Goal: Information Seeking & Learning: Check status

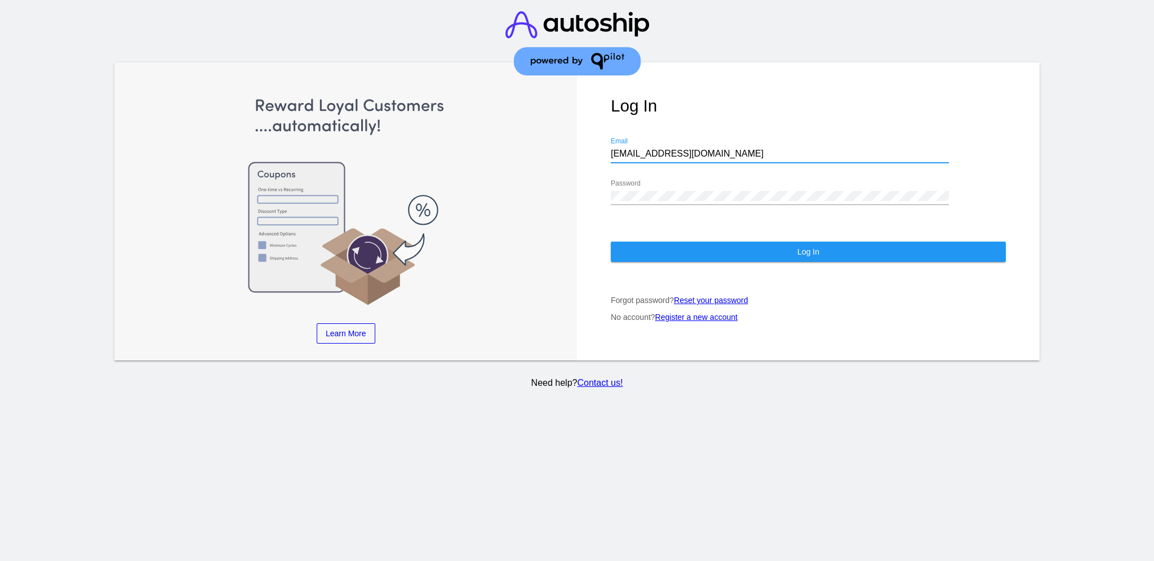
drag, startPoint x: 727, startPoint y: 145, endPoint x: 599, endPoint y: 137, distance: 127.5
click at [599, 137] on div "Log In [EMAIL_ADDRESS][DOMAIN_NAME] Email Password Log In Forgot password? Rese…" at bounding box center [808, 212] width 463 height 299
paste input "[EMAIL_ADDRESS][DOMAIN_NAME]"
type input "[EMAIL_ADDRESS][DOMAIN_NAME]"
click at [590, 175] on div "Log In [EMAIL_ADDRESS][DOMAIN_NAME] Email Password Log In Forgot password? Rese…" at bounding box center [808, 212] width 463 height 299
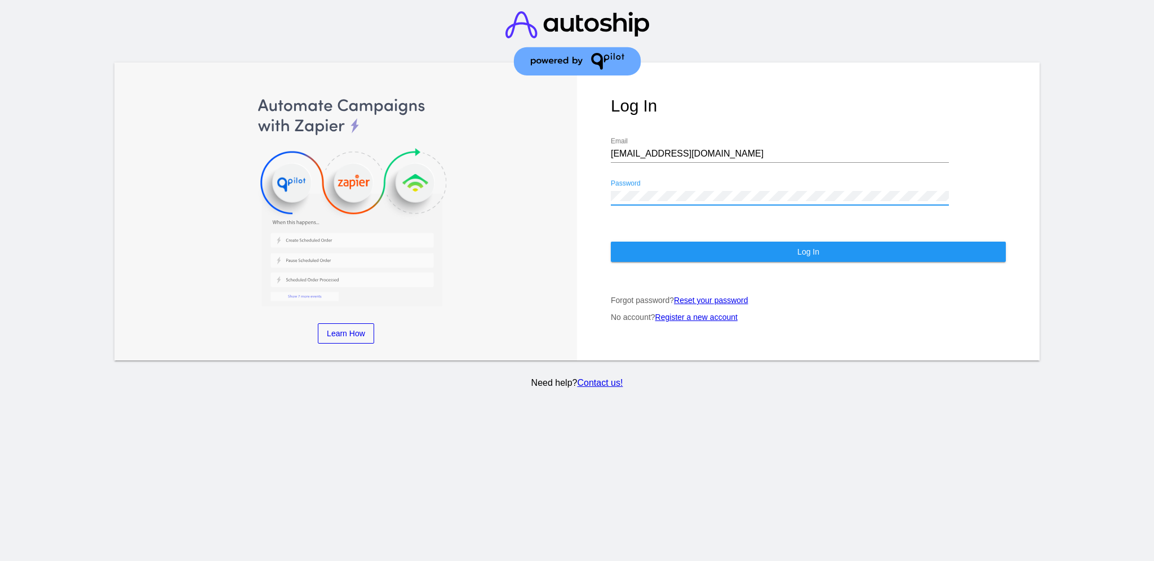
click at [592, 184] on div "Log In [EMAIL_ADDRESS][DOMAIN_NAME] Email Password Log In Forgot password? Rese…" at bounding box center [808, 212] width 463 height 299
click at [654, 242] on button "Log In" at bounding box center [808, 252] width 395 height 20
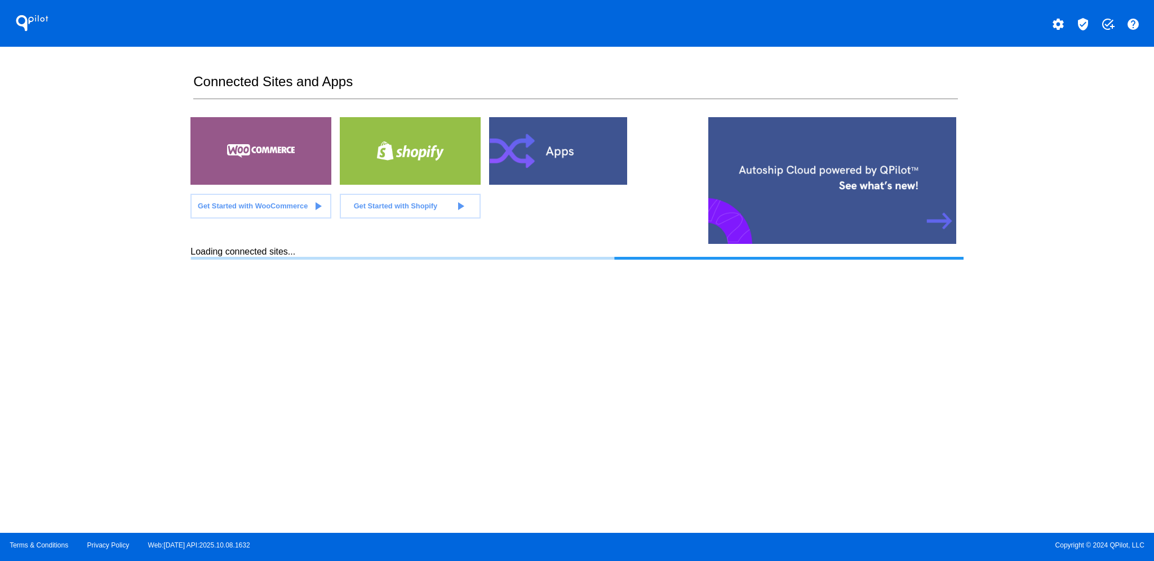
click at [1085, 23] on mat-icon "verified_user" at bounding box center [1083, 24] width 14 height 14
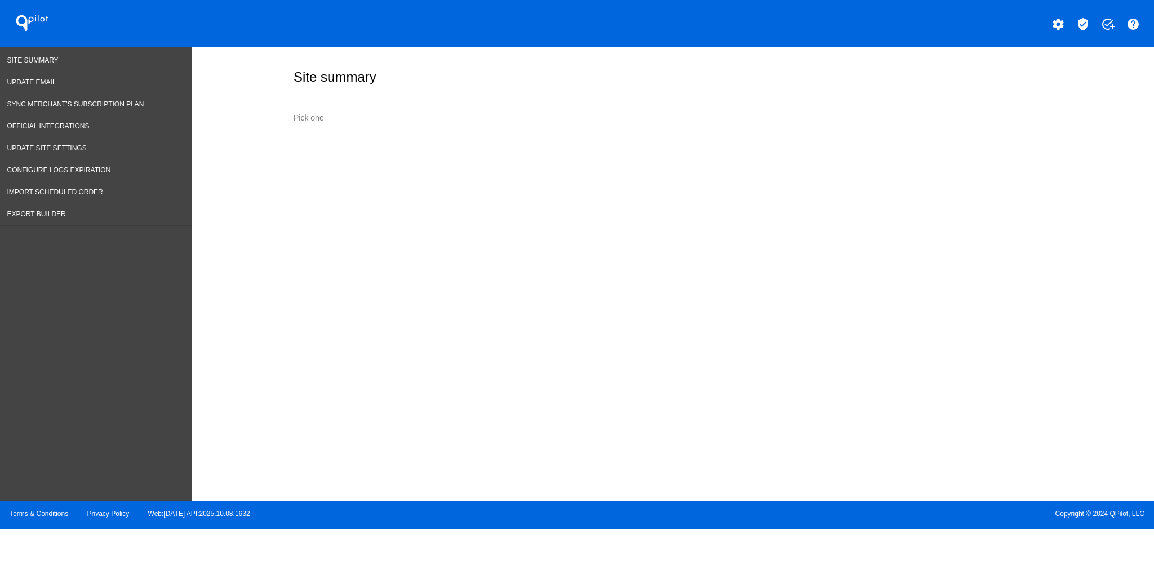
click at [473, 130] on div "Pick one" at bounding box center [463, 120] width 338 height 32
click at [480, 121] on input "Pick one" at bounding box center [463, 118] width 338 height 9
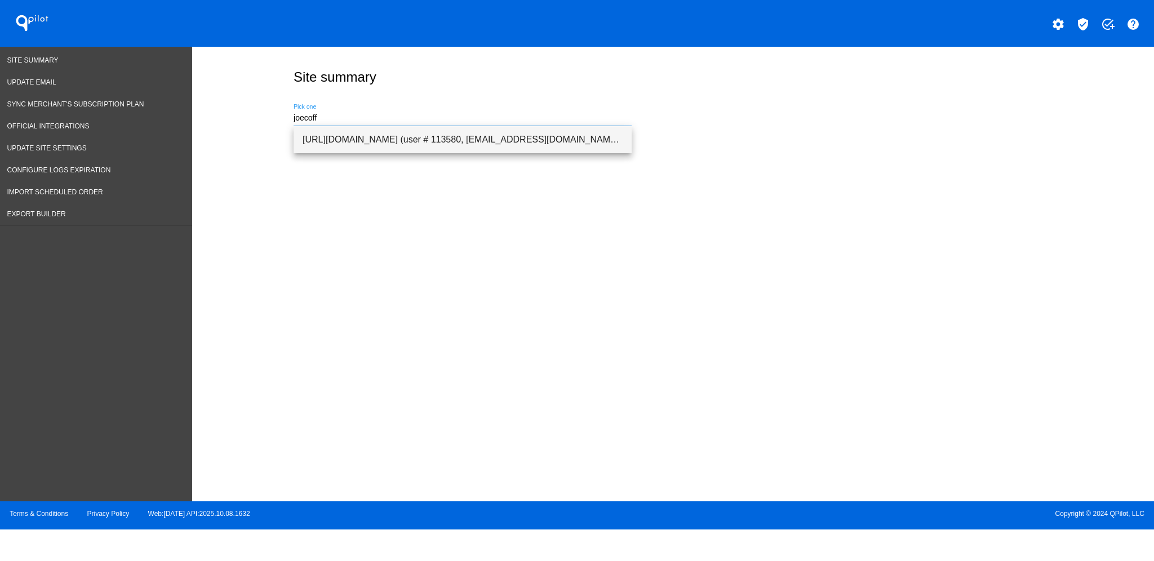
click at [491, 138] on span "[URL][DOMAIN_NAME] (user # 113580, [EMAIL_ADDRESS][DOMAIN_NAME]) - Production" at bounding box center [463, 139] width 320 height 27
type input "[URL][DOMAIN_NAME] (user # 113580, [EMAIL_ADDRESS][DOMAIN_NAME]) - Production"
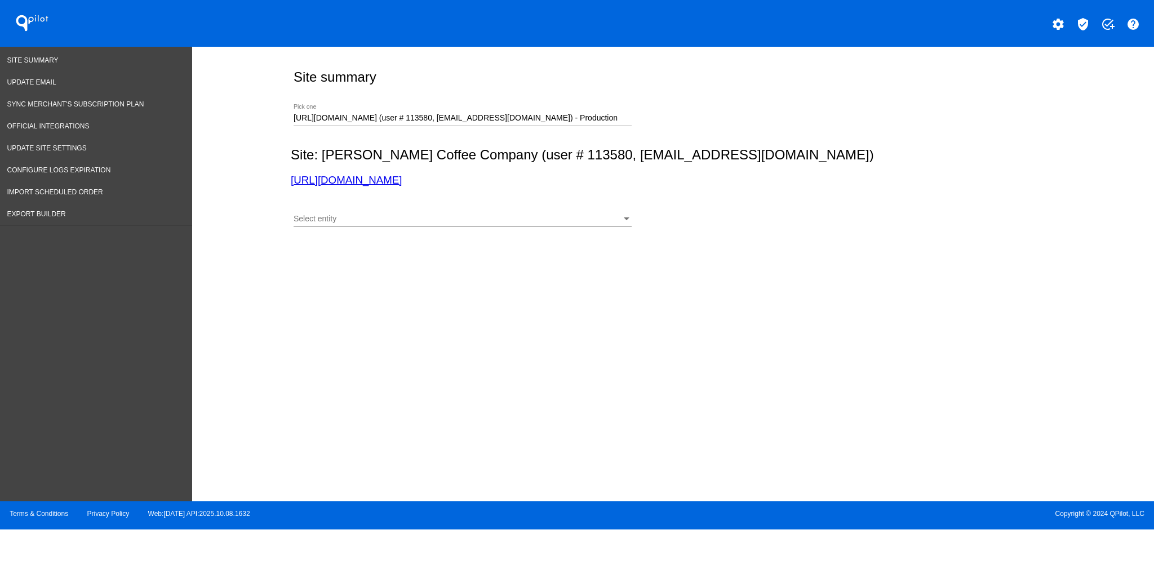
click at [478, 211] on div "Select entity Select entity" at bounding box center [463, 216] width 338 height 22
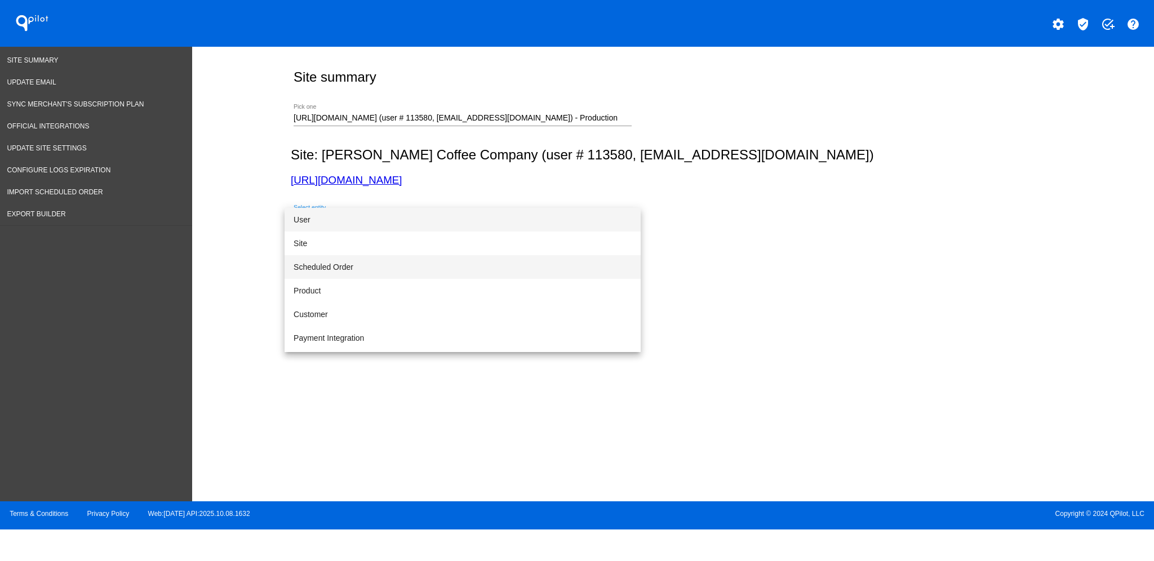
click at [464, 257] on span "Scheduled Order" at bounding box center [463, 267] width 338 height 24
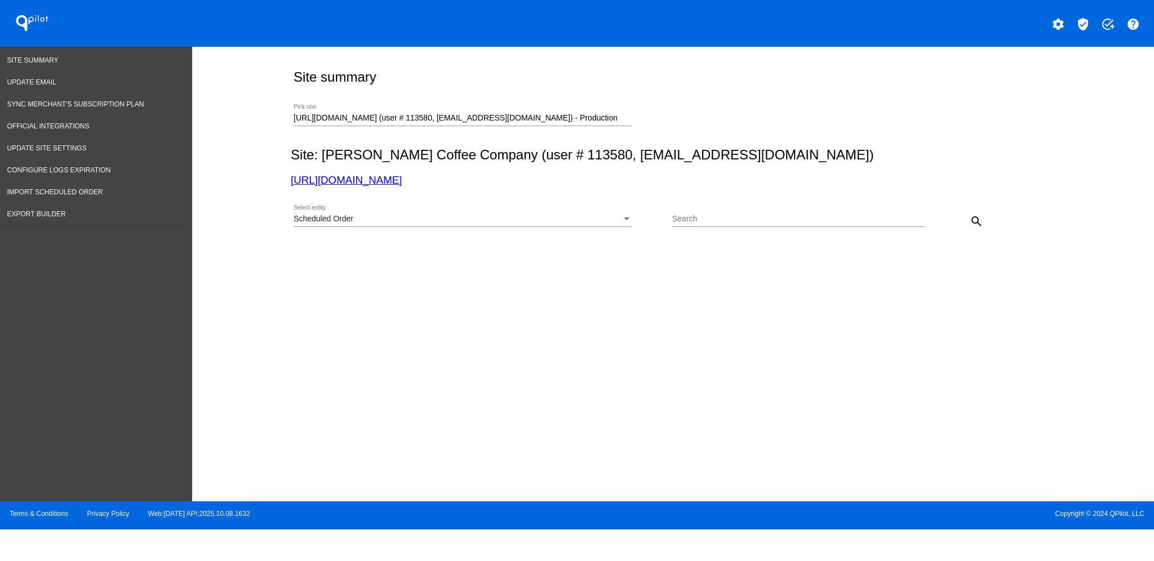
click at [847, 212] on div "Search" at bounding box center [798, 216] width 252 height 22
paste input "[EMAIL_ADDRESS][DOMAIN_NAME])"
click at [979, 207] on div "Scheduled Order Select entity [EMAIL_ADDRESS][DOMAIN_NAME]) Search close search" at bounding box center [671, 217] width 760 height 40
click at [980, 213] on button "search" at bounding box center [976, 221] width 23 height 23
click at [768, 217] on input "[EMAIL_ADDRESS][DOMAIN_NAME])" at bounding box center [792, 219] width 241 height 9
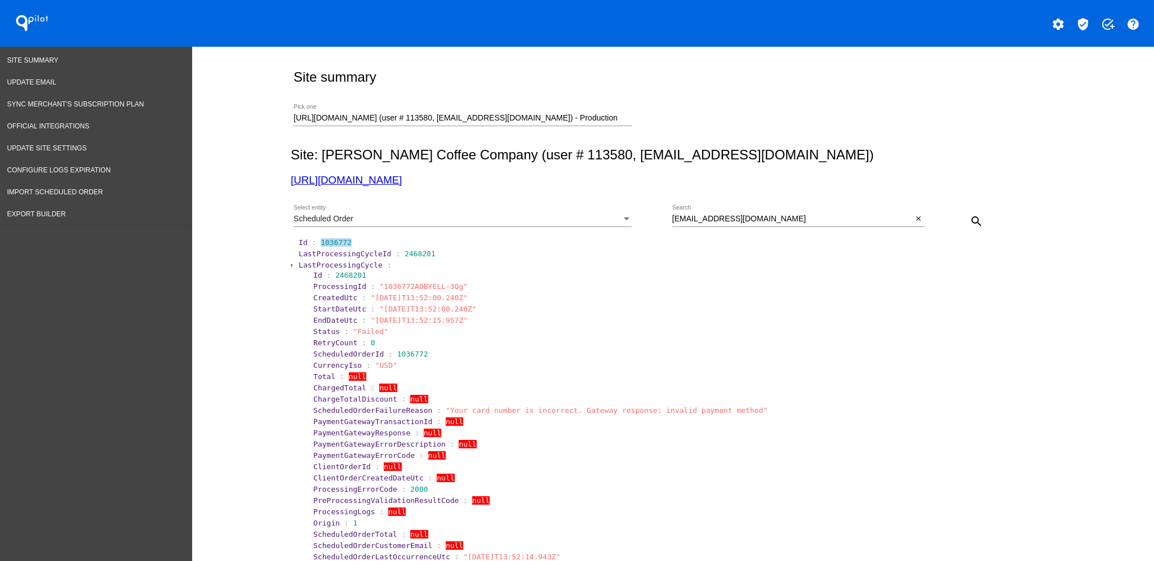
drag, startPoint x: 310, startPoint y: 239, endPoint x: 350, endPoint y: 244, distance: 40.3
click at [350, 244] on section "Id : 1036772" at bounding box center [674, 242] width 750 height 8
copy span "1036772"
drag, startPoint x: 427, startPoint y: 408, endPoint x: 720, endPoint y: 412, distance: 293.0
click at [720, 412] on section "ScheduledOrderFailureReason : "Your card number is incorrect. Gateway response:…" at bounding box center [680, 410] width 734 height 8
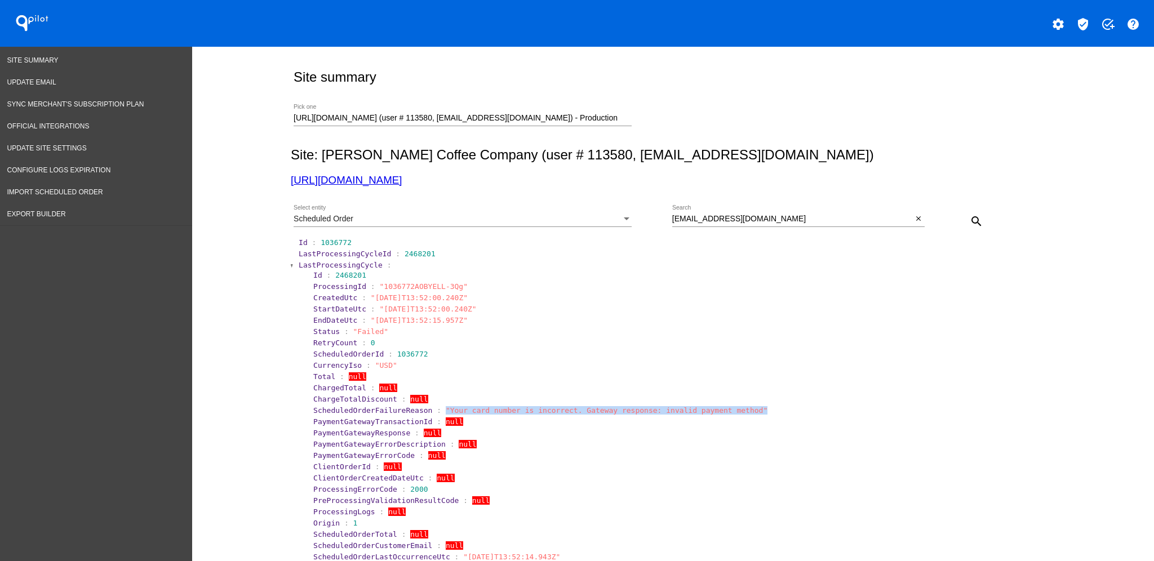
copy span ""Your card number is incorrect. Gateway response: invalid payment method""
click at [309, 265] on span "LastProcessingCycle" at bounding box center [341, 265] width 84 height 8
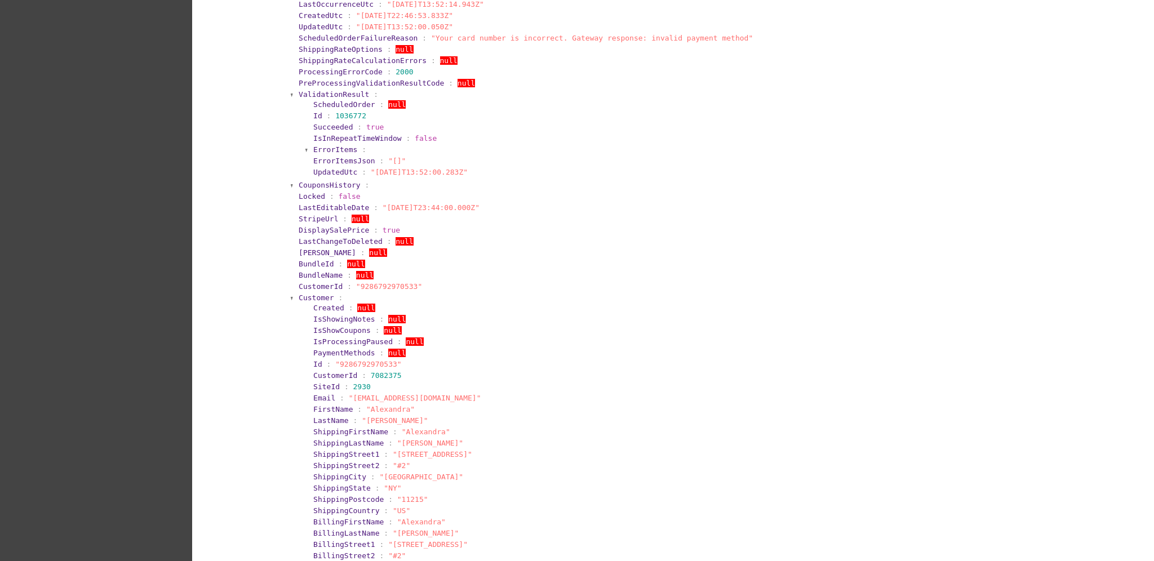
scroll to position [300, 0]
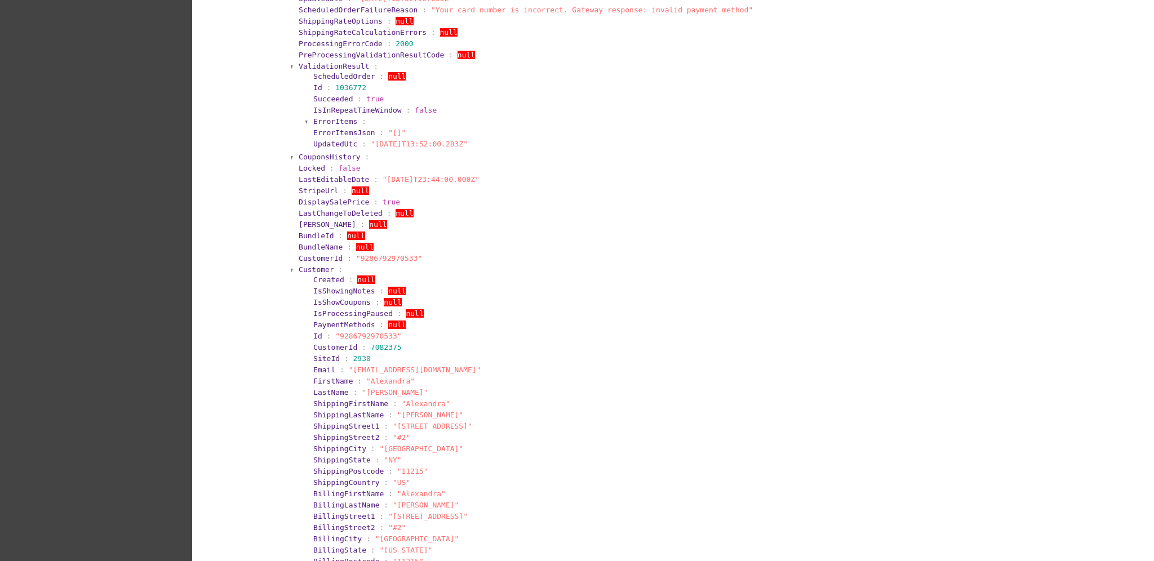
click at [308, 265] on span "Customer" at bounding box center [316, 269] width 35 height 8
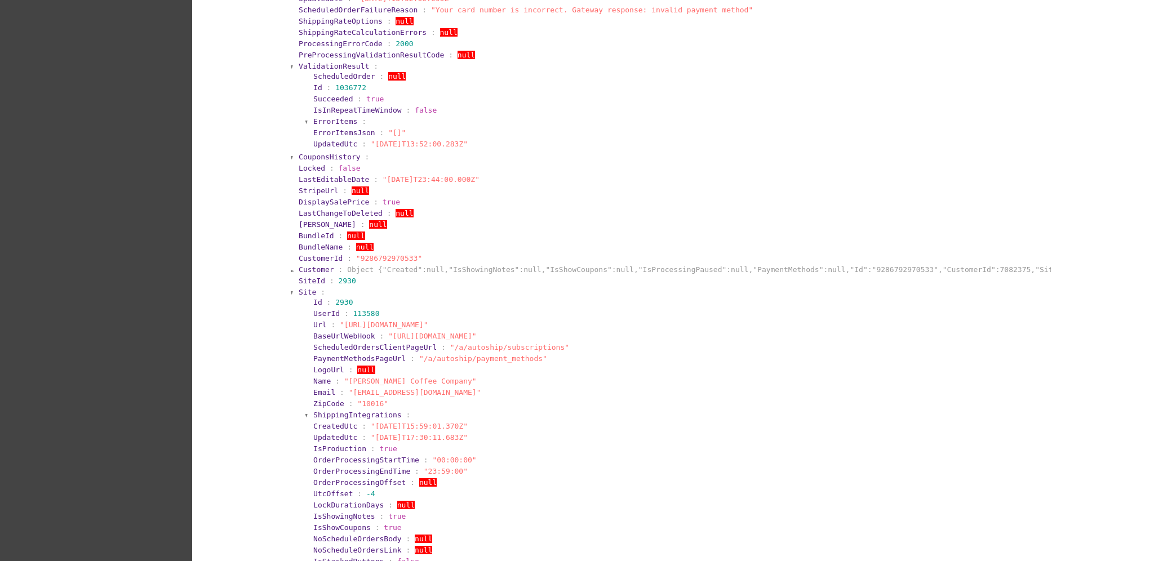
click at [299, 285] on section "SiteId : 2930" at bounding box center [673, 281] width 753 height 11
click at [301, 290] on span "Site" at bounding box center [307, 292] width 17 height 8
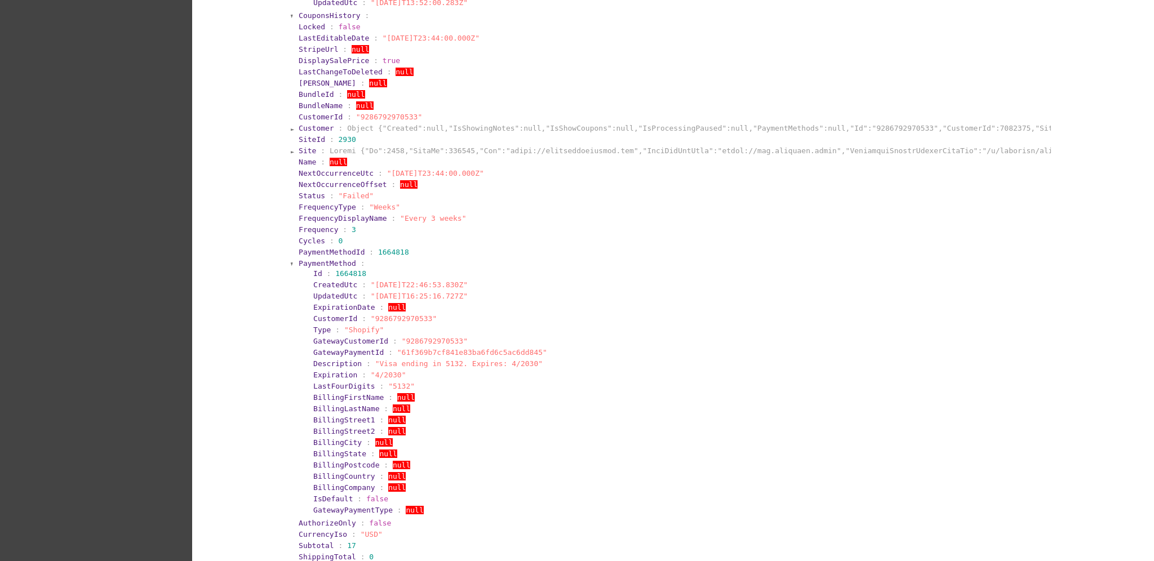
scroll to position [451, 0]
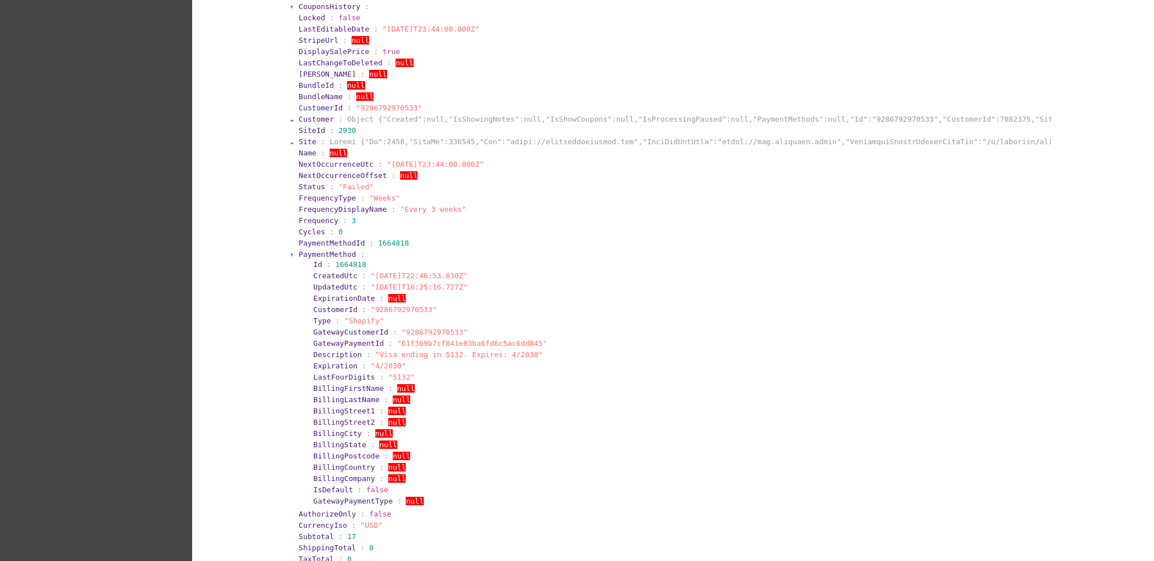
click at [314, 254] on span "PaymentMethod" at bounding box center [327, 254] width 57 height 8
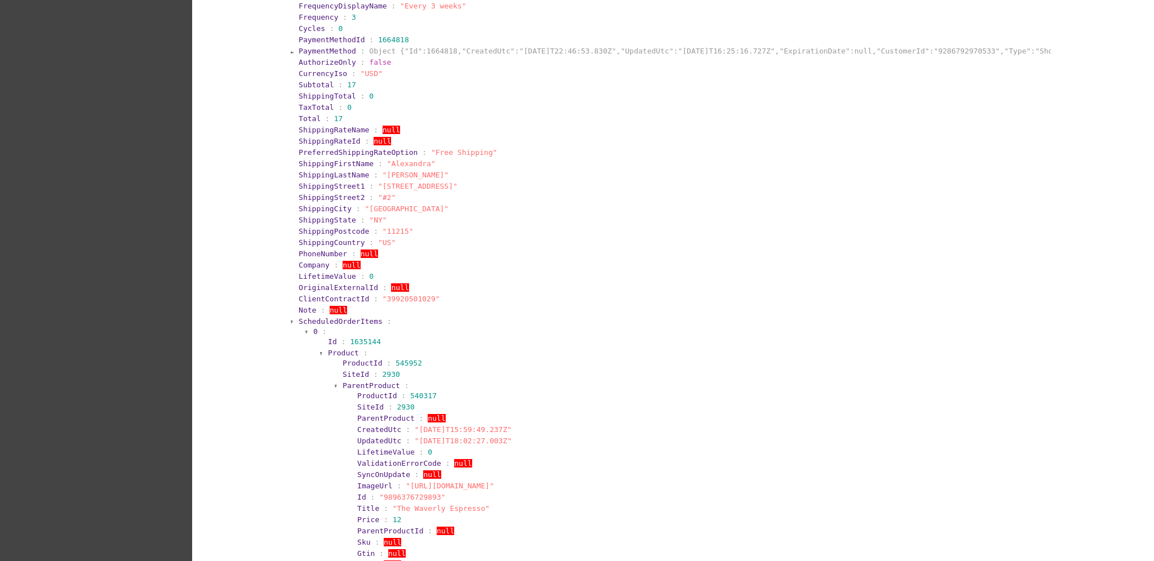
scroll to position [751, 0]
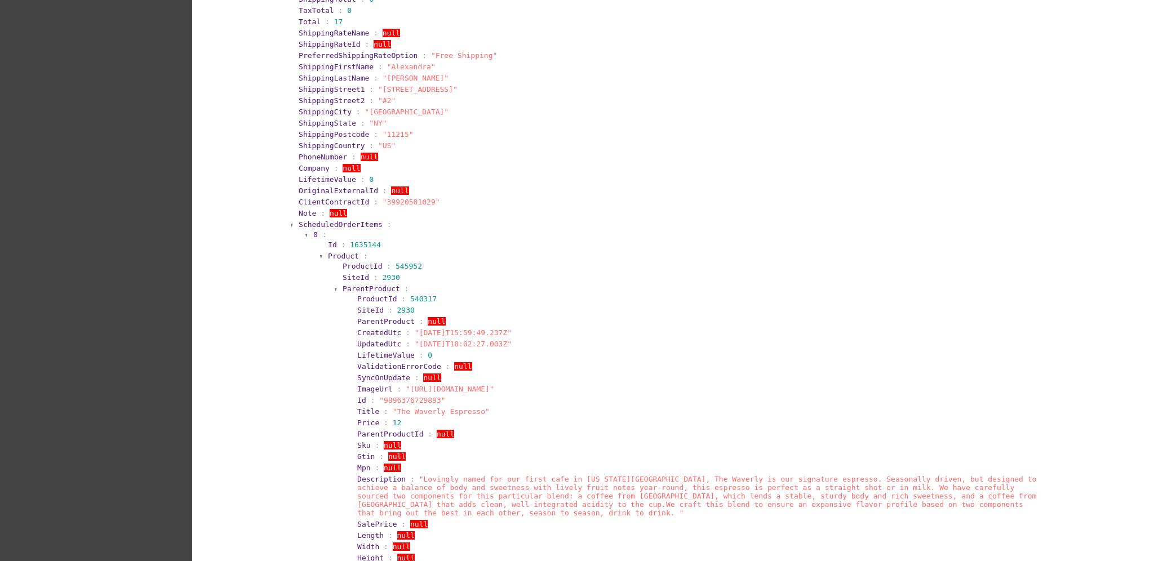
click at [358, 223] on span "ScheduledOrderItems" at bounding box center [341, 224] width 84 height 8
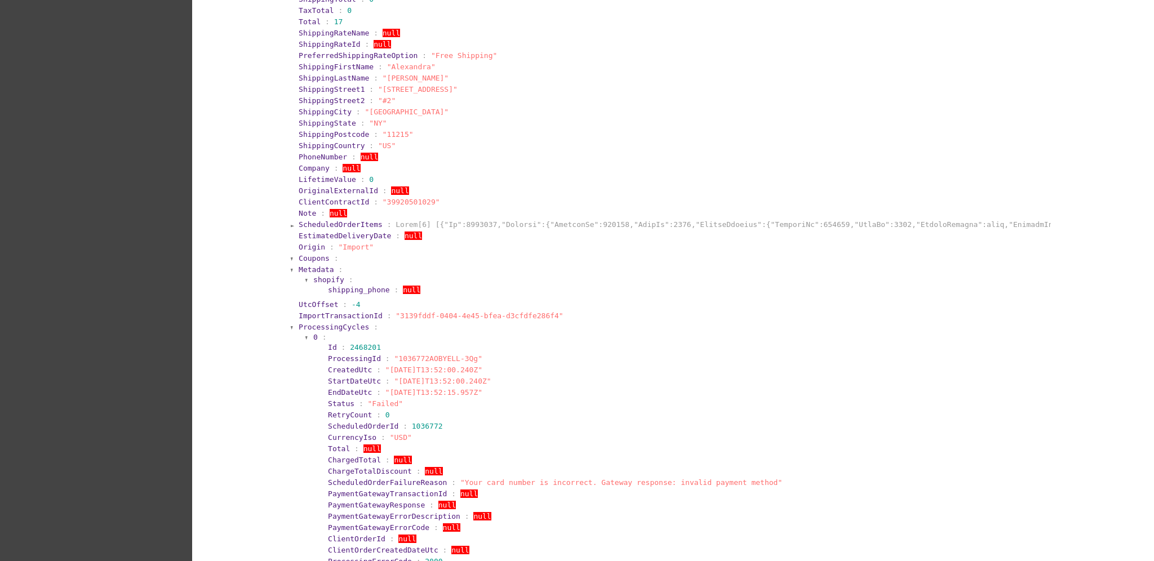
click at [325, 326] on span "ProcessingCycles" at bounding box center [334, 327] width 70 height 8
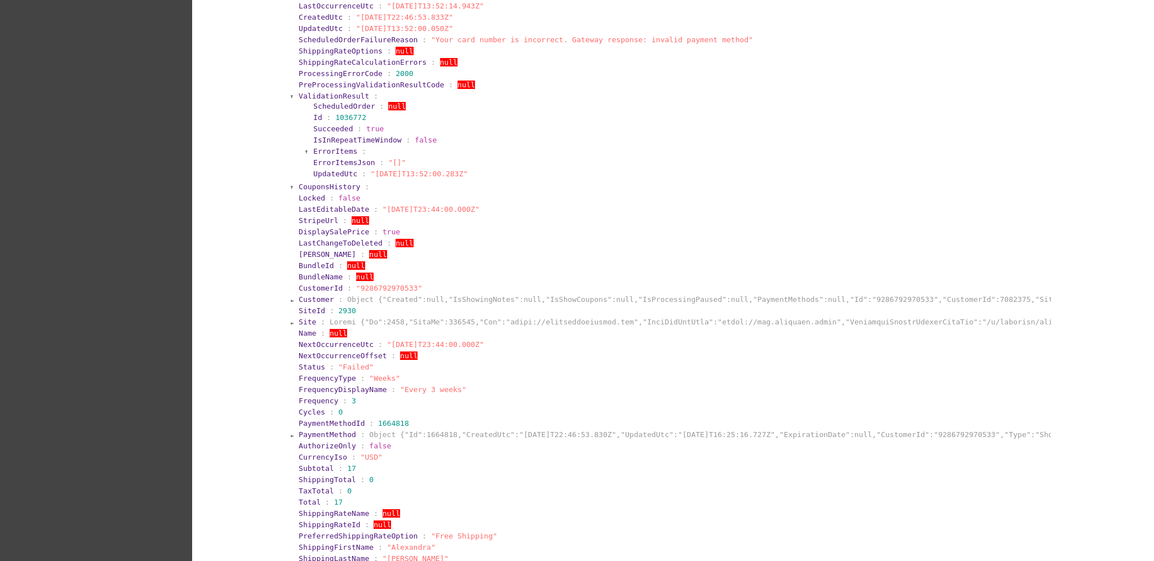
scroll to position [0, 0]
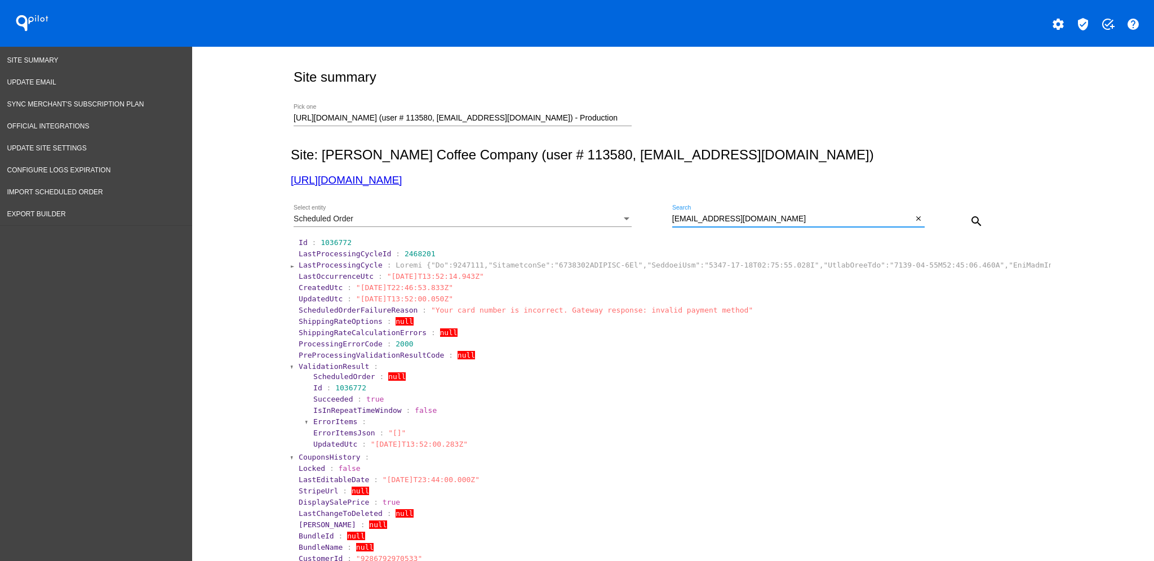
drag, startPoint x: 776, startPoint y: 220, endPoint x: 642, endPoint y: 216, distance: 134.1
click at [642, 216] on div "Scheduled Order Select entity [EMAIL_ADDRESS][DOMAIN_NAME] Search close search" at bounding box center [671, 217] width 760 height 40
paste input "142965"
click at [970, 216] on mat-icon "search" at bounding box center [977, 222] width 14 height 14
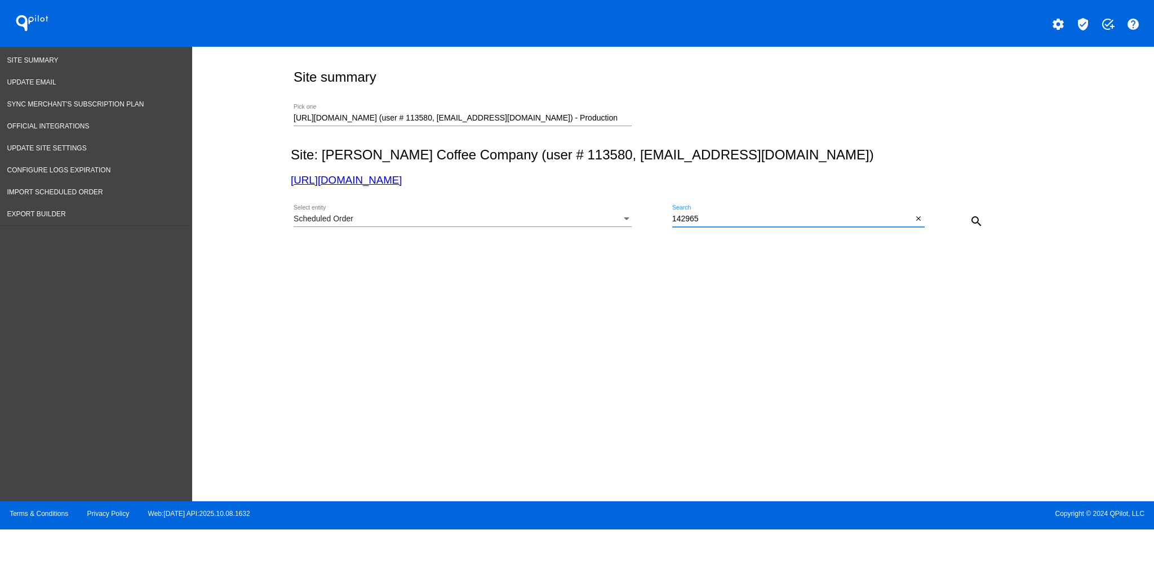
drag, startPoint x: 714, startPoint y: 224, endPoint x: 607, endPoint y: 207, distance: 108.9
click at [607, 207] on div "Scheduled Order Select entity 142965 Search close search" at bounding box center [671, 217] width 760 height 40
paste input "[PERSON_NAME][EMAIL_ADDRESS][DOMAIN_NAME]"
click at [971, 217] on mat-icon "search" at bounding box center [977, 222] width 14 height 14
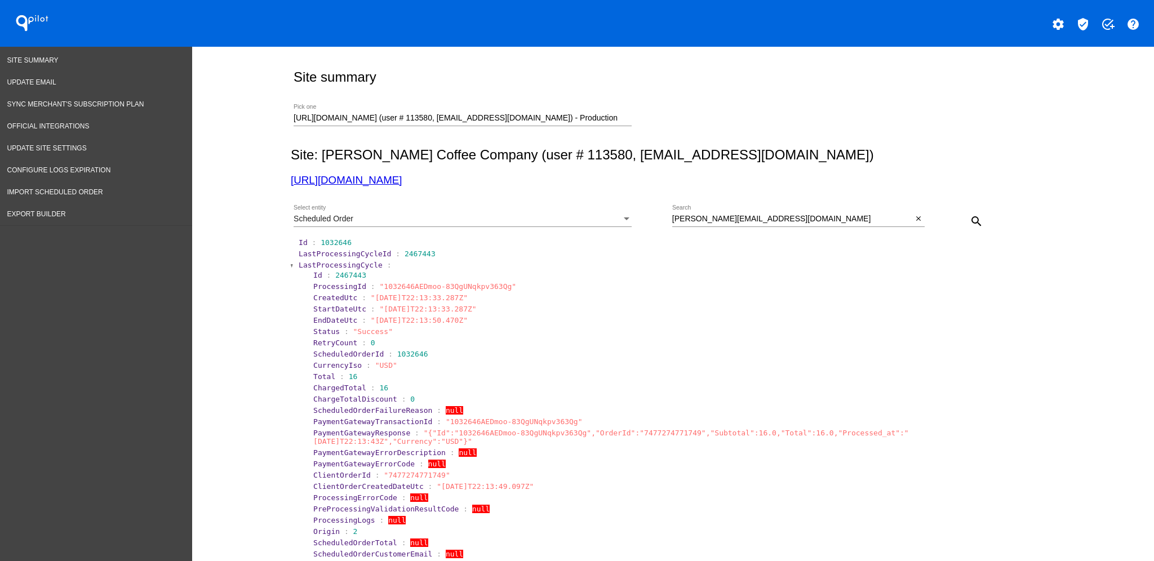
click at [318, 261] on span "LastProcessingCycle" at bounding box center [341, 265] width 84 height 8
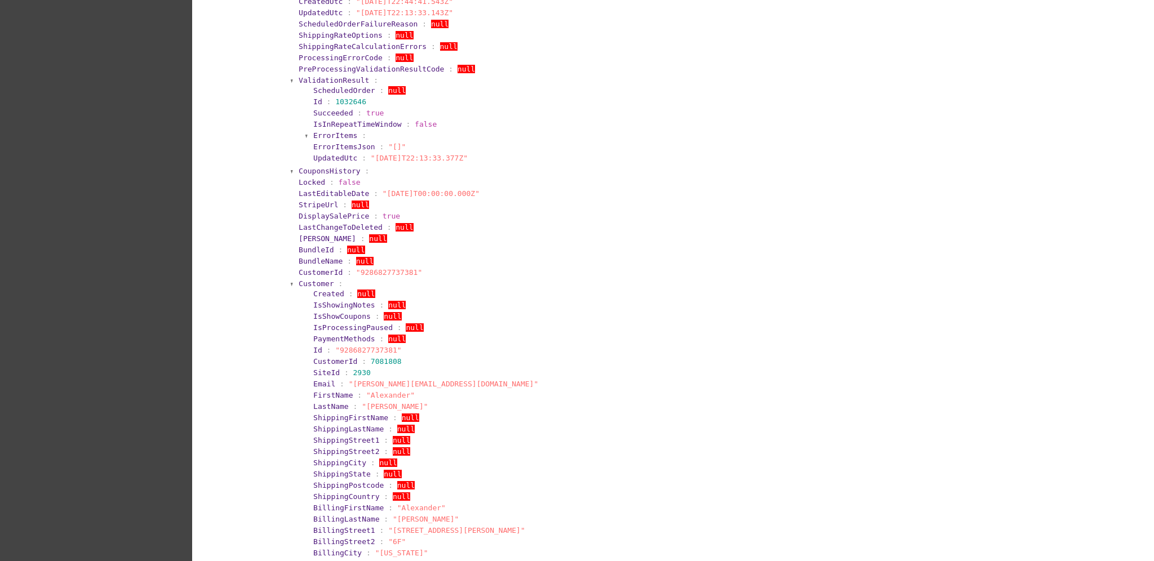
scroll to position [150, 0]
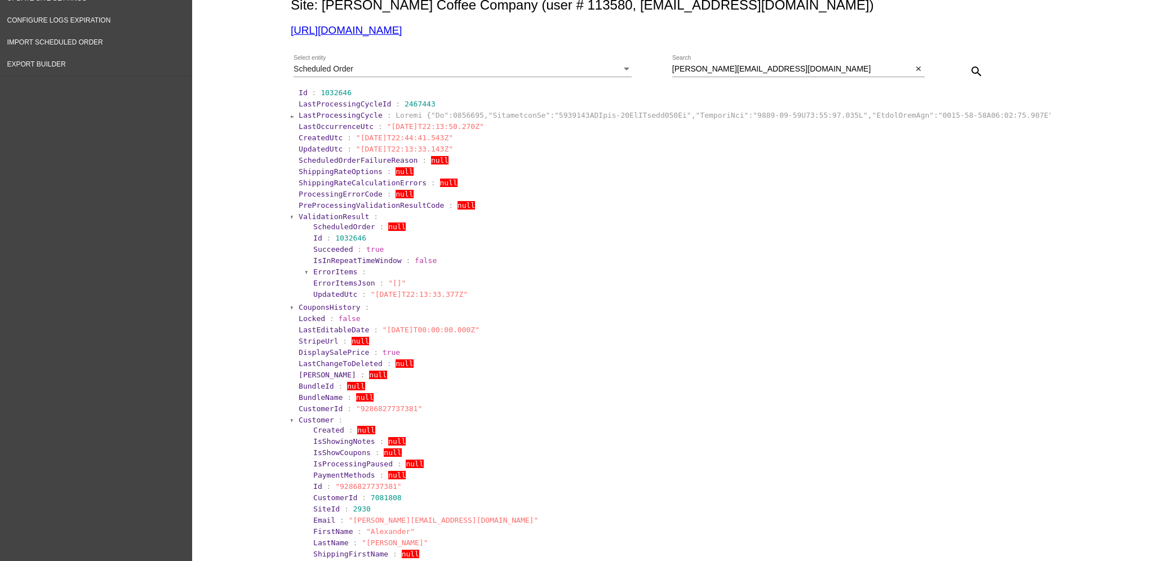
click at [299, 418] on span "Customer" at bounding box center [316, 420] width 35 height 8
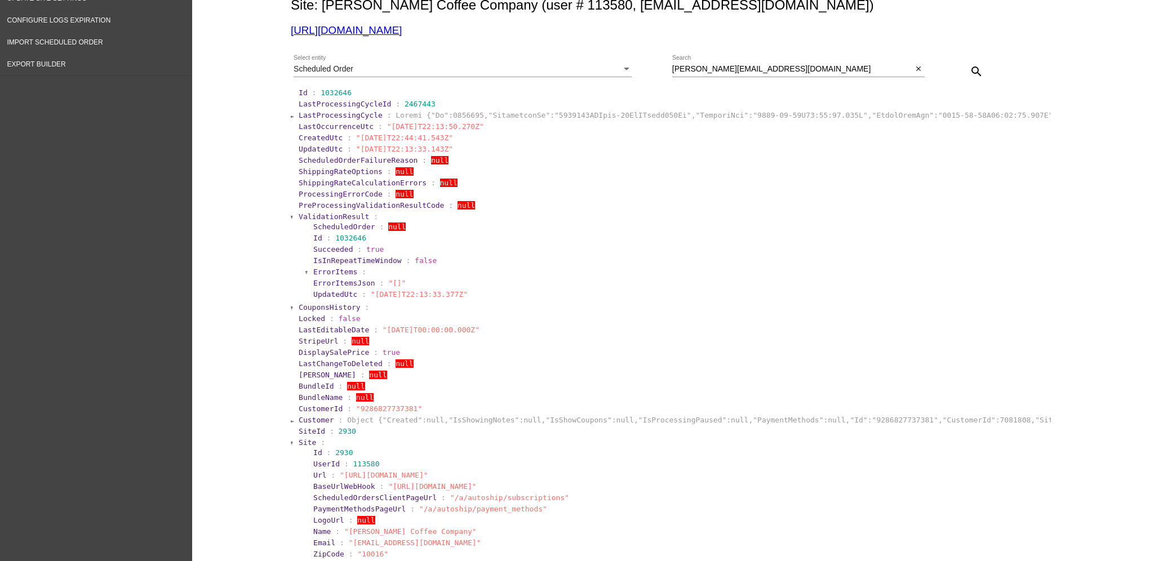
click at [299, 438] on span "Site" at bounding box center [307, 442] width 17 height 8
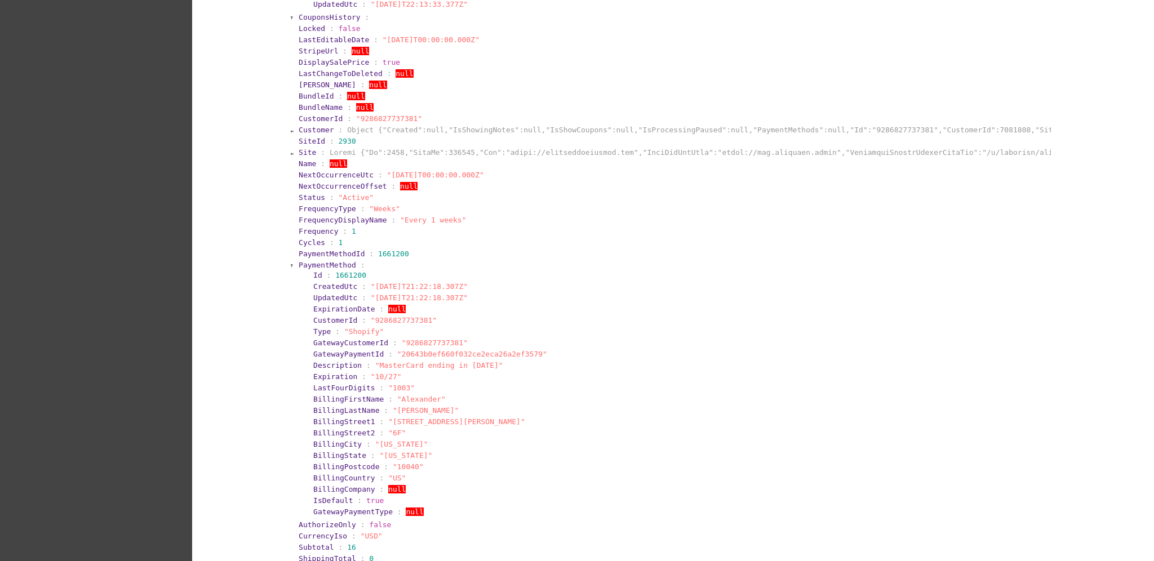
scroll to position [451, 0]
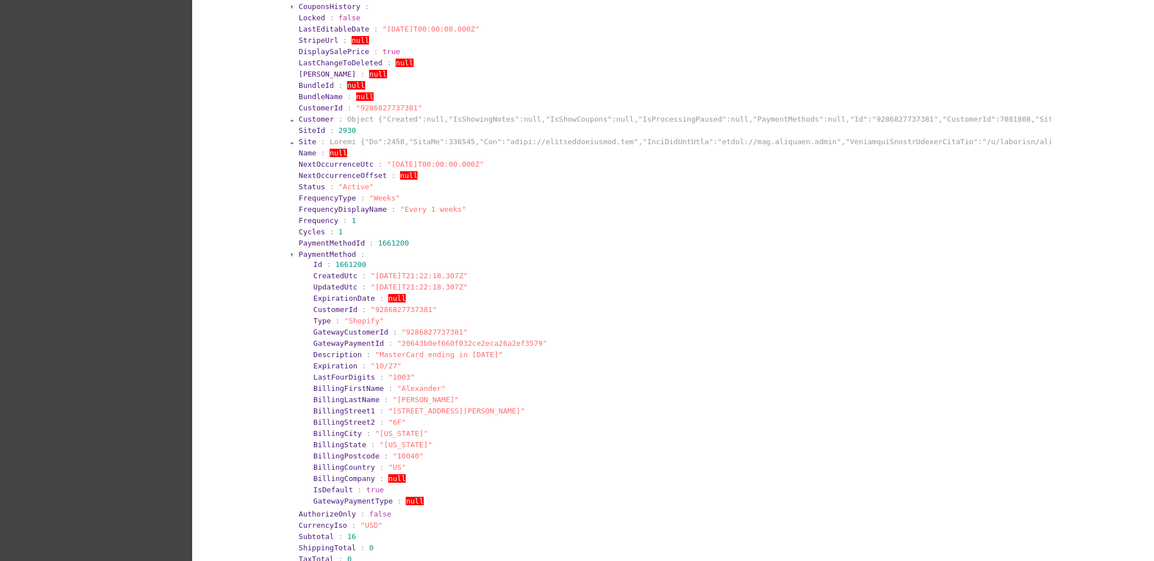
click at [303, 251] on span "PaymentMethod" at bounding box center [327, 254] width 57 height 8
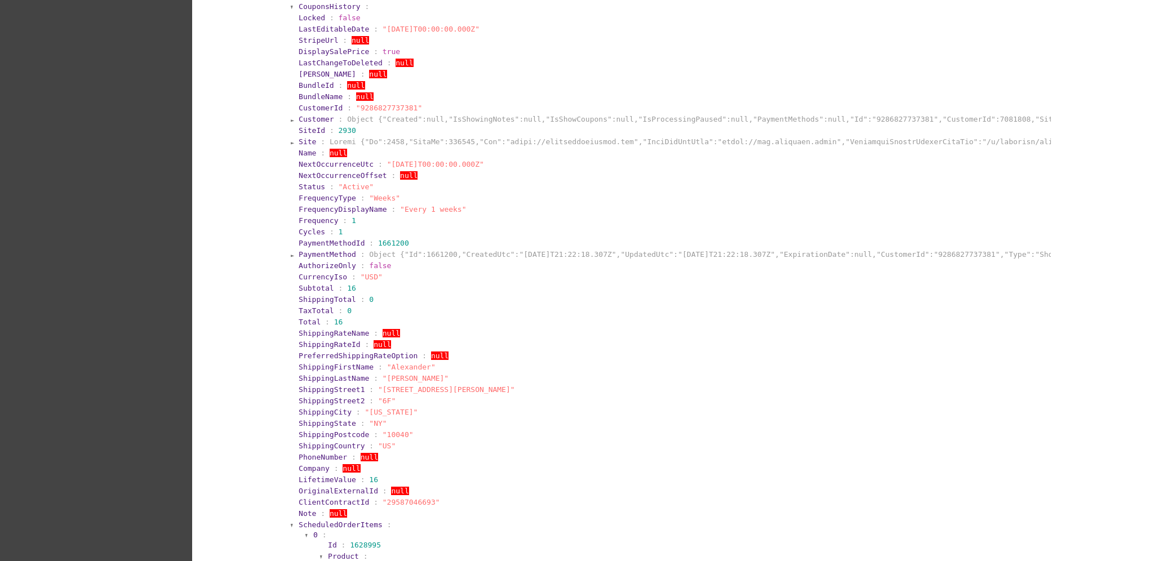
click at [303, 251] on span "PaymentMethod" at bounding box center [327, 254] width 57 height 8
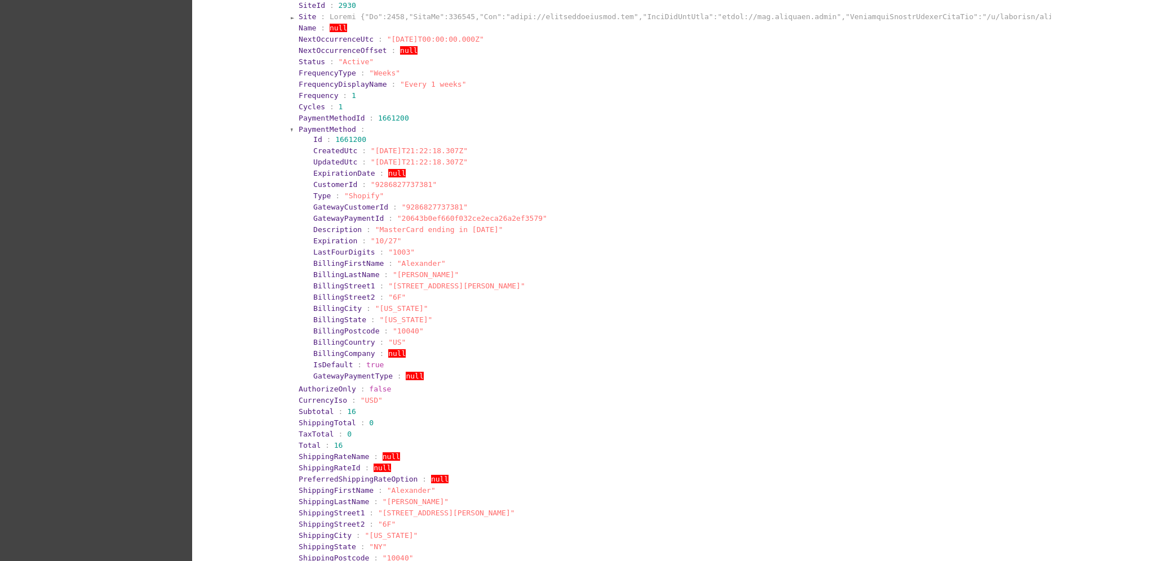
scroll to position [601, 0]
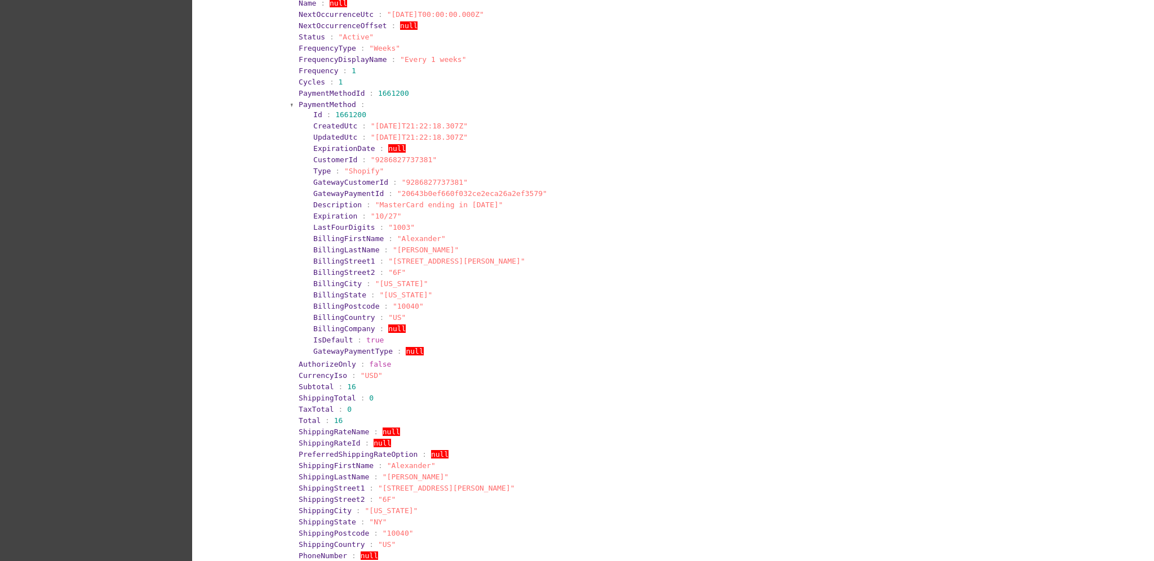
click at [303, 97] on section "PaymentMethodId : 1661200" at bounding box center [673, 93] width 753 height 11
click at [301, 104] on span "PaymentMethod" at bounding box center [327, 104] width 57 height 8
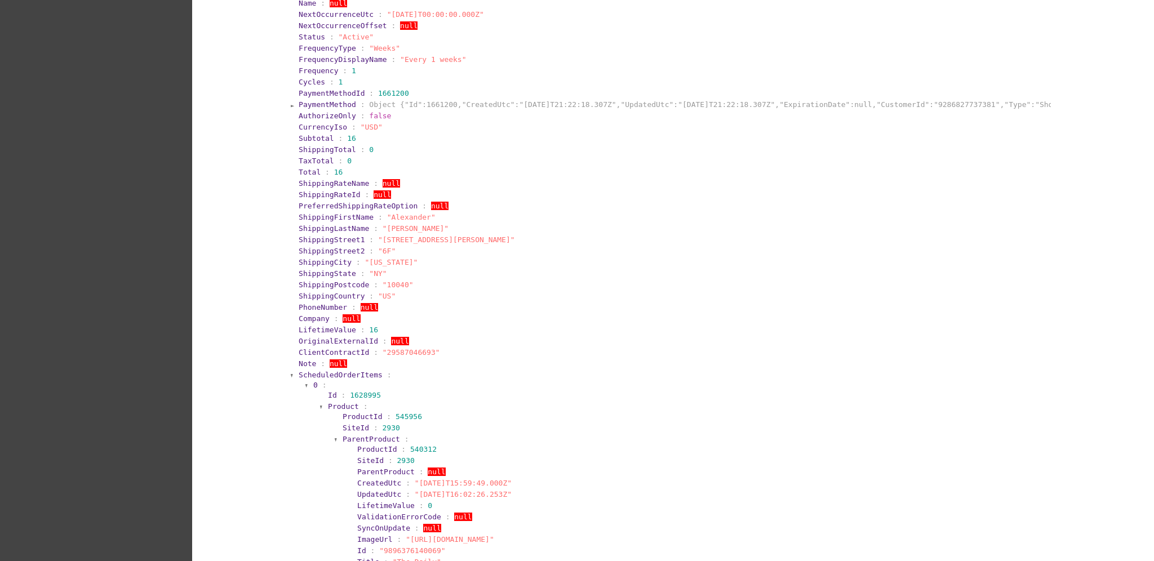
click at [319, 371] on span "ScheduledOrderItems" at bounding box center [341, 375] width 84 height 8
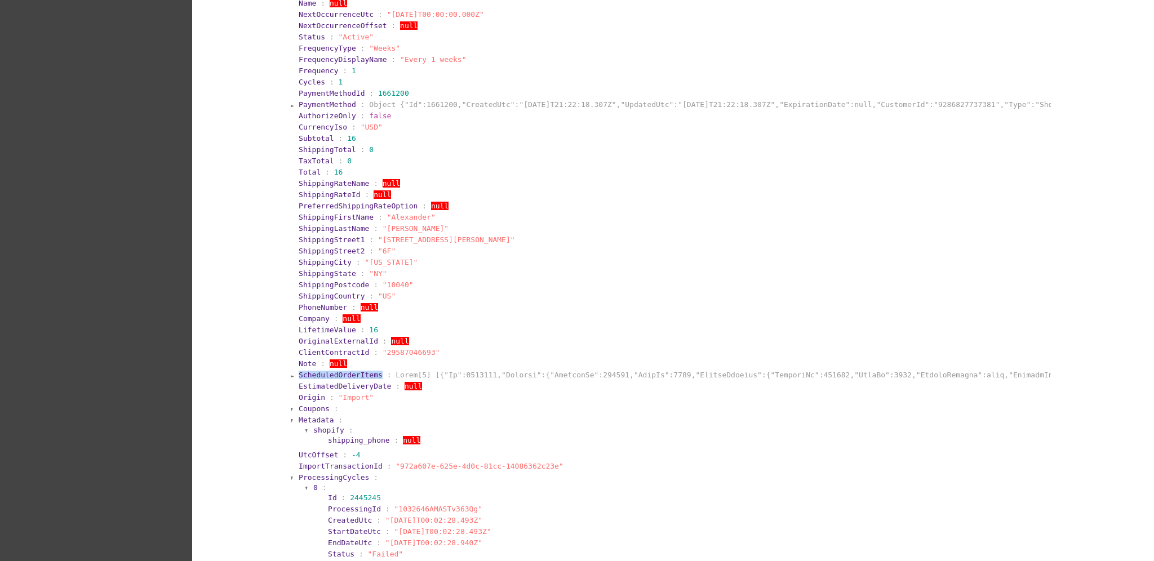
scroll to position [901, 0]
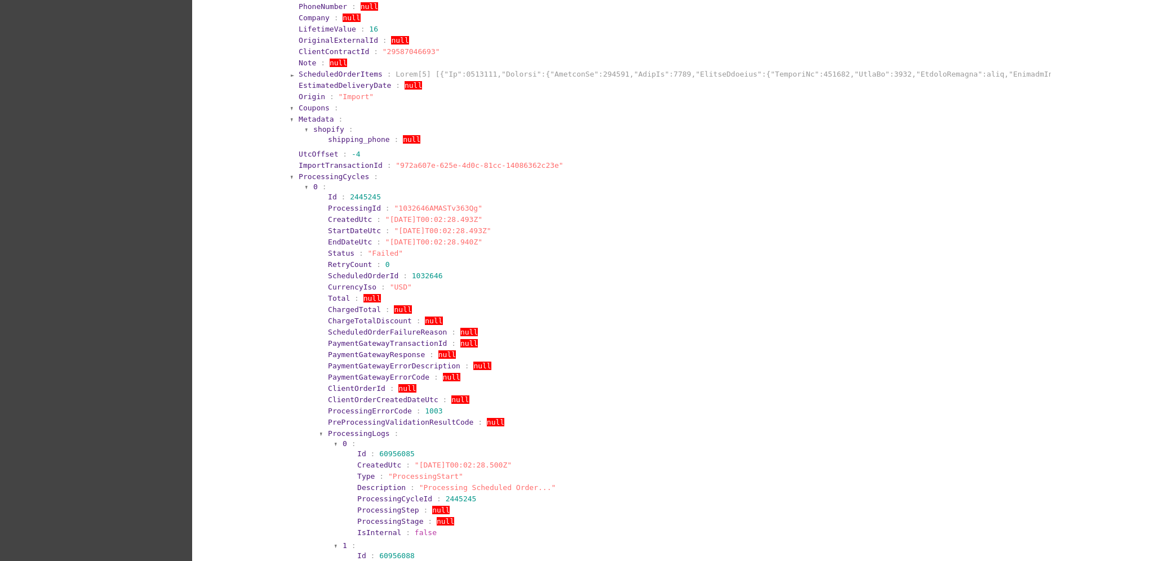
click at [322, 178] on span "ProcessingCycles" at bounding box center [334, 176] width 70 height 8
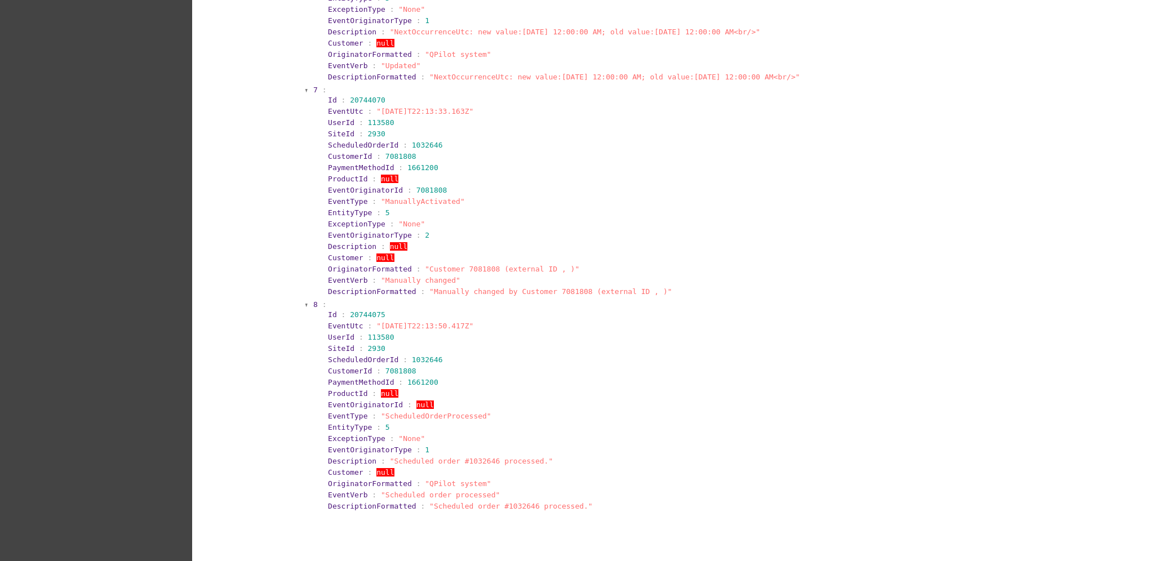
scroll to position [2554, 0]
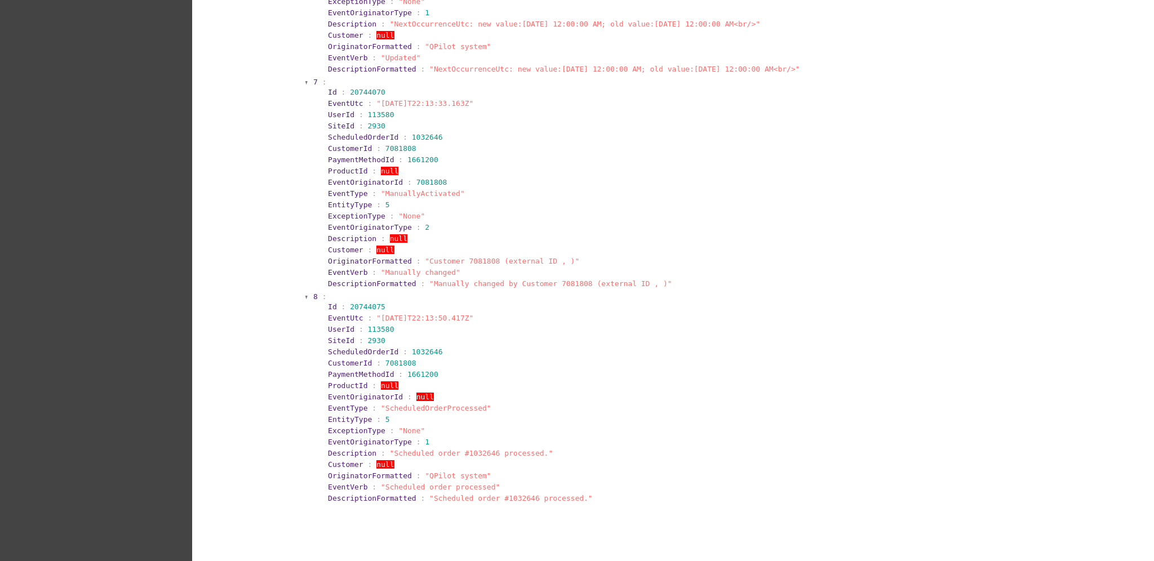
drag, startPoint x: 368, startPoint y: 294, endPoint x: 464, endPoint y: 291, distance: 95.8
click at [464, 314] on span ""[DATE]T22:13:50.417Z"" at bounding box center [424, 318] width 97 height 8
copy span "[DATE]T22:13:50.417Z"
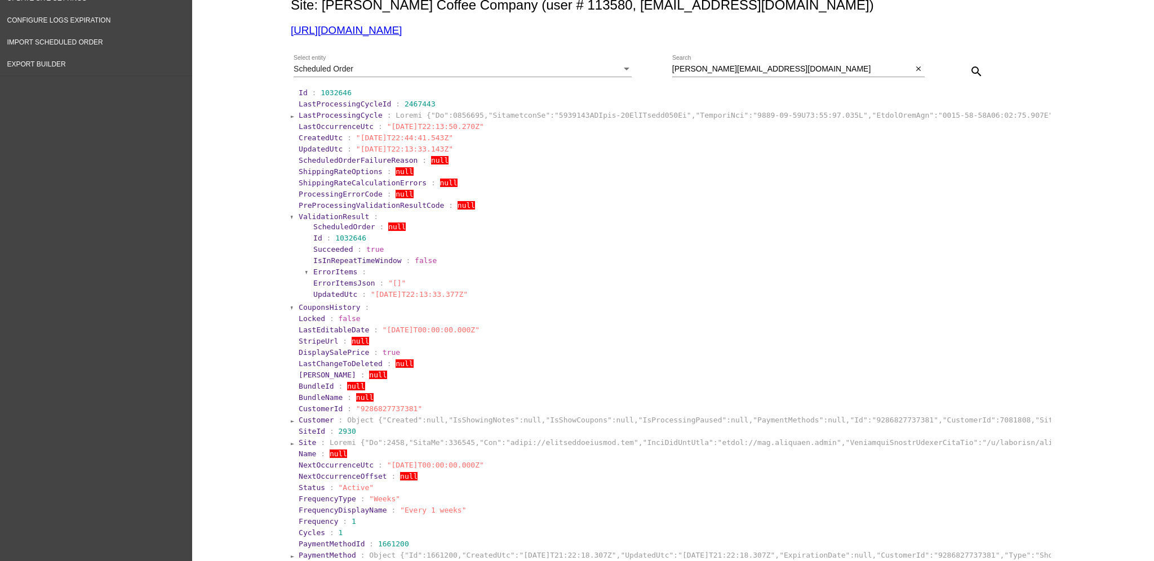
scroll to position [0, 0]
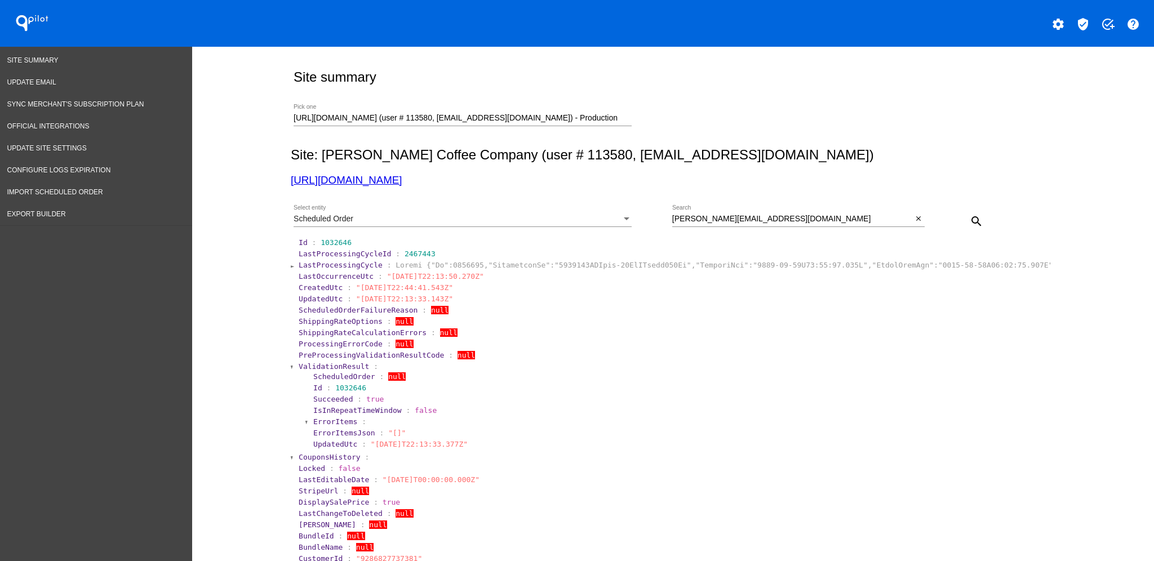
click at [320, 269] on span "LastProcessingCycle" at bounding box center [341, 265] width 84 height 8
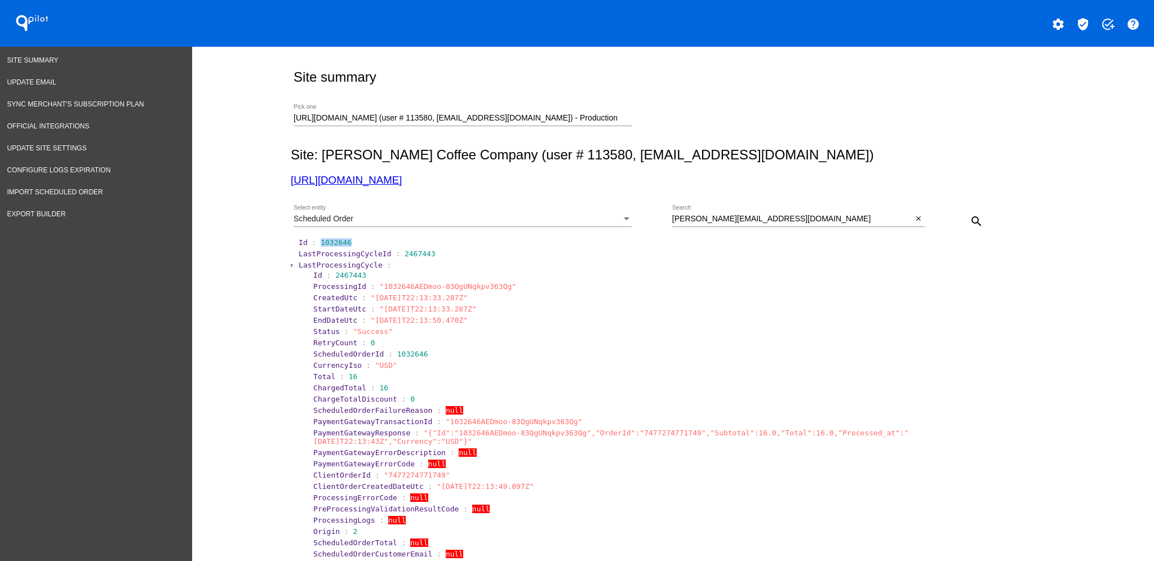
drag, startPoint x: 311, startPoint y: 243, endPoint x: 355, endPoint y: 243, distance: 43.9
click at [355, 243] on section "Id : 1032646" at bounding box center [674, 242] width 750 height 8
copy span "1032646"
drag, startPoint x: 788, startPoint y: 226, endPoint x: 765, endPoint y: 225, distance: 23.7
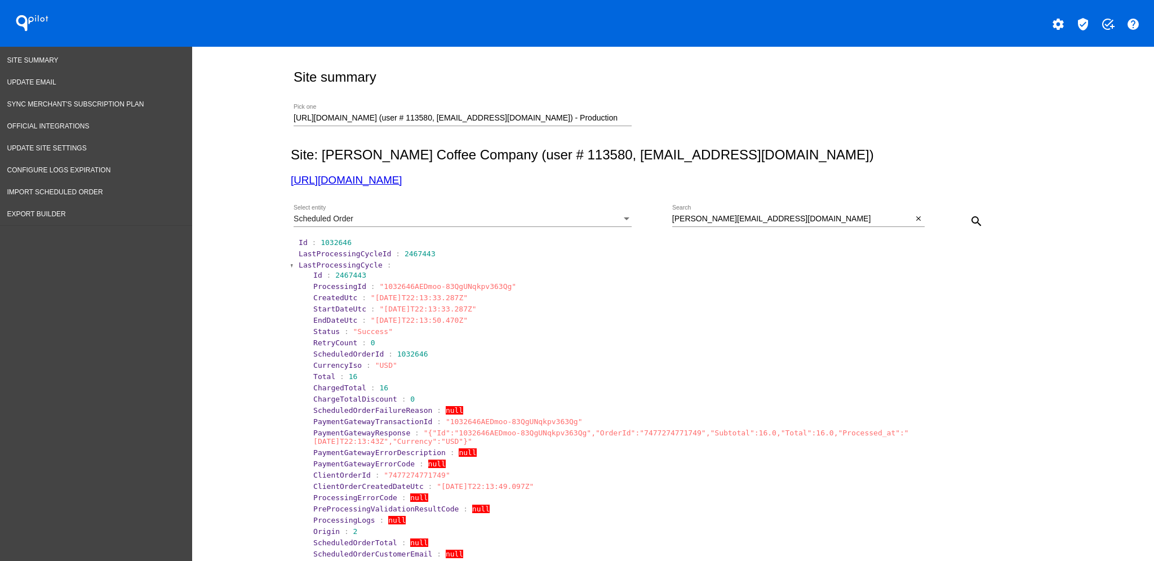
click at [765, 225] on div "[PERSON_NAME][EMAIL_ADDRESS][DOMAIN_NAME] Search" at bounding box center [792, 216] width 241 height 22
drag, startPoint x: 796, startPoint y: 223, endPoint x: 634, endPoint y: 219, distance: 162.3
click at [634, 219] on div "Scheduled Order Select entity [PERSON_NAME][EMAIL_ADDRESS][DOMAIN_NAME] Search …" at bounding box center [671, 217] width 760 height 40
paste input "[PERSON_NAME][EMAIL_ADDRESS][PERSON_NAME]"
click at [975, 220] on mat-icon "search" at bounding box center [977, 222] width 14 height 14
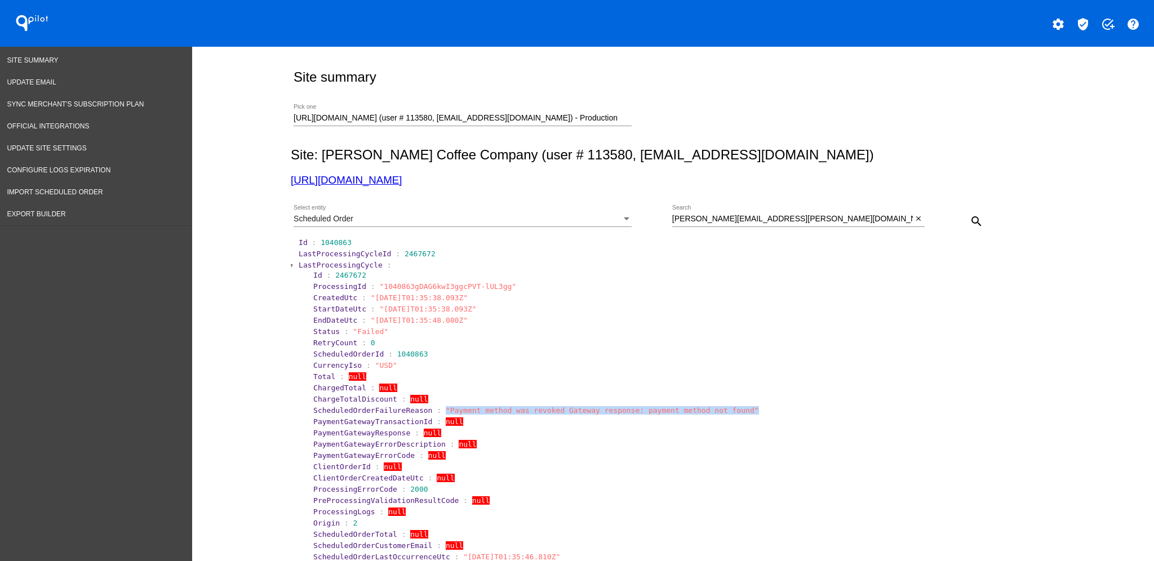
drag, startPoint x: 744, startPoint y: 410, endPoint x: 428, endPoint y: 408, distance: 316.1
click at [428, 408] on section "ScheduledOrderFailureReason : "Payment method was revoked Gateway response: pay…" at bounding box center [680, 410] width 734 height 8
copy span ""Payment method was revoked Gateway response: payment method not found""
drag, startPoint x: 313, startPoint y: 240, endPoint x: 350, endPoint y: 243, distance: 37.9
click at [350, 243] on section "Id : 1040863" at bounding box center [674, 242] width 750 height 8
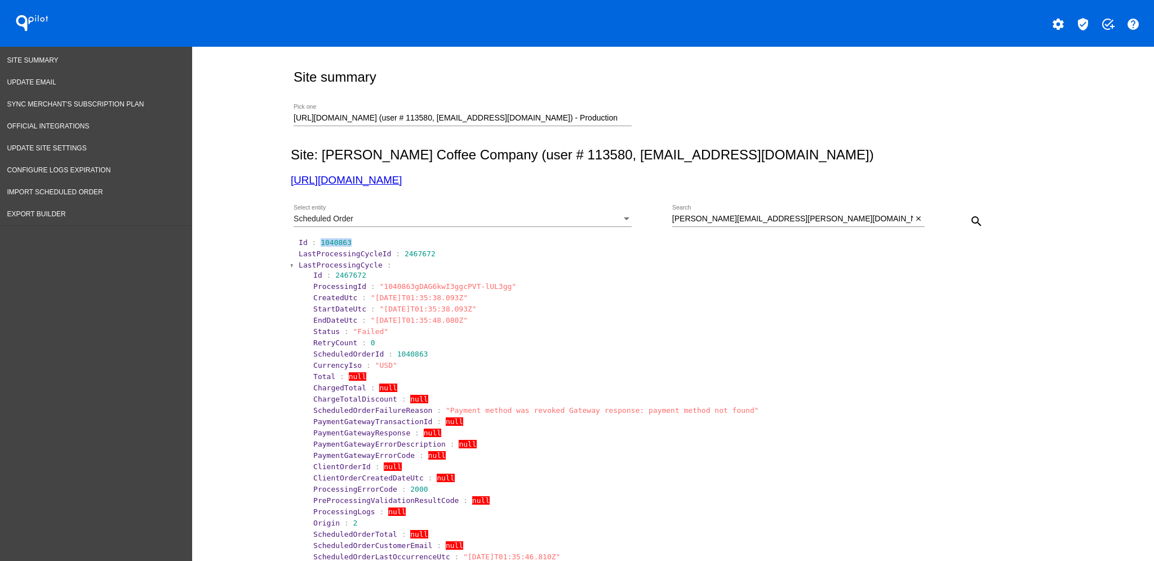
copy span "1040863"
drag, startPoint x: 430, startPoint y: 410, endPoint x: 709, endPoint y: 410, distance: 278.3
click at [709, 410] on span ""Payment method was revoked Gateway response: payment method not found"" at bounding box center [602, 410] width 313 height 8
copy span "Payment method was revoked Gateway response: payment method not found"
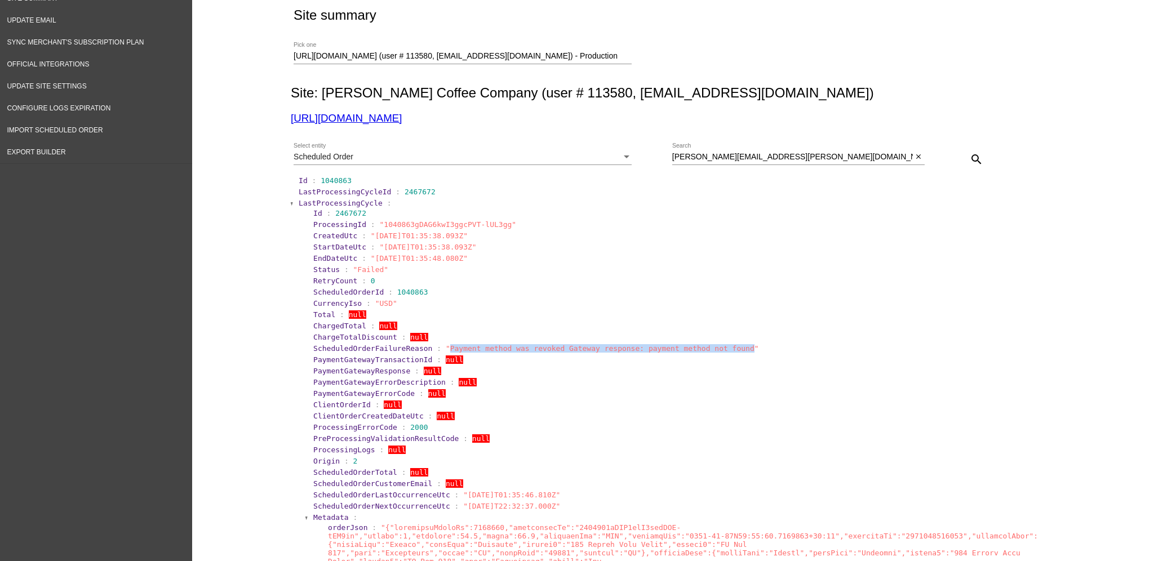
scroll to position [150, 0]
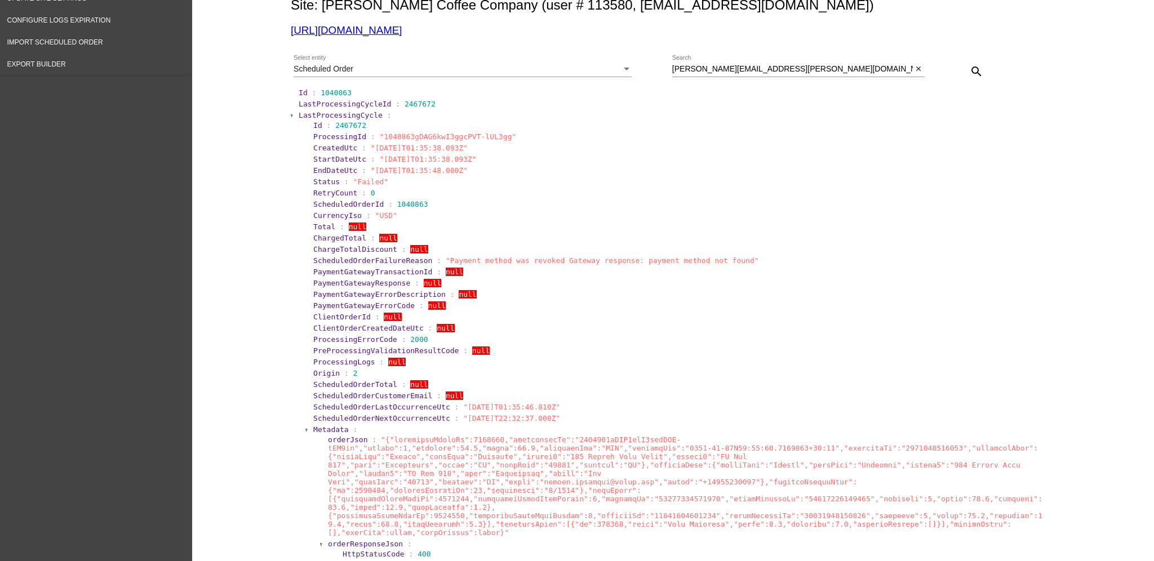
click at [310, 108] on span "LastProcessingCycleId" at bounding box center [345, 104] width 92 height 8
click at [307, 114] on span "LastProcessingCycle" at bounding box center [341, 115] width 84 height 8
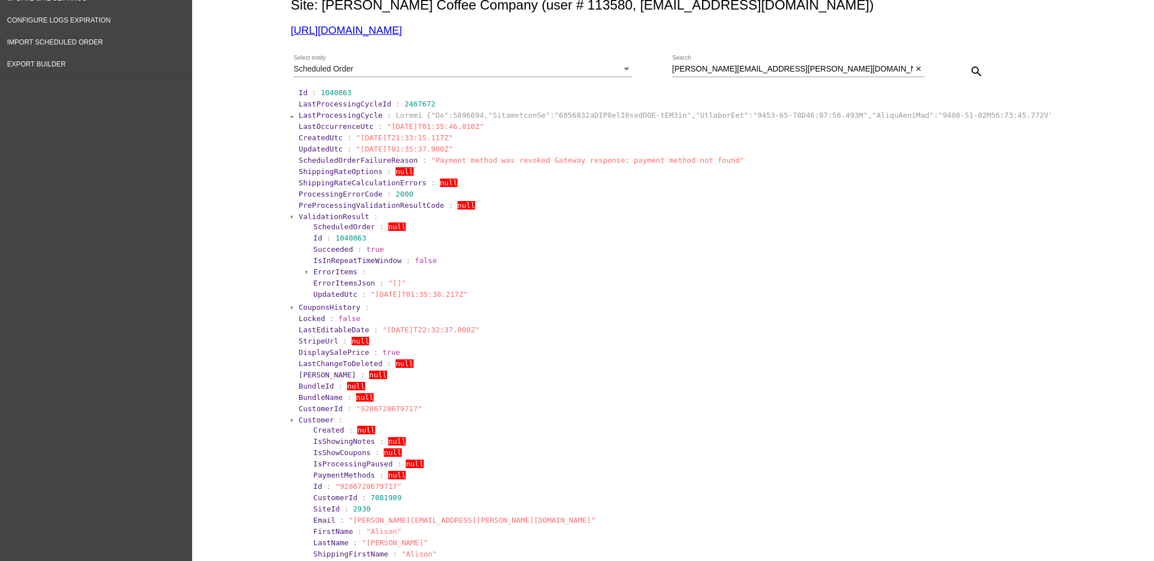
click at [302, 215] on span "ValidationResult" at bounding box center [334, 216] width 70 height 8
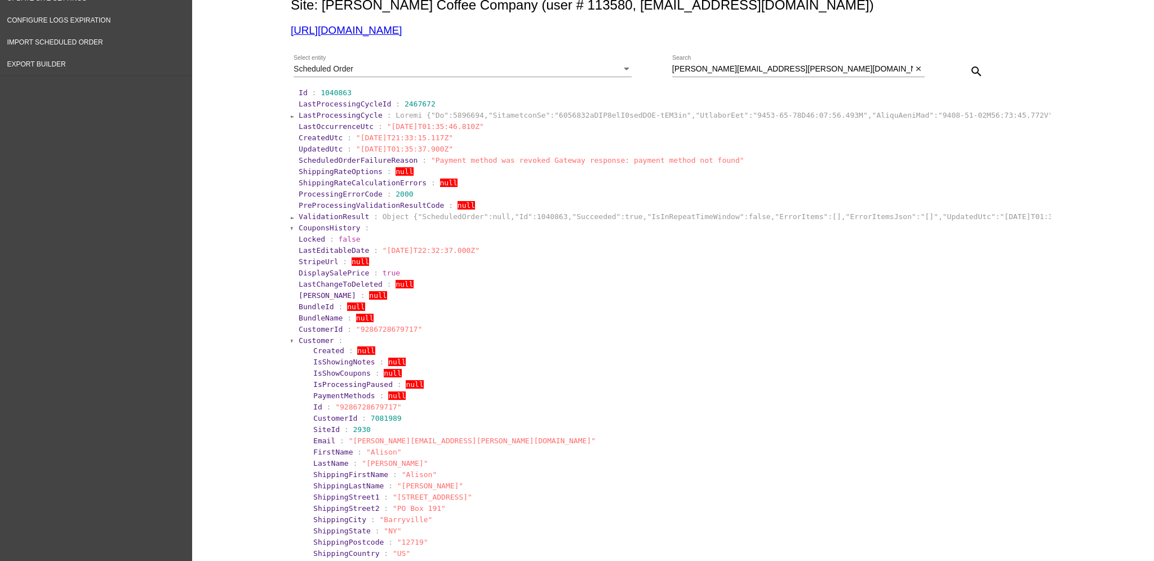
click at [305, 336] on span "Customer" at bounding box center [316, 340] width 35 height 8
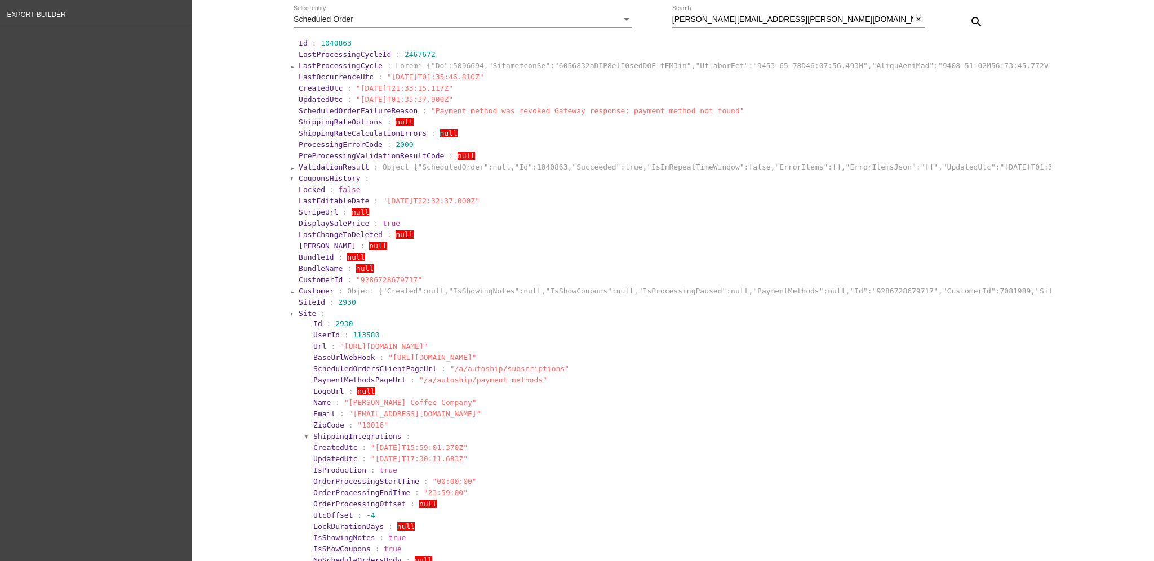
scroll to position [225, 0]
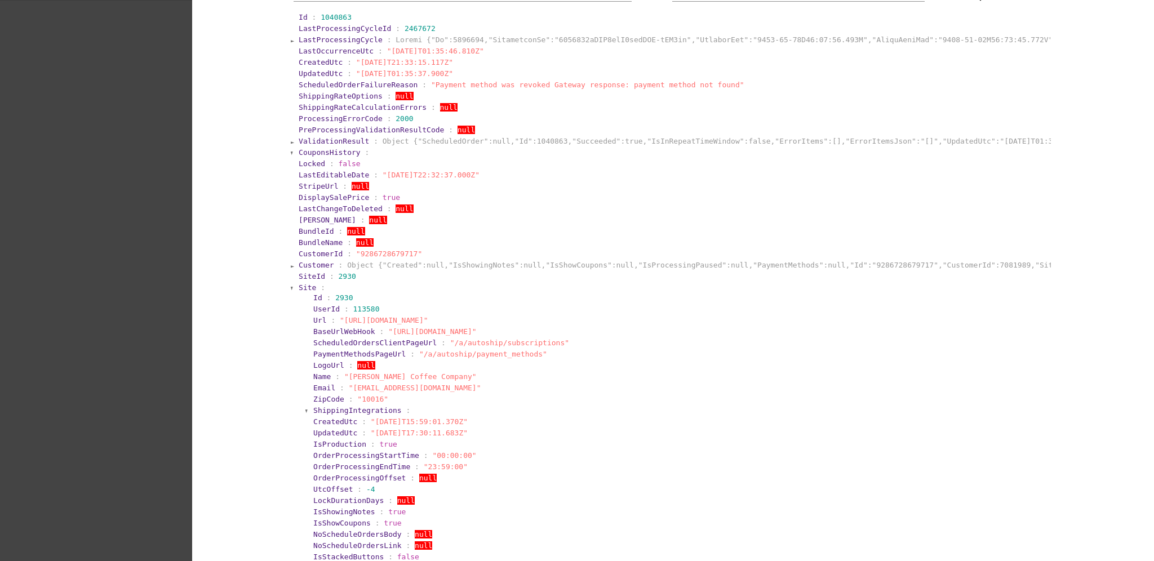
click at [303, 285] on span "Site" at bounding box center [307, 287] width 17 height 8
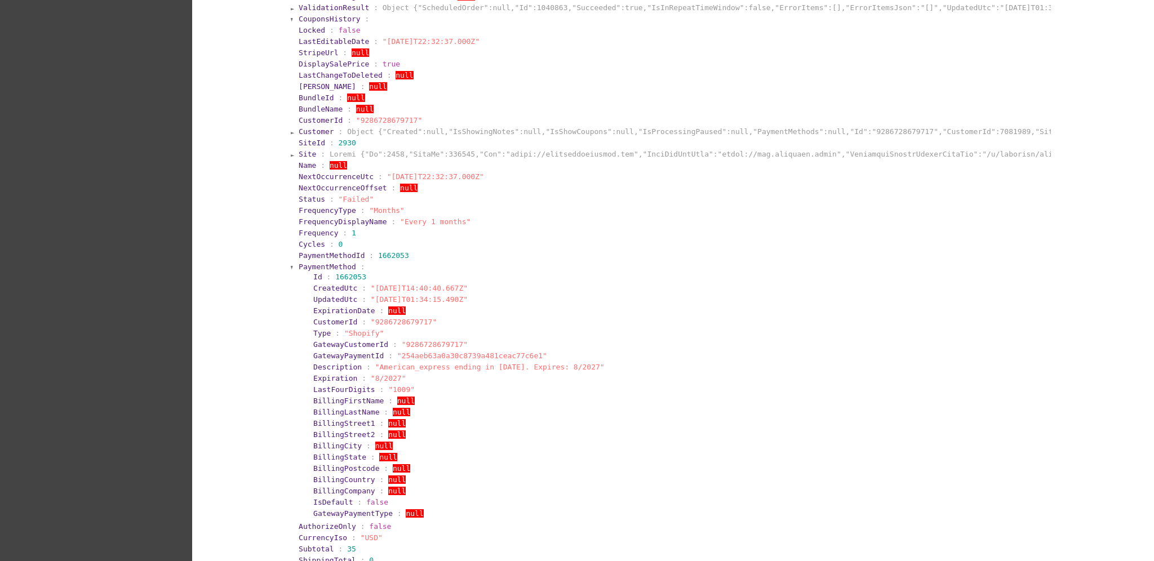
scroll to position [375, 0]
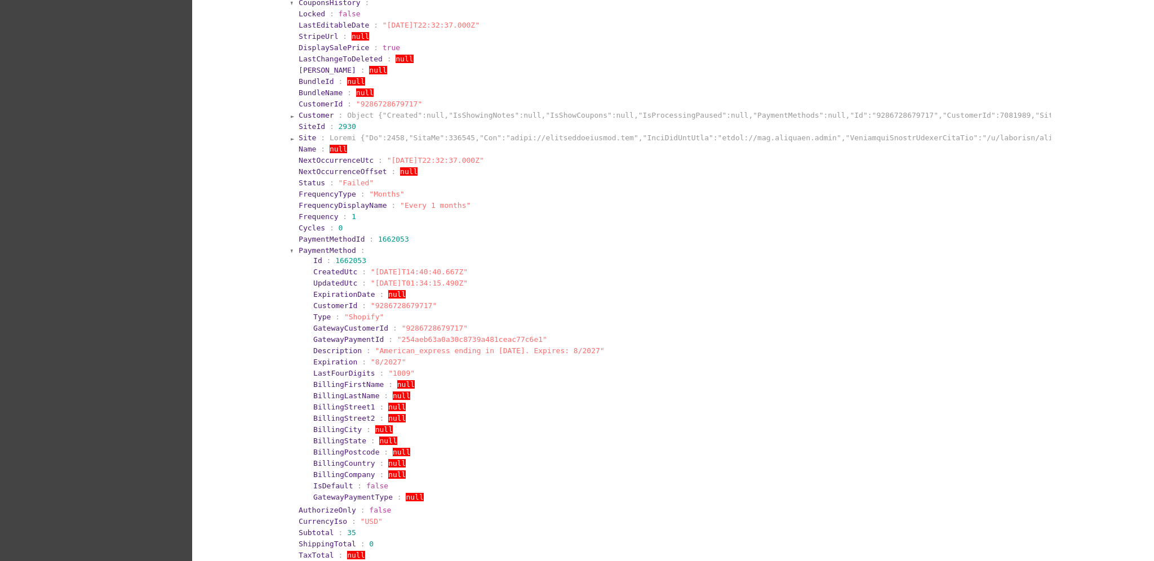
click at [299, 248] on span "PaymentMethod" at bounding box center [327, 250] width 57 height 8
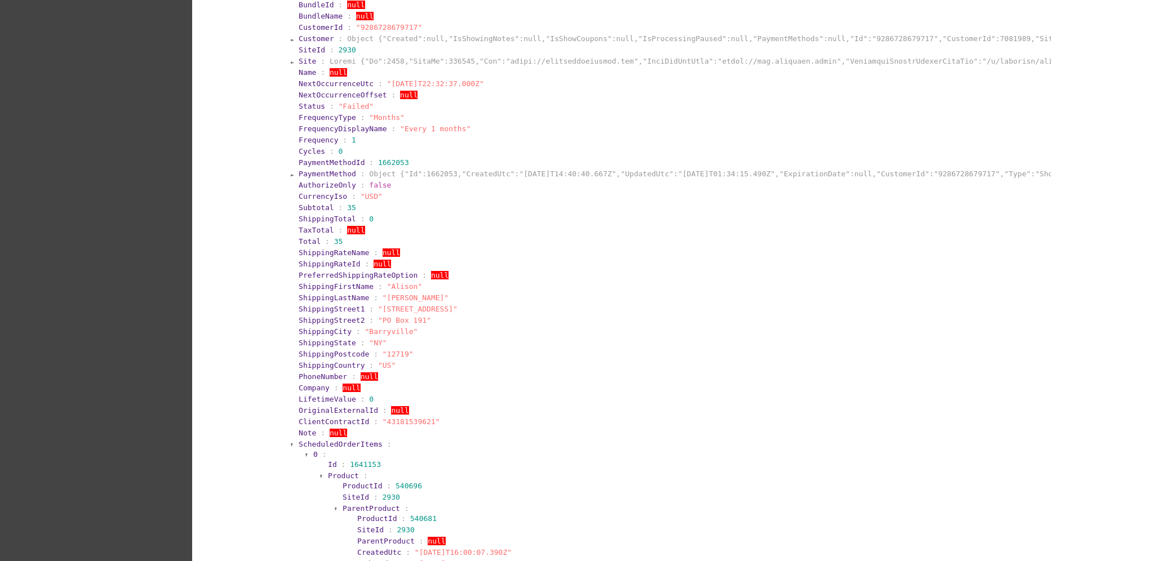
scroll to position [601, 0]
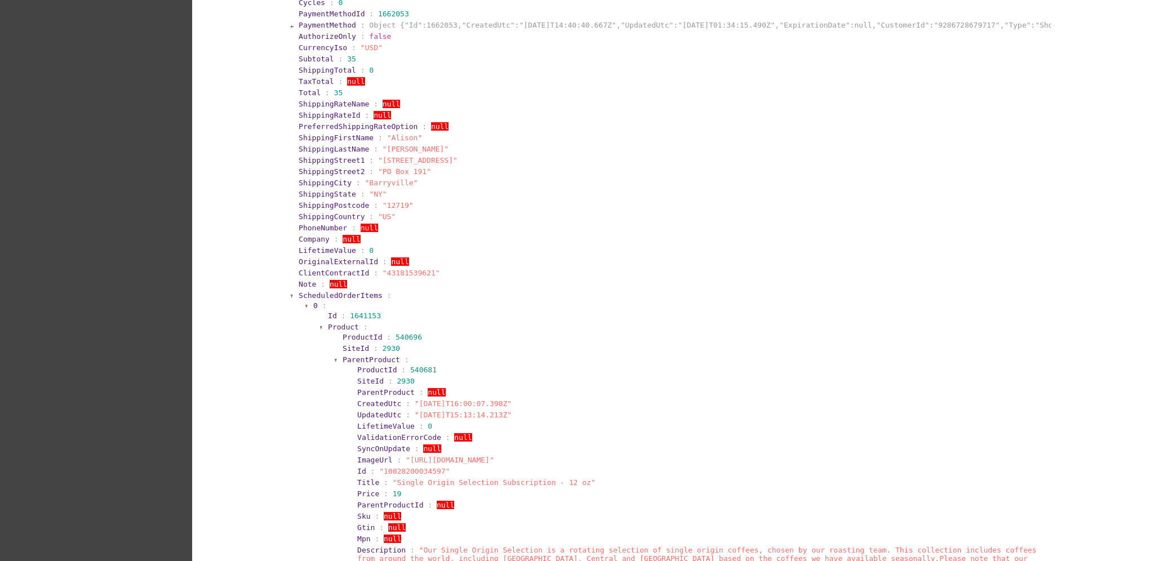
click at [349, 301] on section "0 :" at bounding box center [680, 305] width 734 height 8
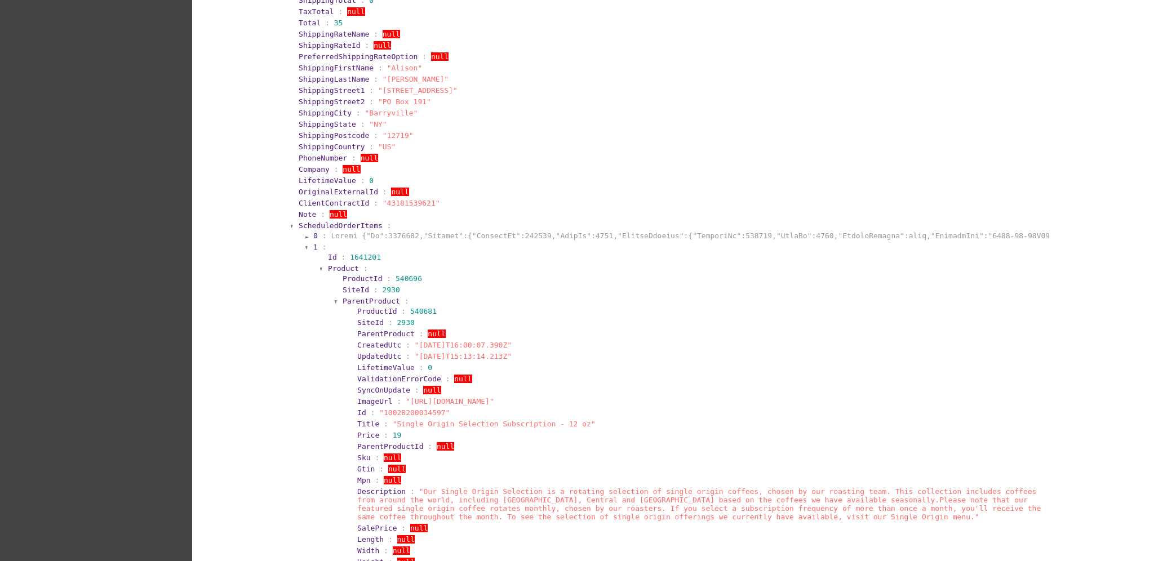
scroll to position [751, 0]
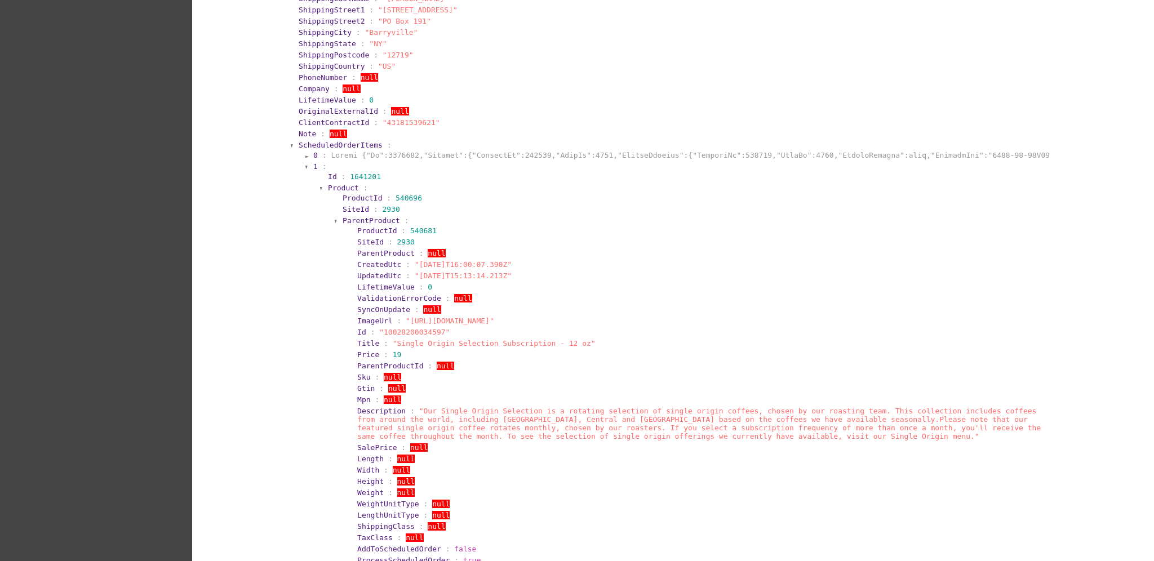
click at [310, 142] on span "ScheduledOrderItems" at bounding box center [341, 145] width 84 height 8
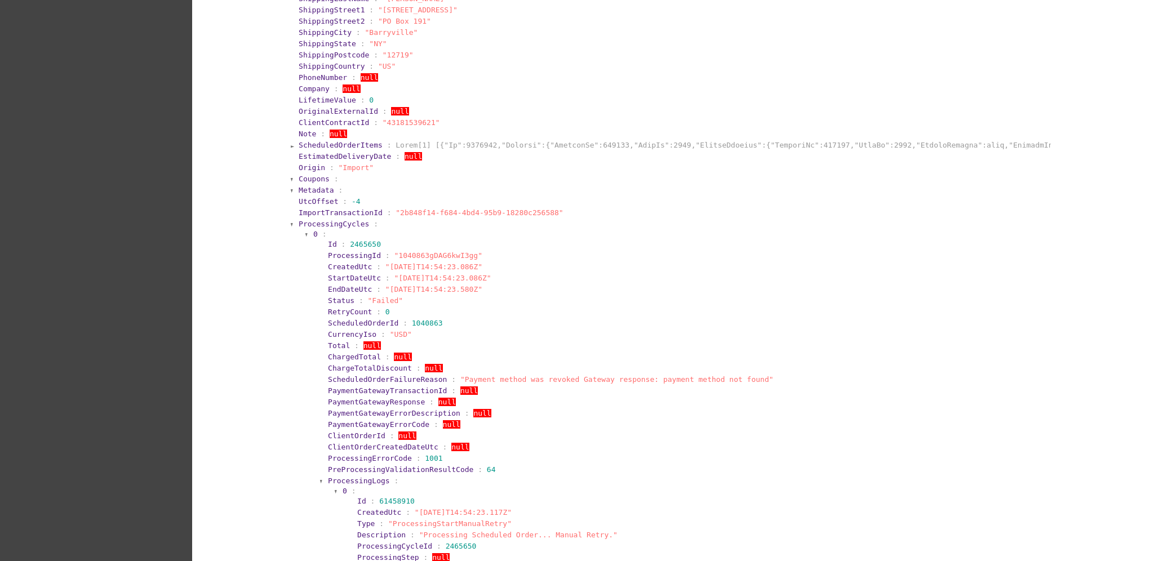
click at [300, 220] on span "ProcessingCycles" at bounding box center [334, 224] width 70 height 8
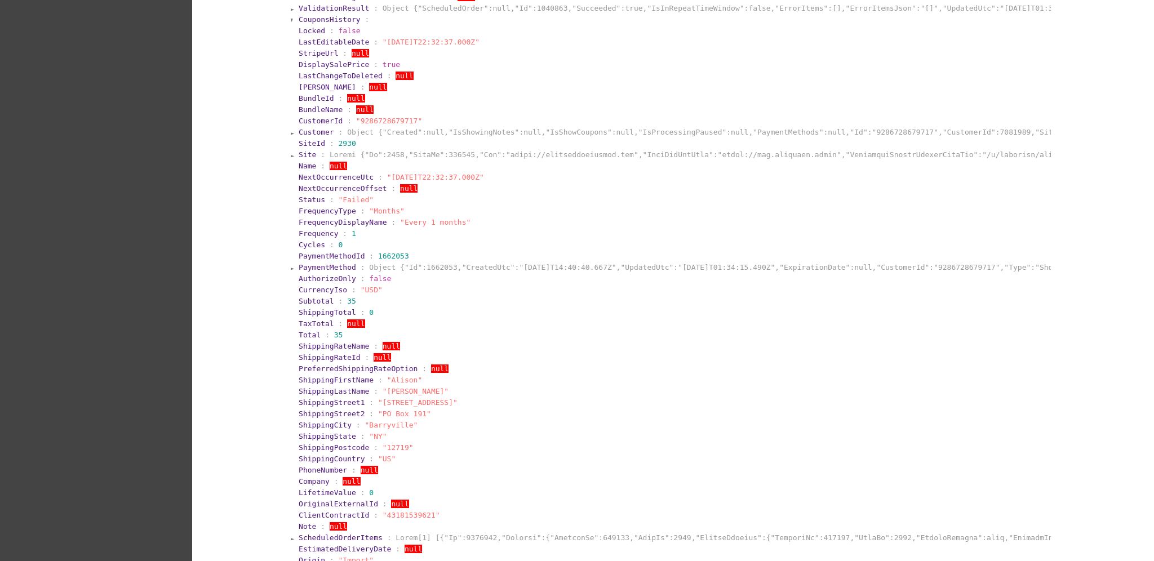
scroll to position [58, 0]
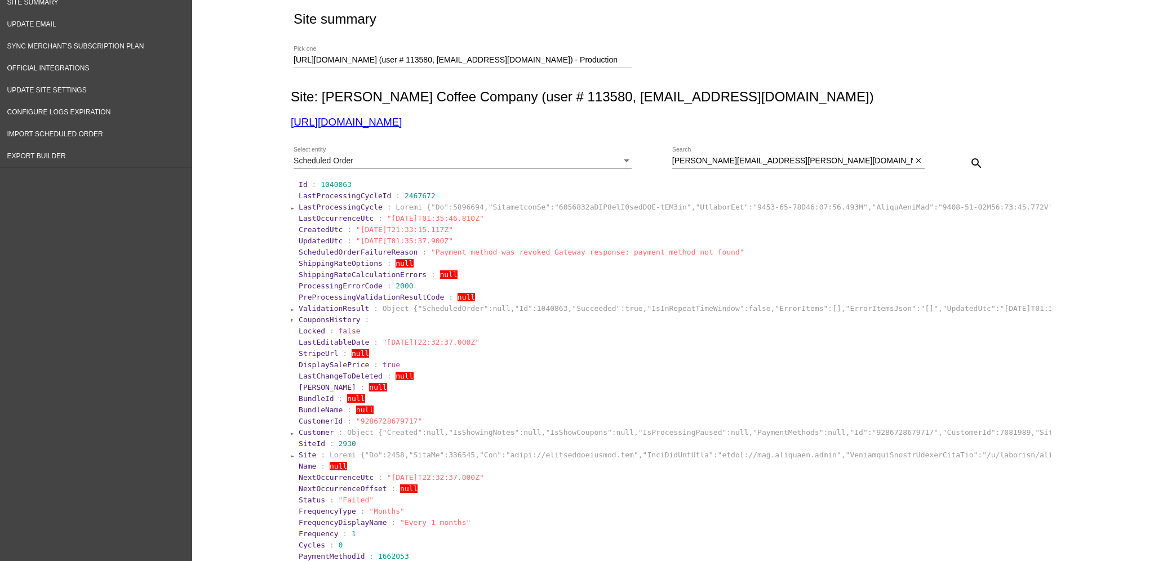
click at [330, 208] on span "LastProcessingCycle" at bounding box center [341, 207] width 84 height 8
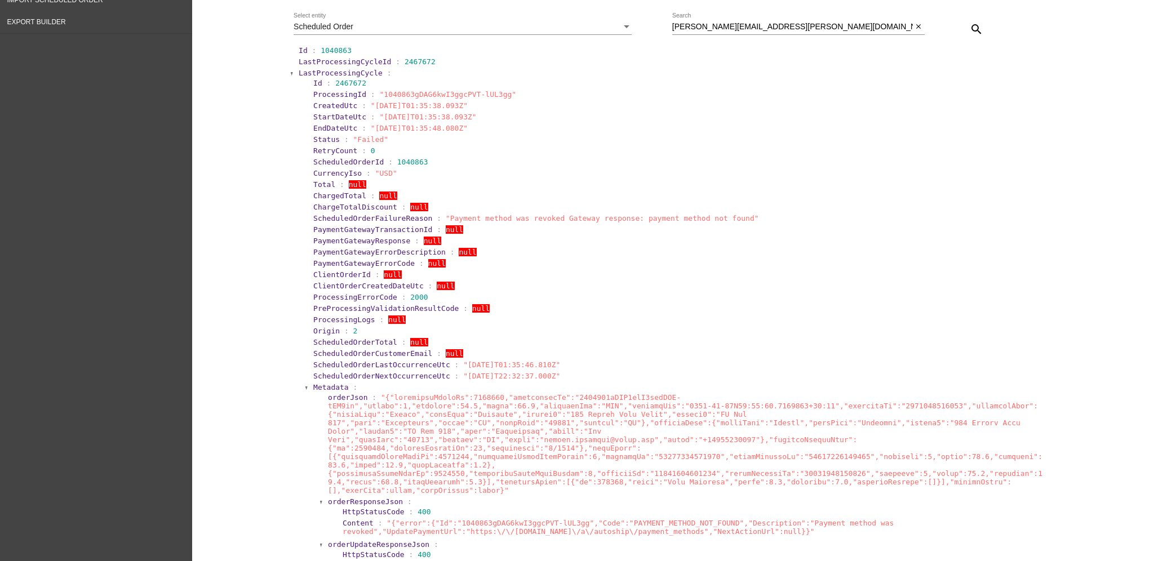
scroll to position [0, 0]
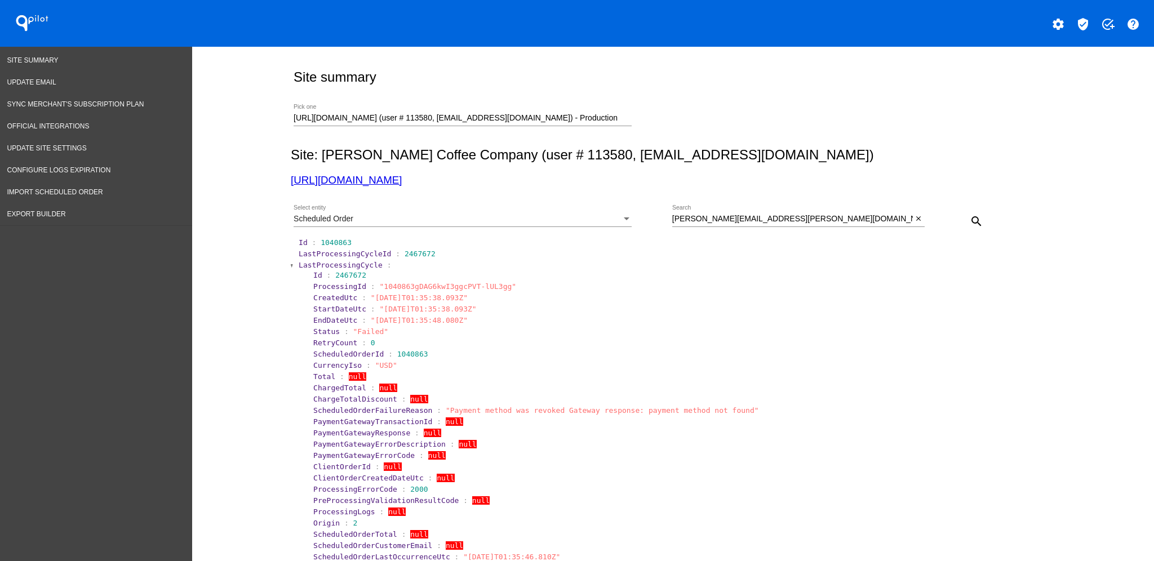
drag, startPoint x: 796, startPoint y: 214, endPoint x: 785, endPoint y: 216, distance: 11.5
click at [785, 216] on div "[PERSON_NAME][EMAIL_ADDRESS][PERSON_NAME][DOMAIN_NAME] Search" at bounding box center [792, 216] width 241 height 22
drag, startPoint x: 794, startPoint y: 221, endPoint x: 660, endPoint y: 208, distance: 134.7
click at [662, 208] on div "Scheduled Order Select entity [PERSON_NAME][EMAIL_ADDRESS][PERSON_NAME][DOMAIN_…" at bounding box center [671, 217] width 760 height 40
paste input "emiller783"
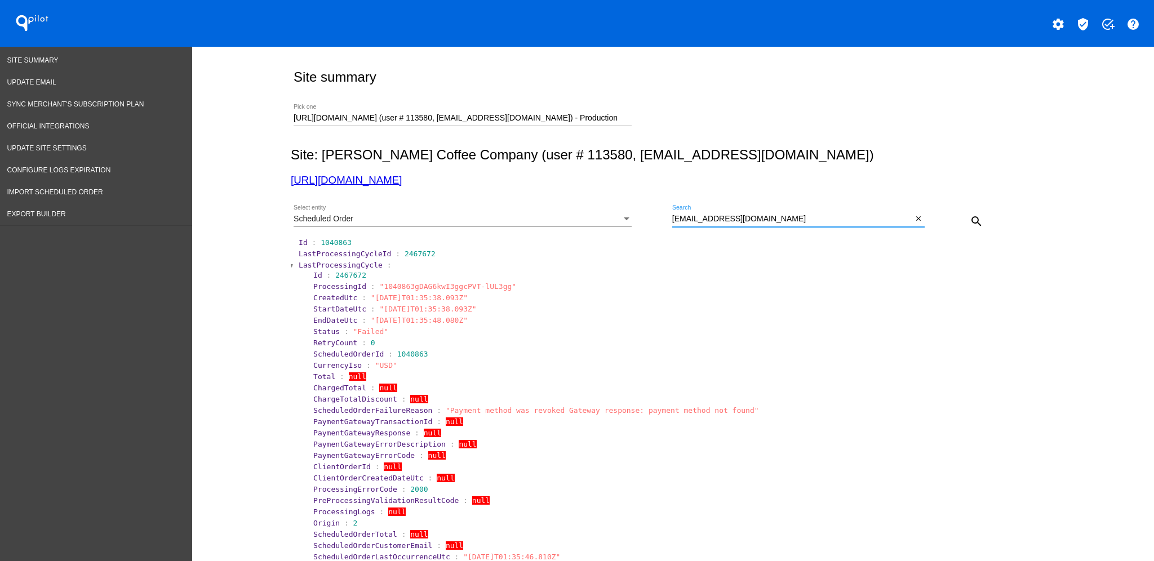
click at [970, 215] on mat-icon "search" at bounding box center [977, 222] width 14 height 14
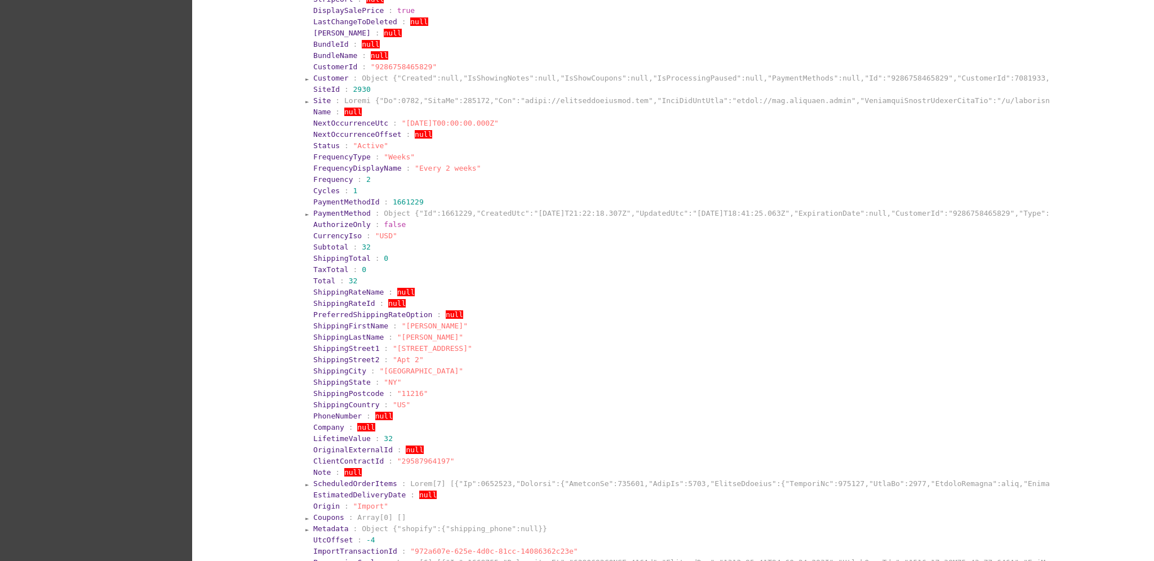
scroll to position [553, 0]
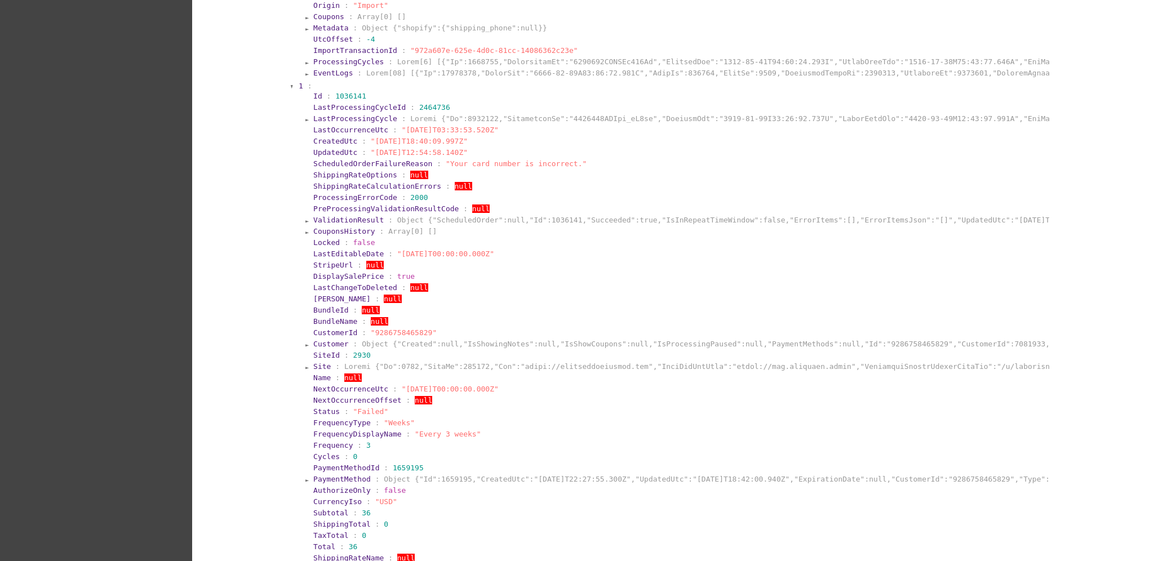
scroll to position [929, 0]
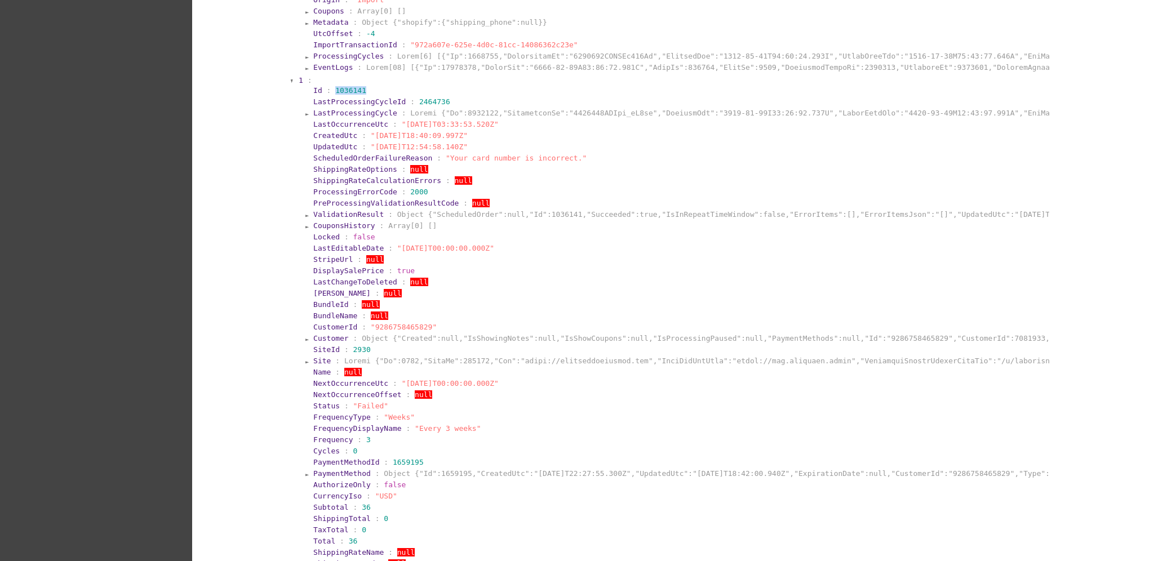
drag, startPoint x: 370, startPoint y: 90, endPoint x: 328, endPoint y: 88, distance: 41.7
click at [328, 88] on section "Id : 1036141" at bounding box center [680, 90] width 734 height 8
copy span "1036141"
copy span ""Your card number is incorrect."
drag, startPoint x: 429, startPoint y: 153, endPoint x: 557, endPoint y: 153, distance: 127.9
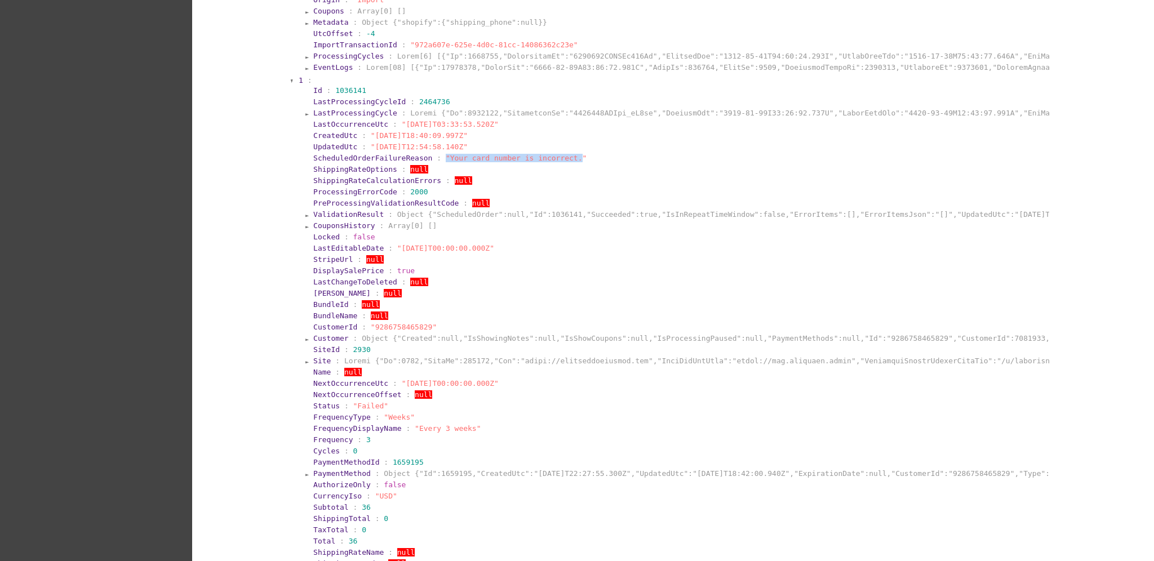
click at [554, 154] on span ""Your card number is incorrect."" at bounding box center [516, 158] width 141 height 8
click at [557, 156] on section "ScheduledOrderFailureReason : "Your card number is incorrect."" at bounding box center [680, 158] width 734 height 8
drag, startPoint x: 557, startPoint y: 156, endPoint x: 428, endPoint y: 158, distance: 129.0
click at [428, 158] on section "ScheduledOrderFailureReason : "Your card number is incorrect."" at bounding box center [680, 158] width 734 height 8
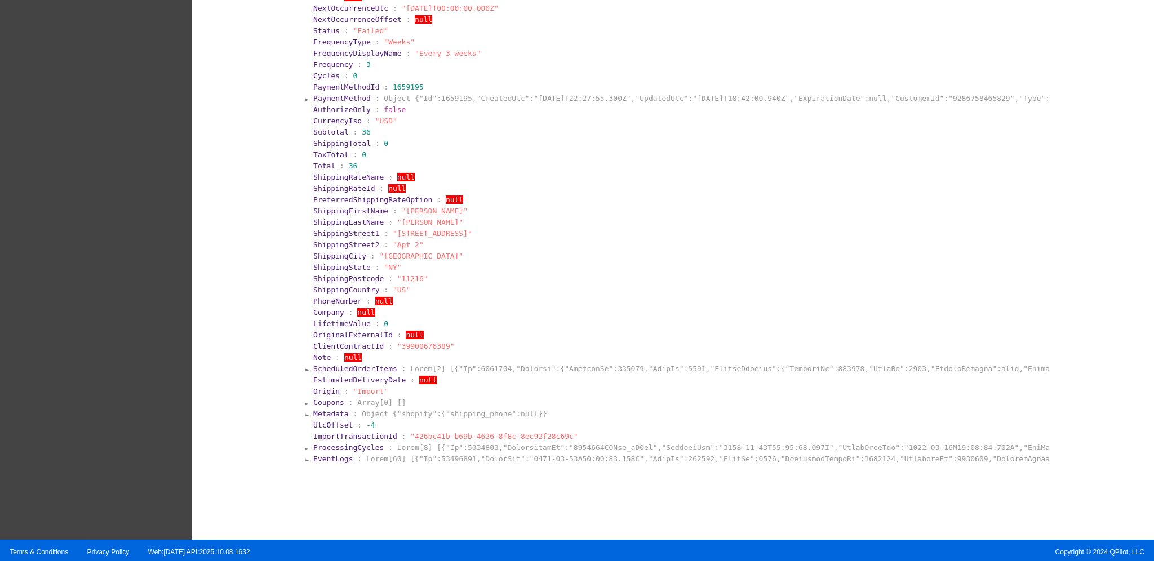
scroll to position [1306, 0]
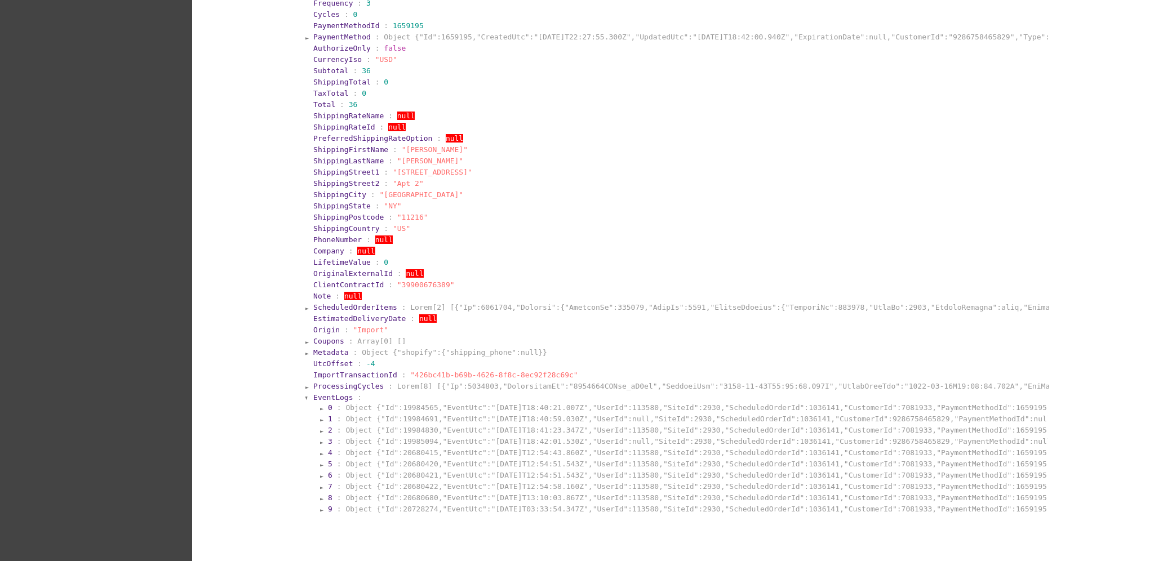
scroll to position [1419, 0]
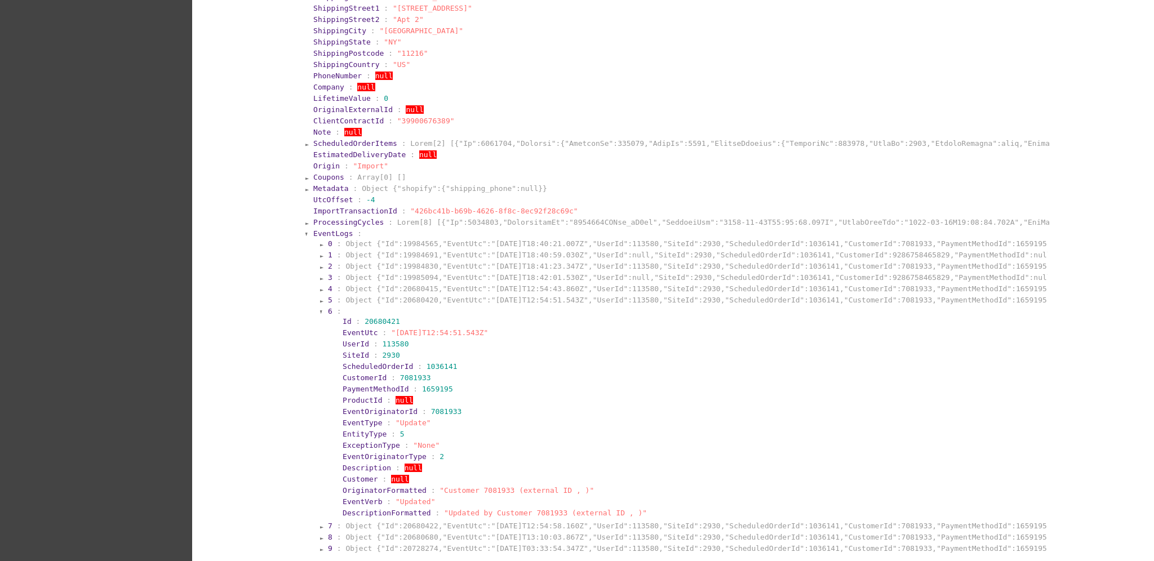
scroll to position [1622, 0]
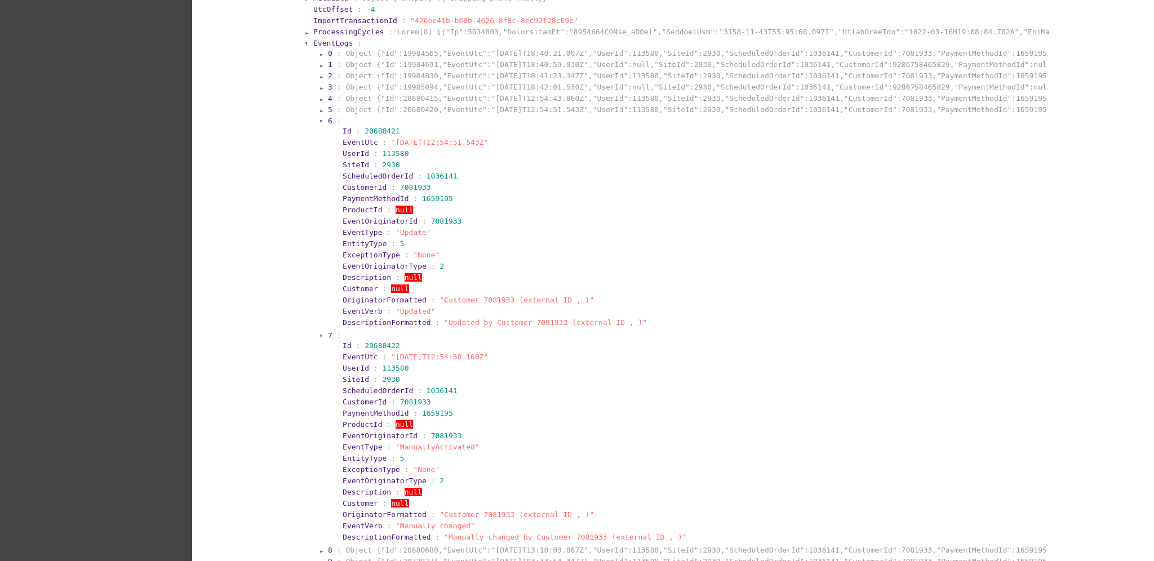
scroll to position [1825, 0]
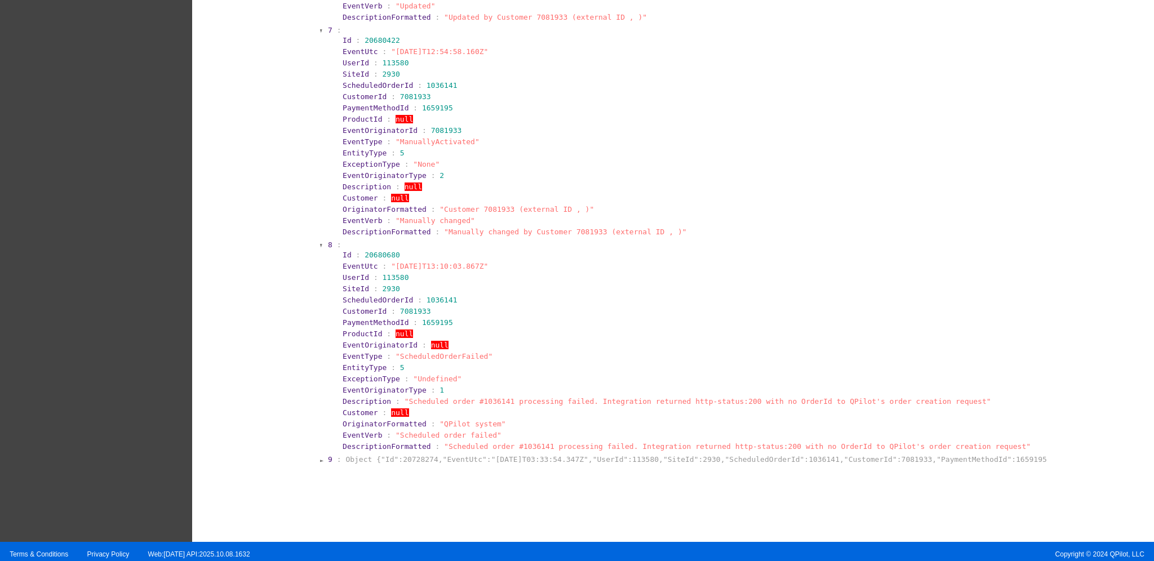
scroll to position [2027, 0]
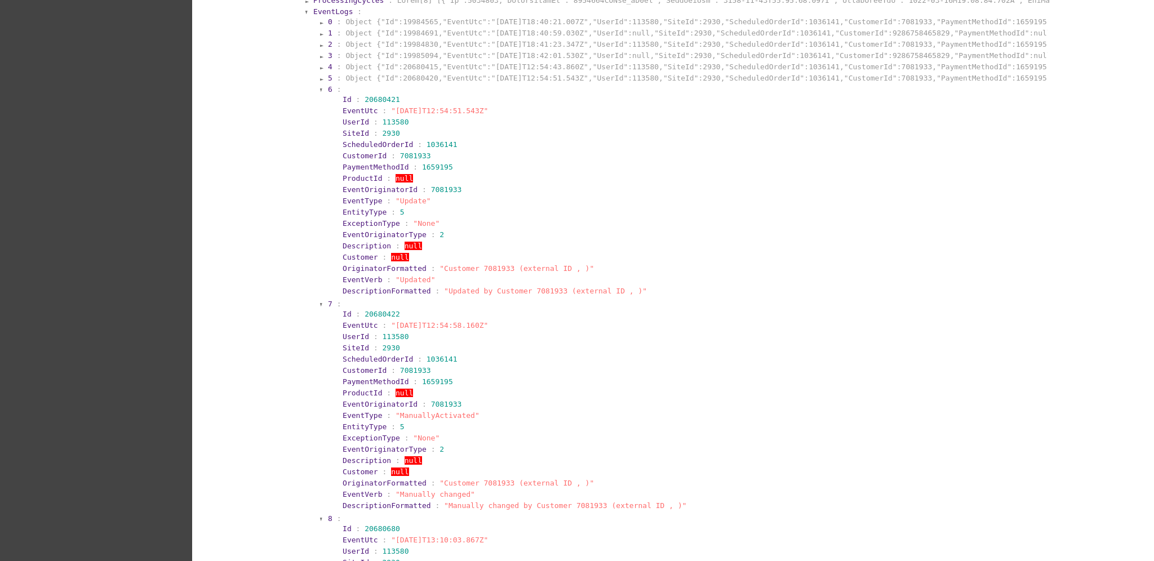
scroll to position [1554, 0]
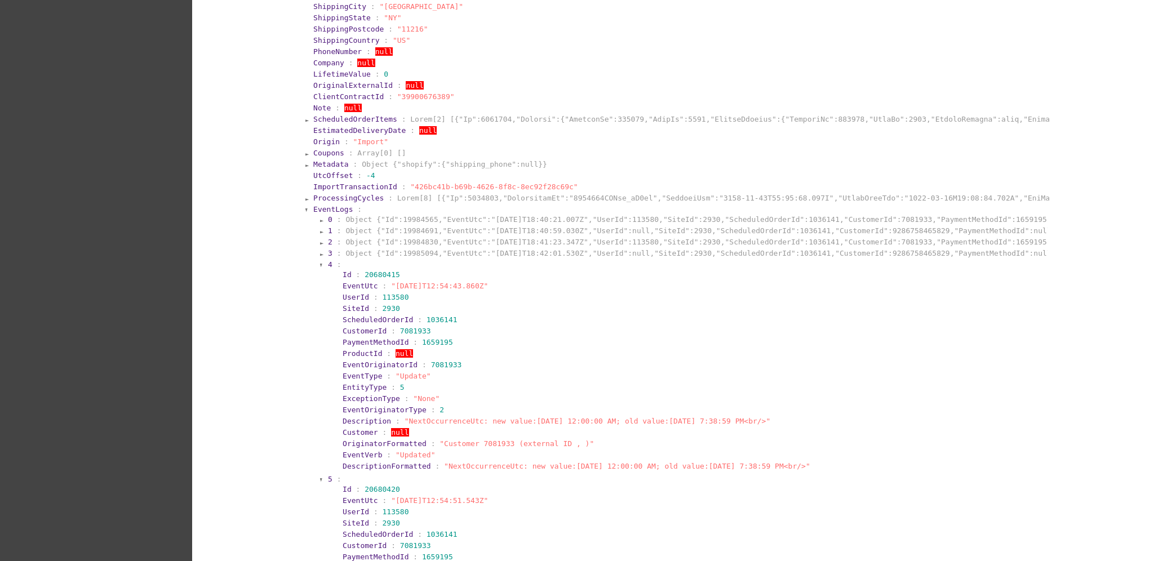
click at [574, 248] on section "3 : Object {"Id":19985094,"EventUtc":"[DATE]T18:42:01.530Z","UserId":null,"Site…" at bounding box center [687, 253] width 720 height 11
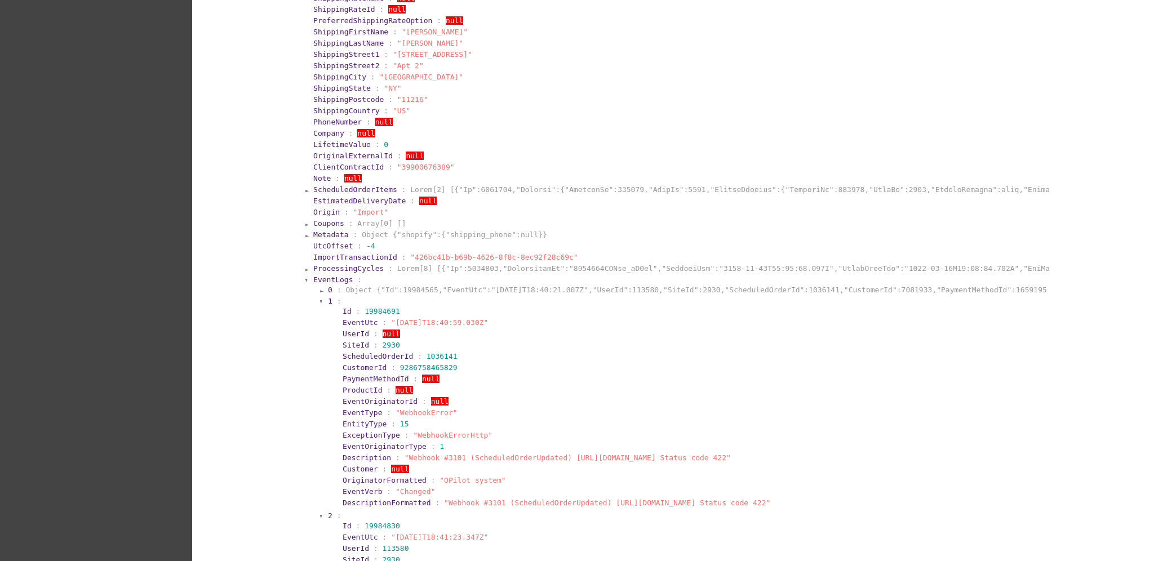
scroll to position [1366, 0]
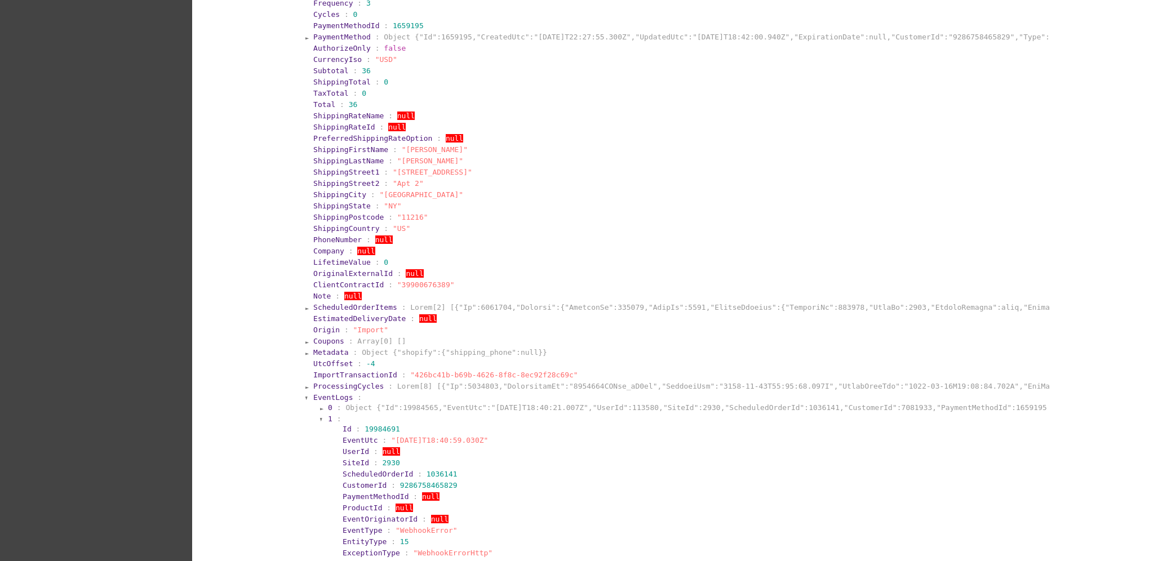
click at [330, 393] on span "EventLogs" at bounding box center [332, 397] width 39 height 8
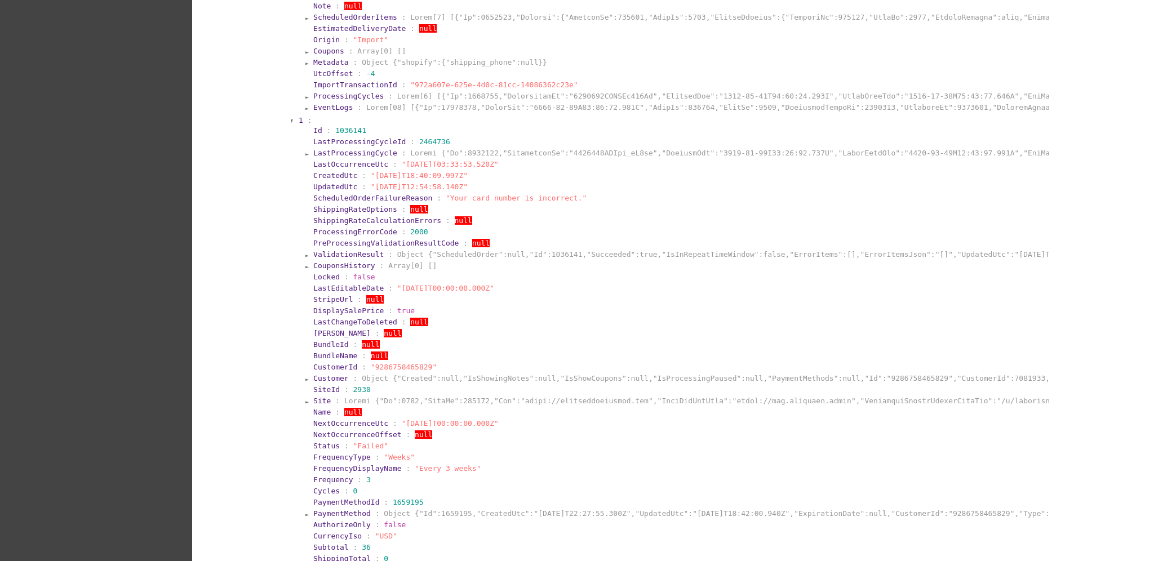
scroll to position [855, 0]
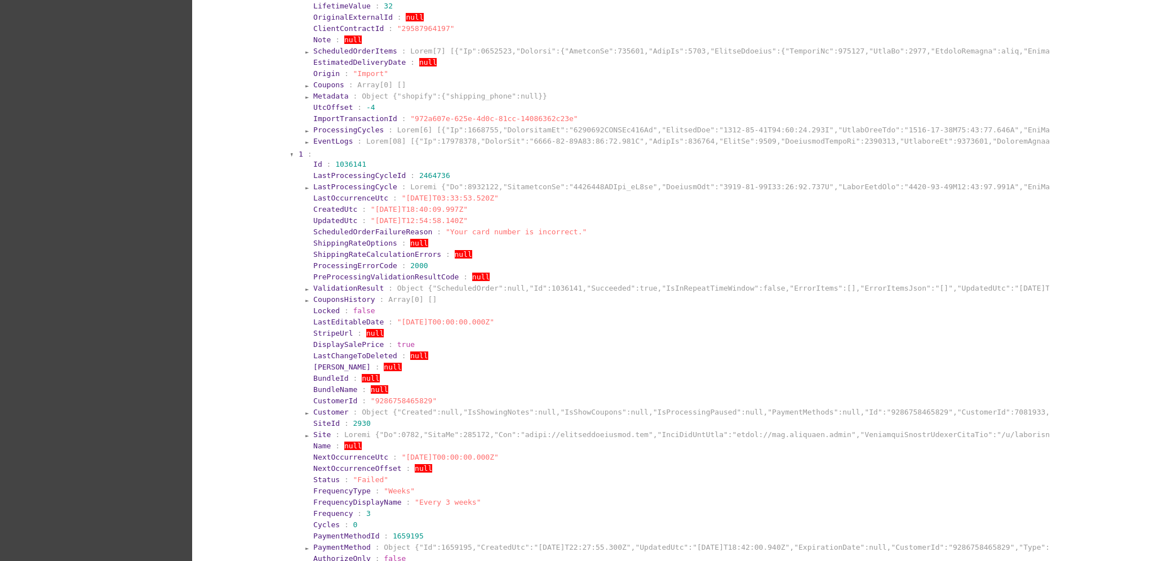
click at [348, 183] on span "LastProcessingCycle" at bounding box center [355, 187] width 84 height 8
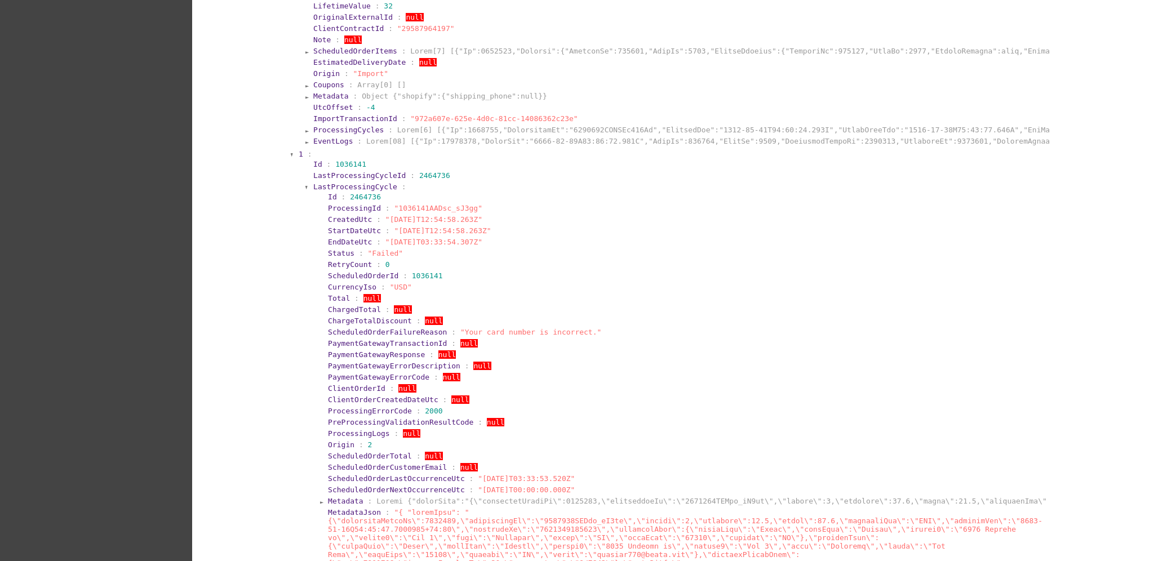
click at [299, 152] on span "1" at bounding box center [301, 154] width 5 height 8
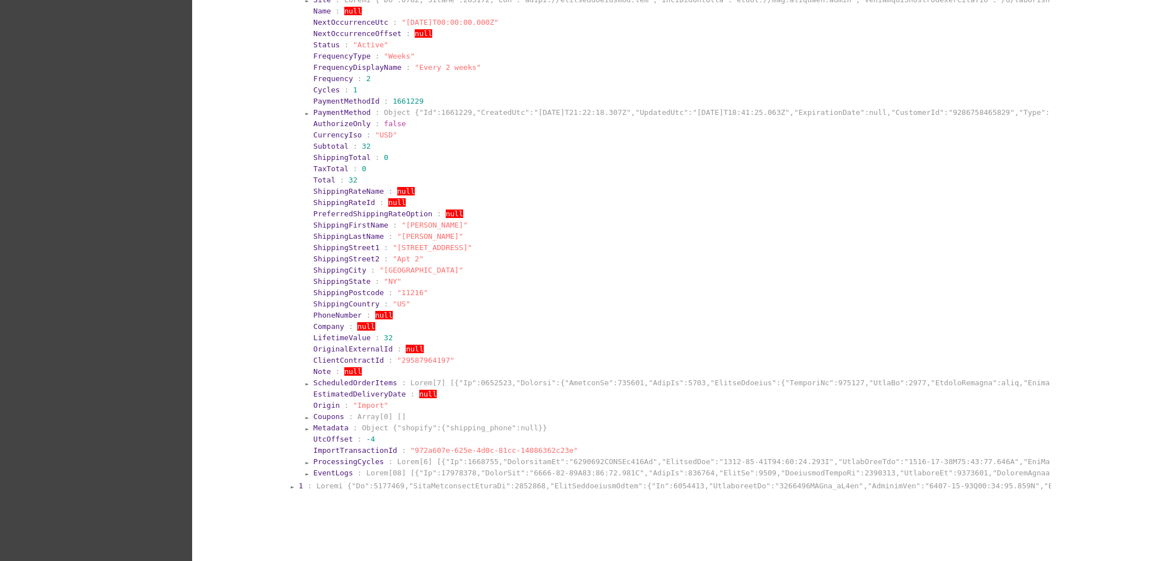
scroll to position [526, 0]
click at [332, 467] on span "EventLogs" at bounding box center [332, 471] width 39 height 8
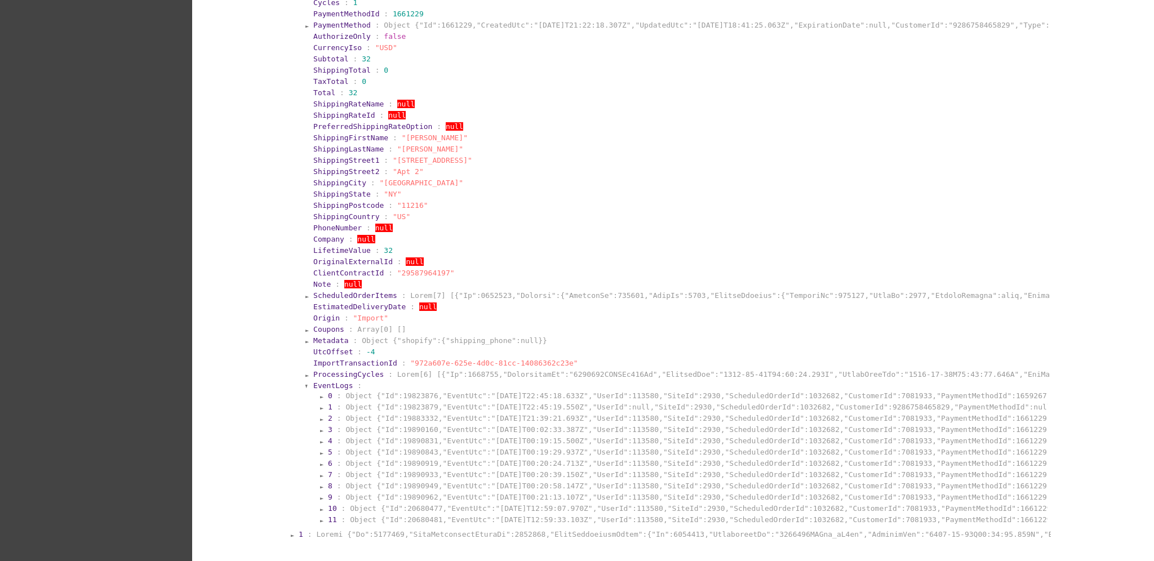
scroll to position [689, 0]
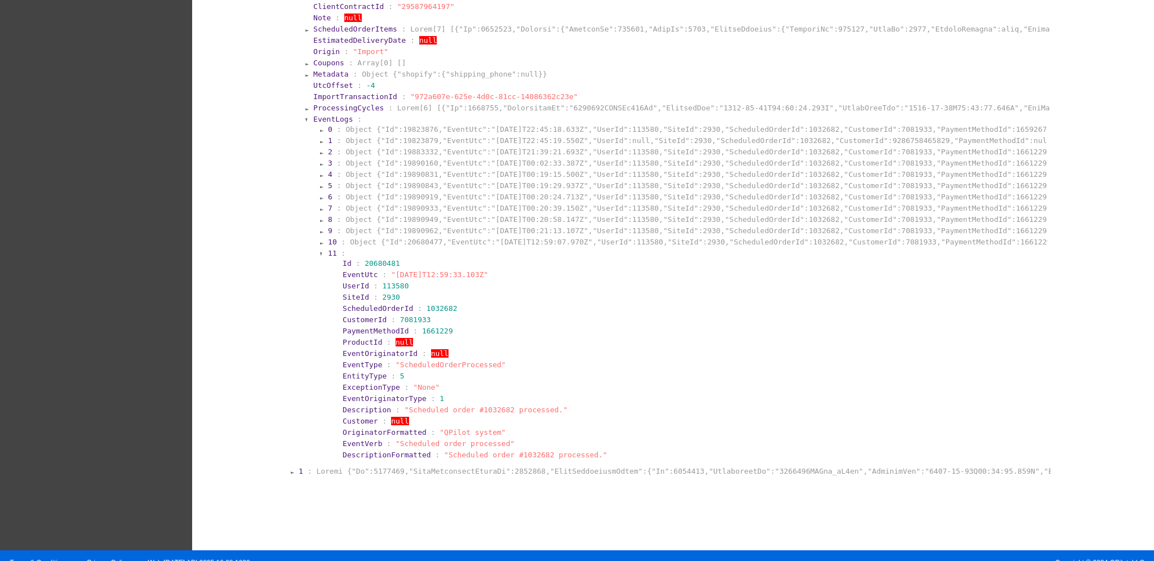
scroll to position [891, 0]
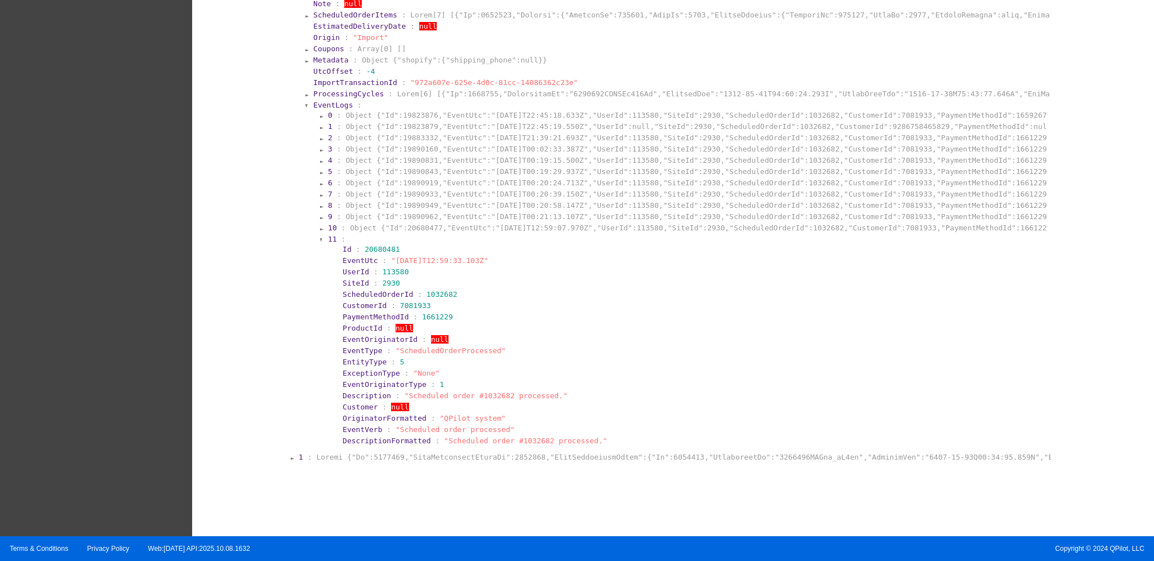
click at [526, 234] on section "11 : Id : 20680481 EventUtc : "[DATE]T12:59:33.103Z" UserId : 113580 SiteId : 2…" at bounding box center [687, 341] width 720 height 214
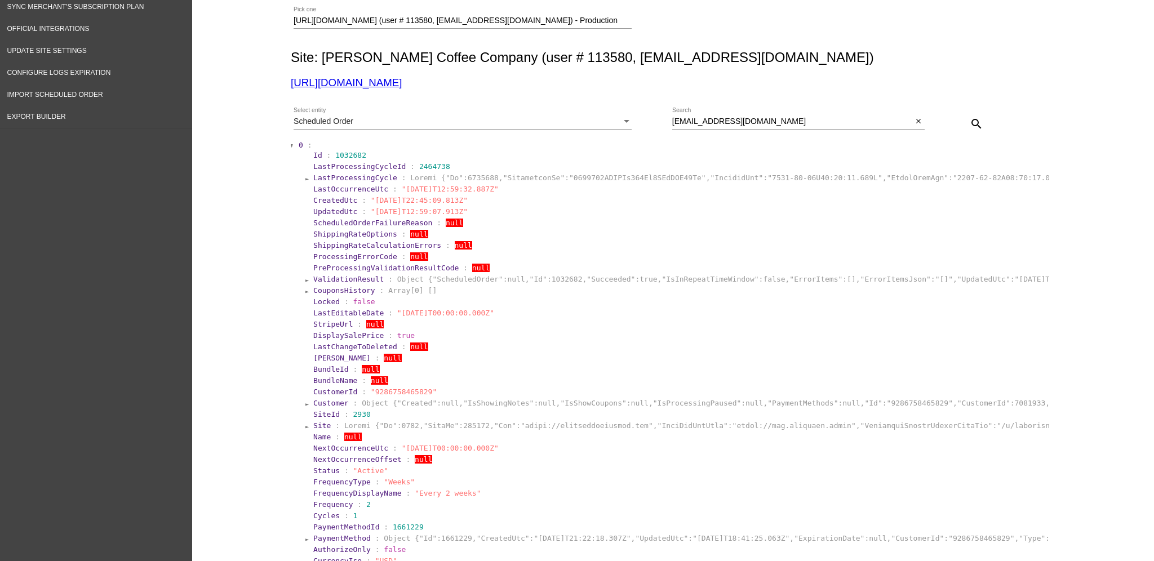
scroll to position [95, 0]
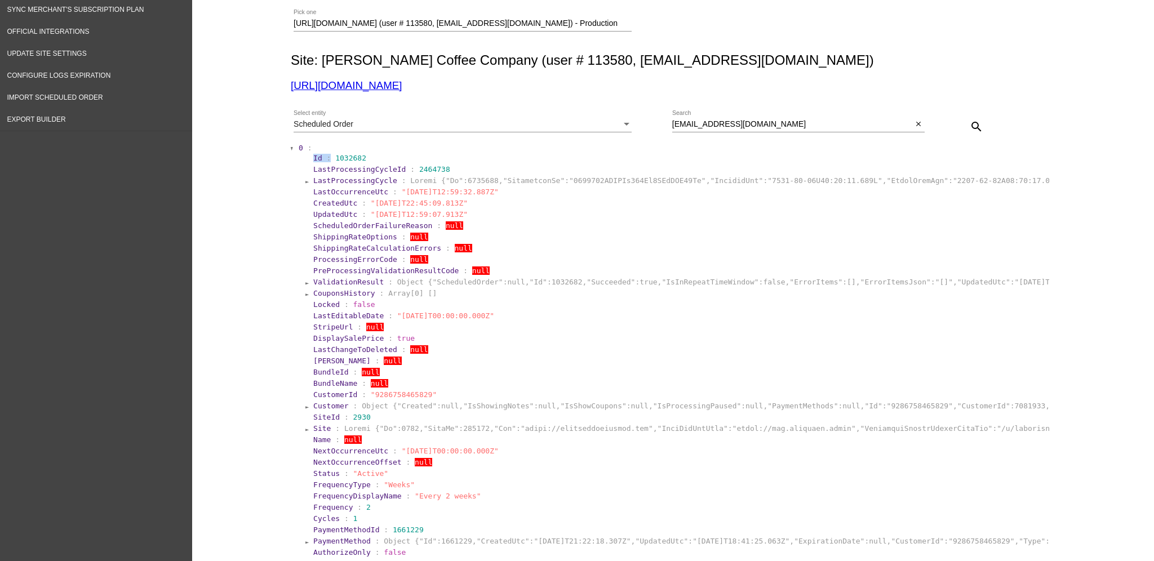
drag, startPoint x: 325, startPoint y: 157, endPoint x: 379, endPoint y: 151, distance: 53.9
drag, startPoint x: 371, startPoint y: 162, endPoint x: 323, endPoint y: 158, distance: 48.0
click at [323, 158] on section "Id : 1032682" at bounding box center [680, 158] width 734 height 8
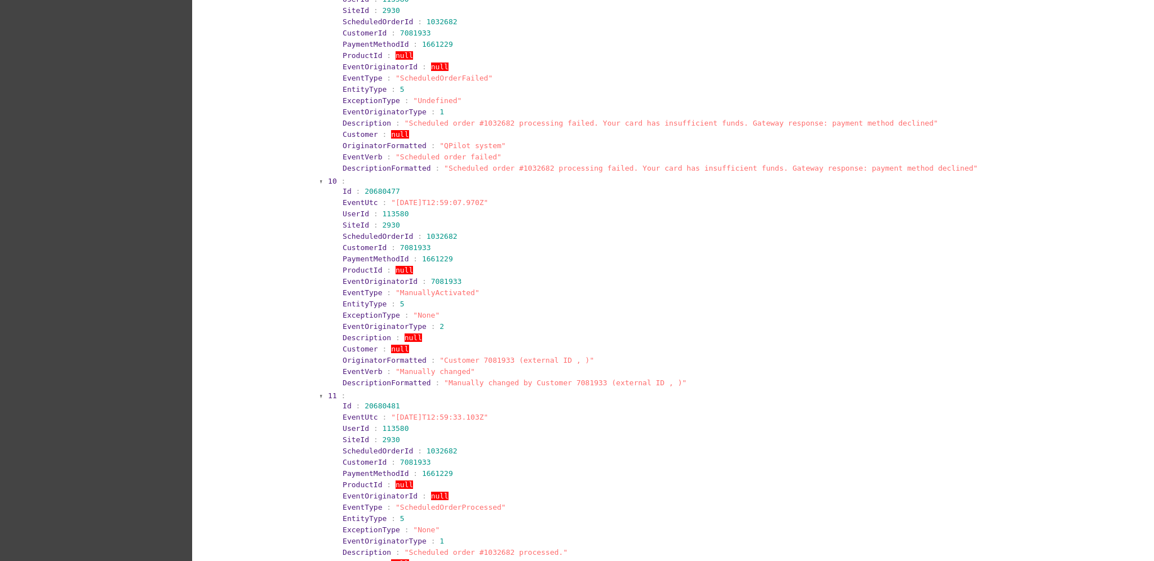
scroll to position [1296, 0]
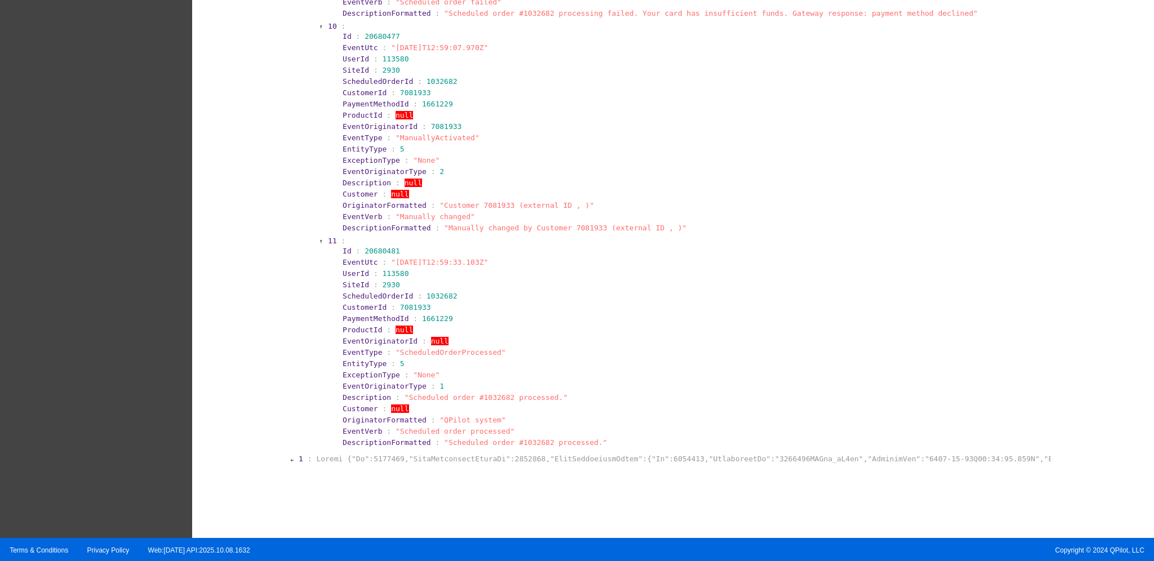
drag, startPoint x: 488, startPoint y: 256, endPoint x: 379, endPoint y: 256, distance: 108.7
click at [379, 258] on section "EventUtc : "[DATE]T12:59:33.103Z"" at bounding box center [693, 262] width 701 height 8
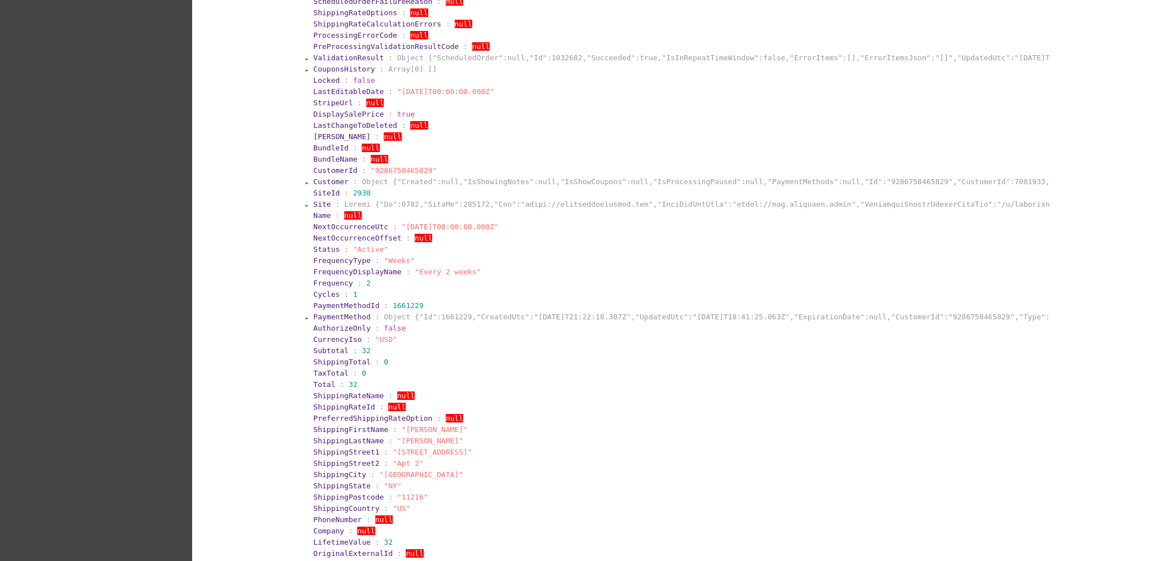
scroll to position [320, 0]
click at [346, 312] on span "PaymentMethod" at bounding box center [341, 316] width 57 height 8
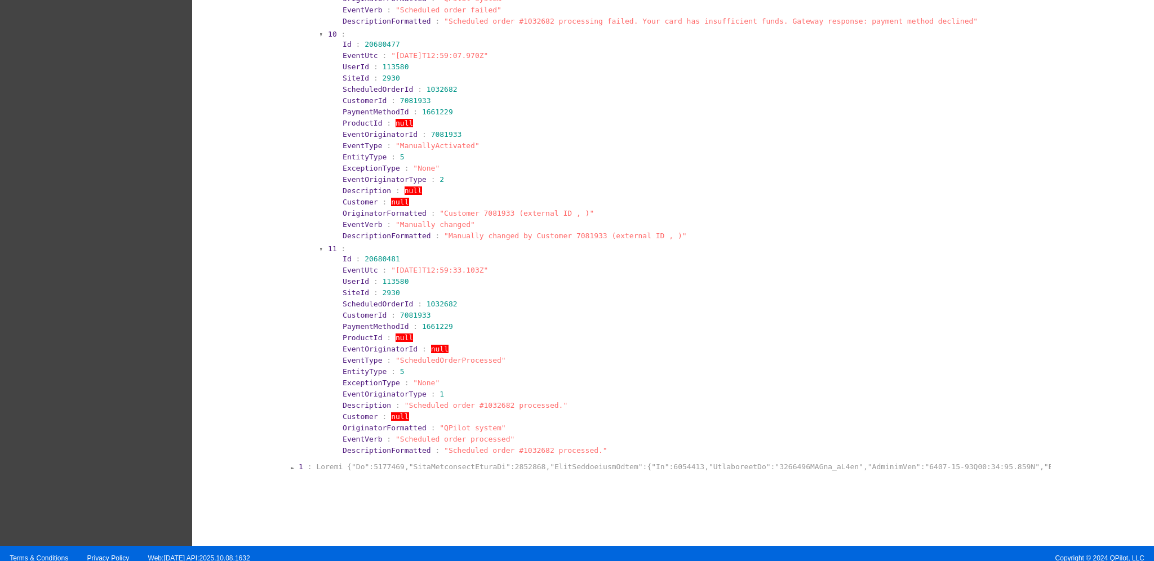
scroll to position [1544, 0]
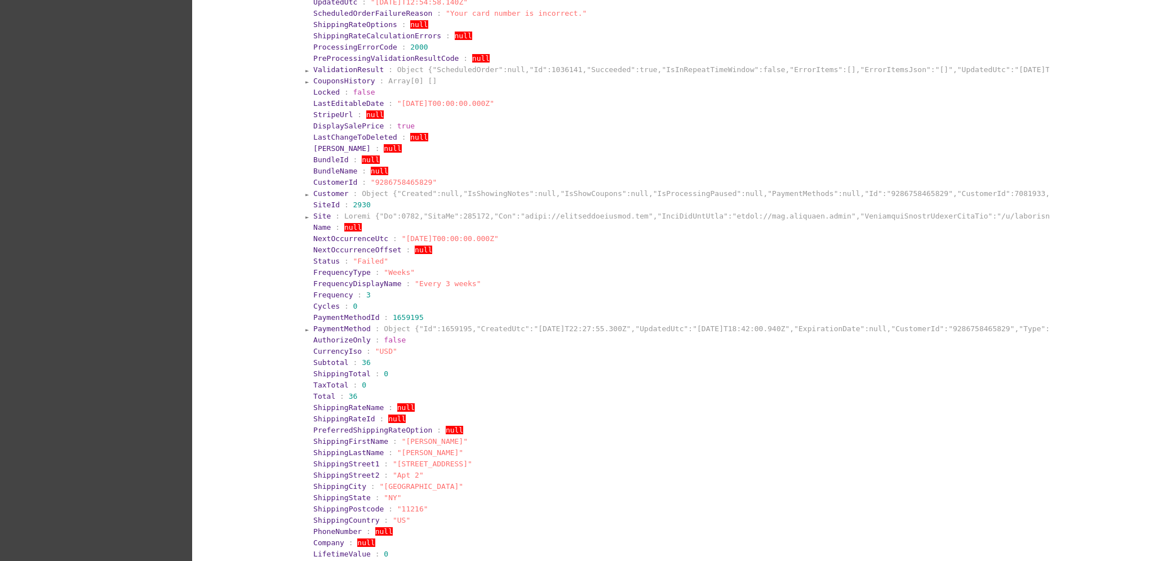
scroll to position [2070, 0]
click at [345, 323] on span "PaymentMethod" at bounding box center [341, 327] width 57 height 8
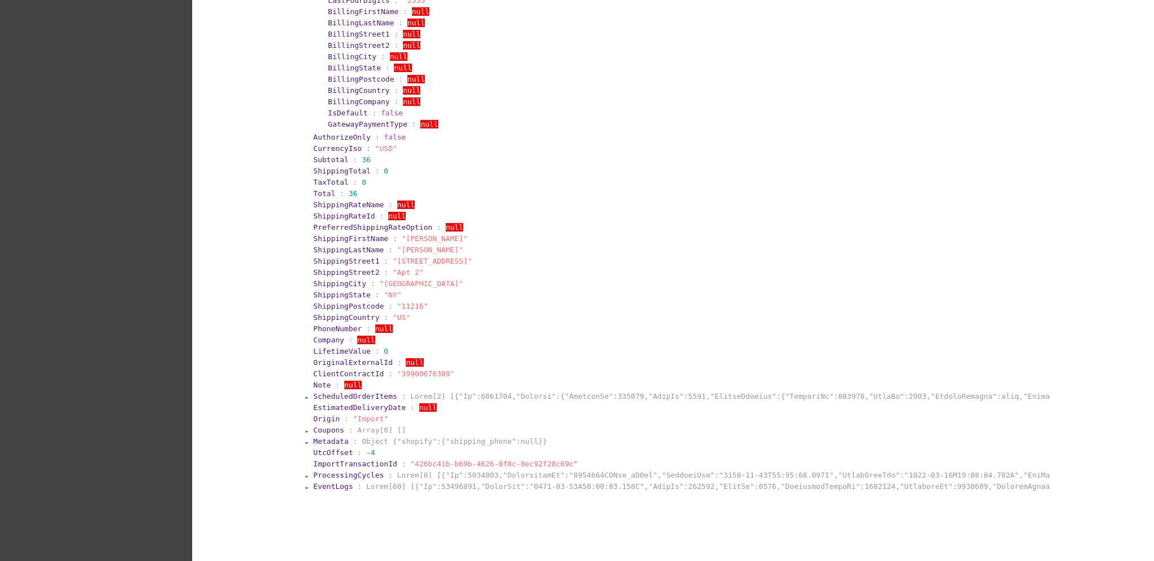
scroll to position [2521, 0]
click at [371, 390] on section "ScheduledOrderItems :" at bounding box center [680, 395] width 736 height 11
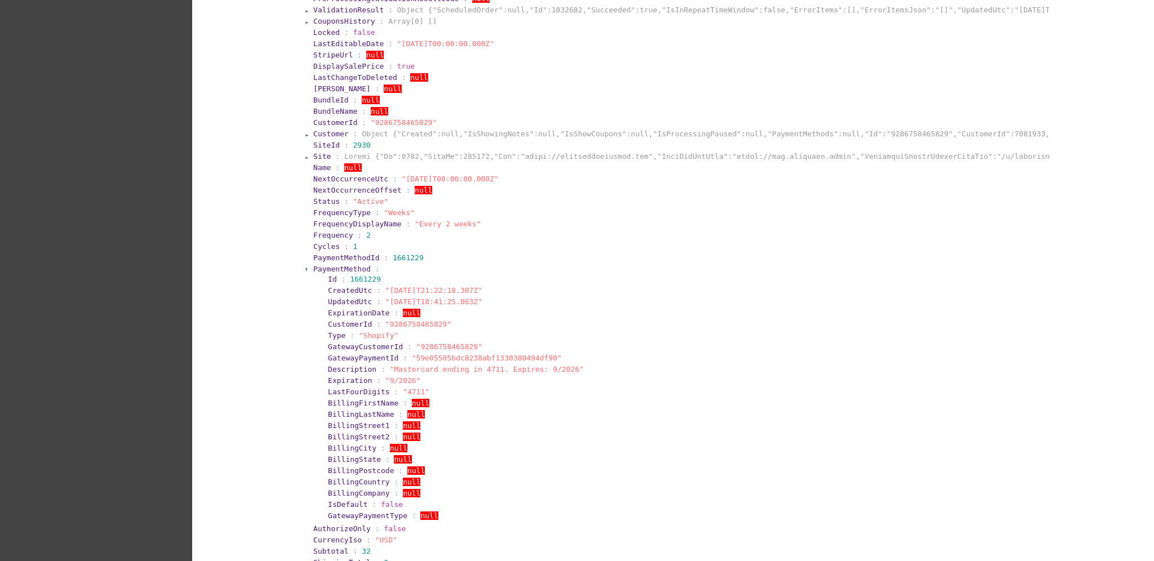
scroll to position [192, 0]
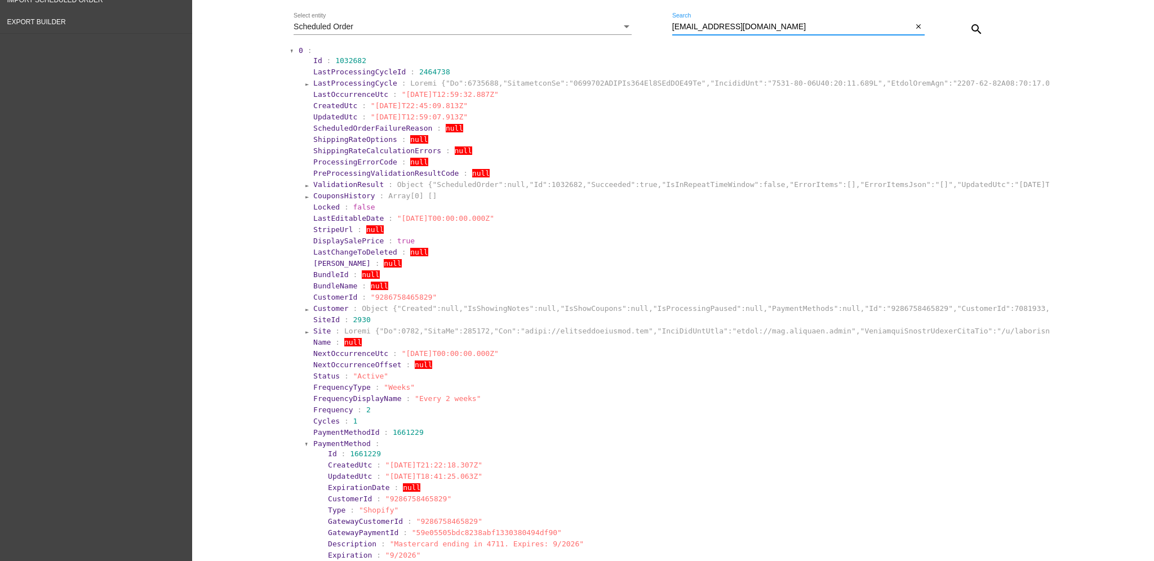
drag, startPoint x: 783, startPoint y: 30, endPoint x: 641, endPoint y: 27, distance: 142.0
click at [637, 27] on div "Scheduled Order Select entity [EMAIL_ADDRESS][DOMAIN_NAME] Search close search" at bounding box center [671, 25] width 760 height 40
paste input "keenanpgrant"
click at [970, 28] on mat-icon "search" at bounding box center [977, 30] width 14 height 14
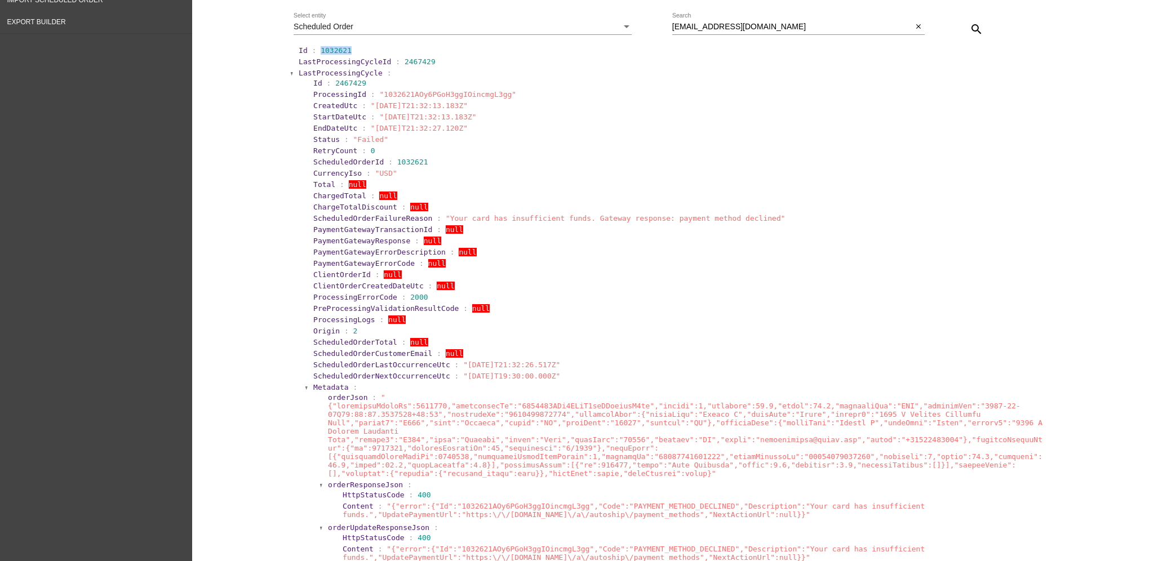
drag, startPoint x: 313, startPoint y: 51, endPoint x: 492, endPoint y: 54, distance: 178.6
click at [492, 54] on section "Id : 1032621" at bounding box center [674, 50] width 750 height 8
drag, startPoint x: 780, startPoint y: 214, endPoint x: 424, endPoint y: 218, distance: 355.5
click at [424, 218] on section "ScheduledOrderFailureReason : "Your card has insufficient funds. Gateway respon…" at bounding box center [680, 218] width 734 height 8
drag, startPoint x: 781, startPoint y: 19, endPoint x: 758, endPoint y: 21, distance: 23.2
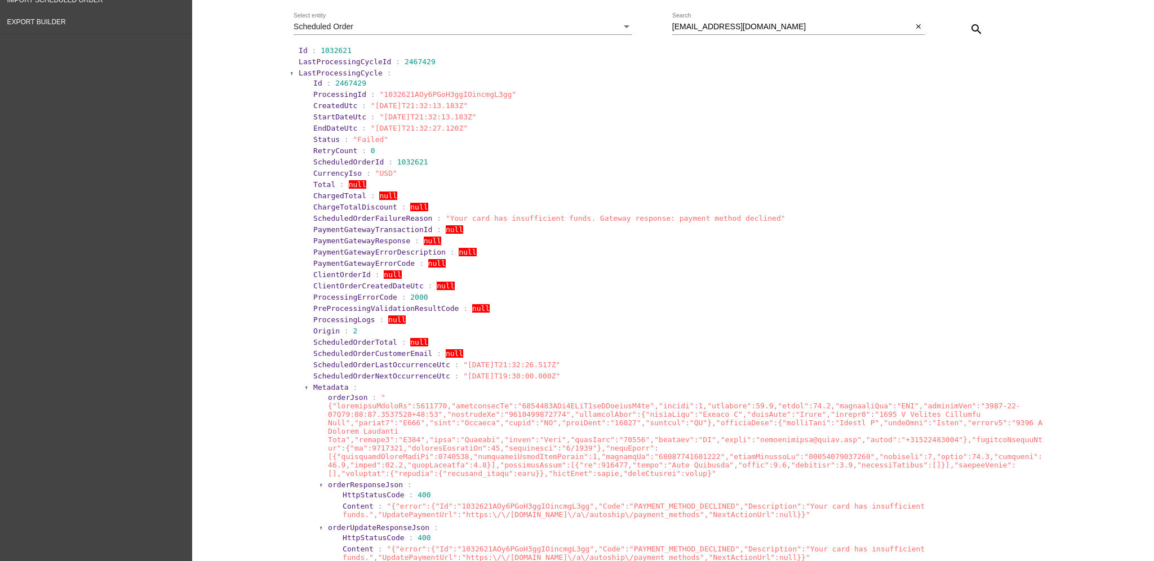
click at [758, 21] on div "[EMAIL_ADDRESS][DOMAIN_NAME] Search" at bounding box center [792, 24] width 241 height 22
drag, startPoint x: 787, startPoint y: 30, endPoint x: 632, endPoint y: 21, distance: 155.2
click at [627, 23] on div "Scheduled Order Select entity [EMAIL_ADDRESS][DOMAIN_NAME] Search close search" at bounding box center [671, 25] width 760 height 40
paste input "mountaingoat242"
type input "[EMAIL_ADDRESS][DOMAIN_NAME]"
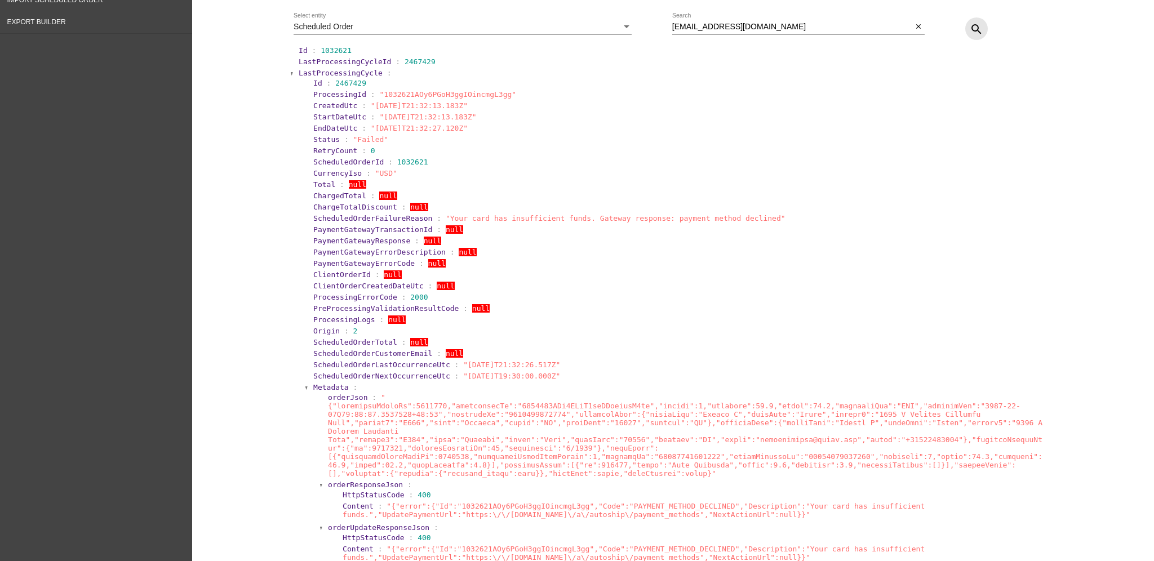
click at [970, 29] on mat-icon "search" at bounding box center [977, 30] width 14 height 14
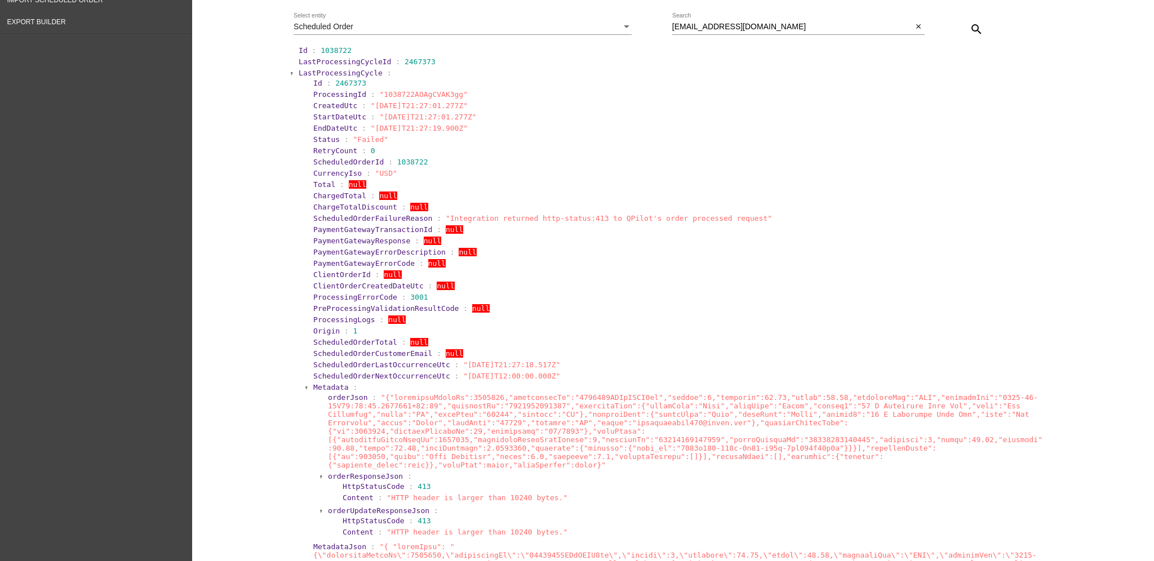
click at [316, 70] on span "LastProcessingCycle" at bounding box center [341, 73] width 84 height 8
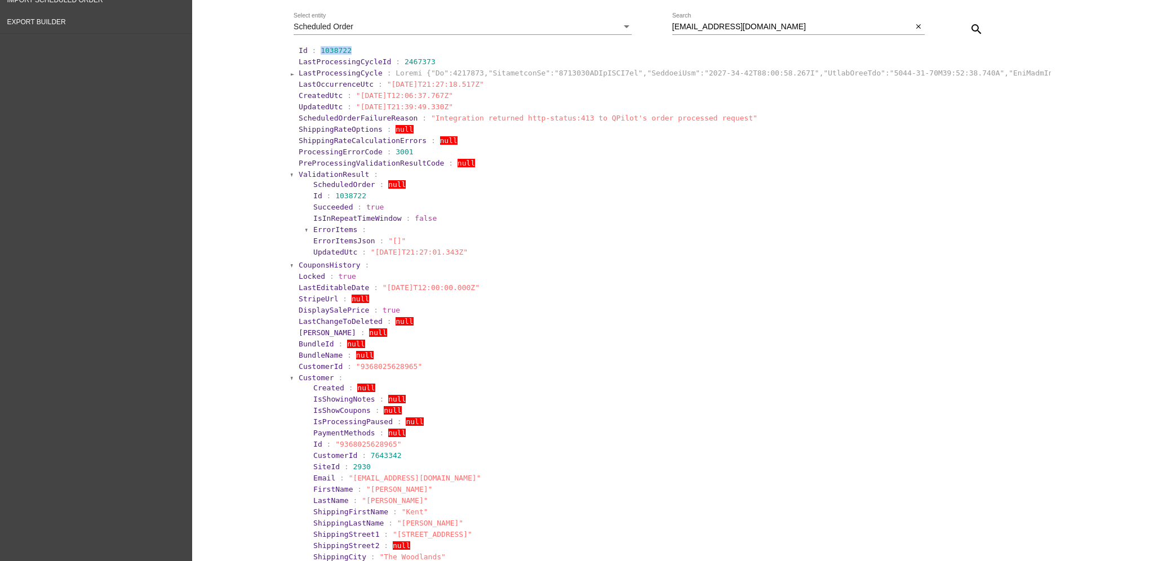
drag, startPoint x: 312, startPoint y: 47, endPoint x: 354, endPoint y: 49, distance: 42.3
click at [354, 49] on section "Id : 1038722" at bounding box center [674, 50] width 750 height 8
drag, startPoint x: 732, startPoint y: 120, endPoint x: 408, endPoint y: 114, distance: 324.0
click at [408, 114] on section "ScheduledOrderFailureReason : "Integration returned http-status:413 to QPilot's…" at bounding box center [674, 118] width 750 height 8
click at [323, 72] on span "LastProcessingCycle" at bounding box center [341, 73] width 84 height 8
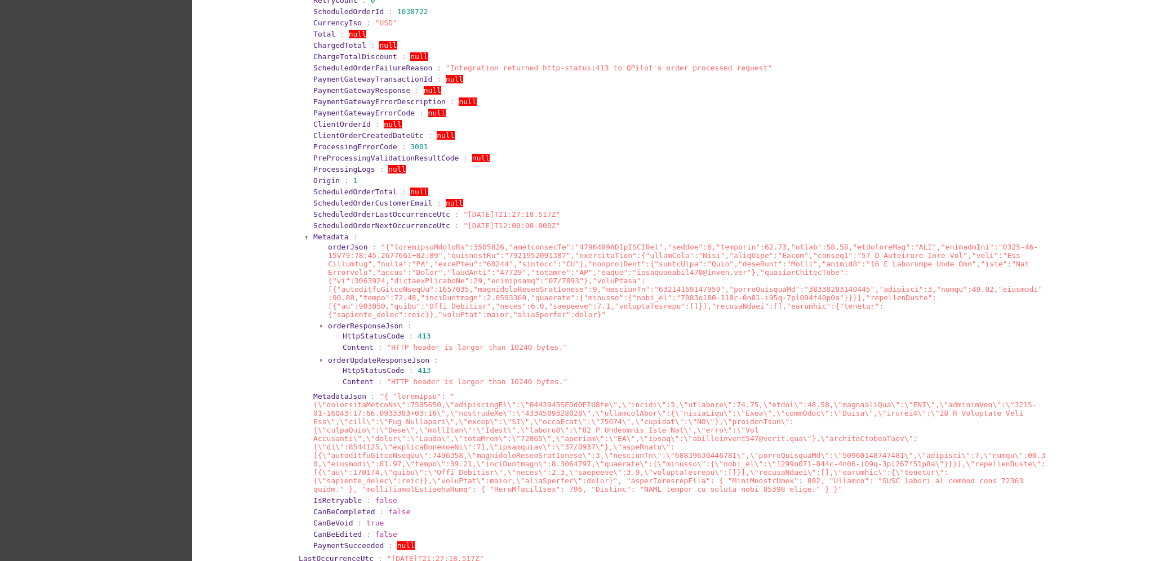
scroll to position [418, 0]
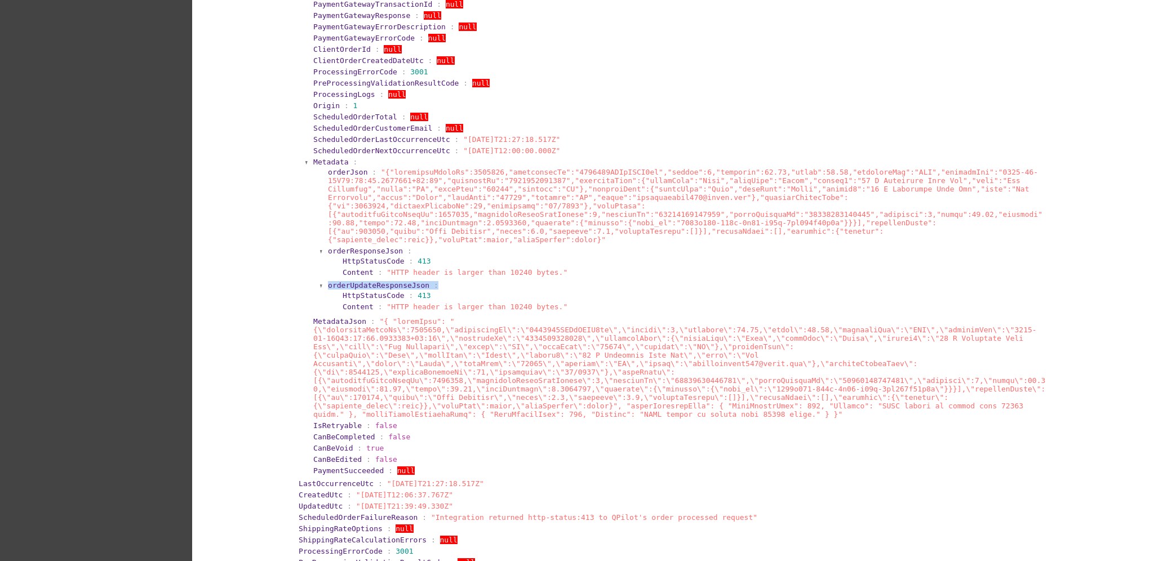
drag, startPoint x: 558, startPoint y: 266, endPoint x: 424, endPoint y: 272, distance: 134.2
click at [424, 272] on section "orderJson : orderResponseJson : HttpStatusCode : 413 Content : "HTTP header is …" at bounding box center [683, 240] width 727 height 148
click at [481, 268] on span ""HTTP header is larger than 10240 bytes."" at bounding box center [477, 272] width 181 height 8
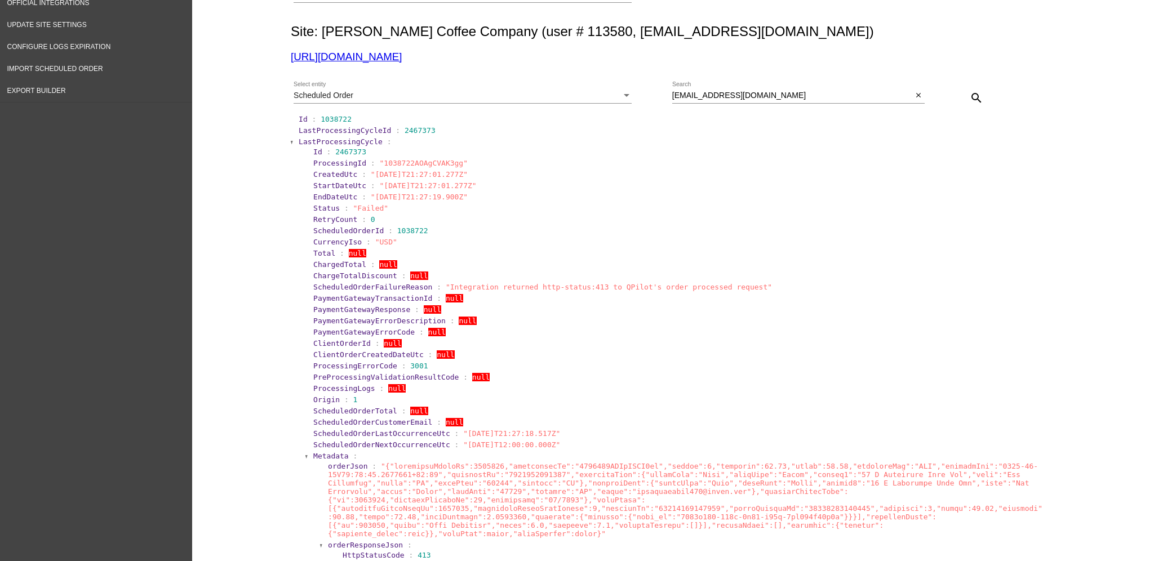
scroll to position [42, 0]
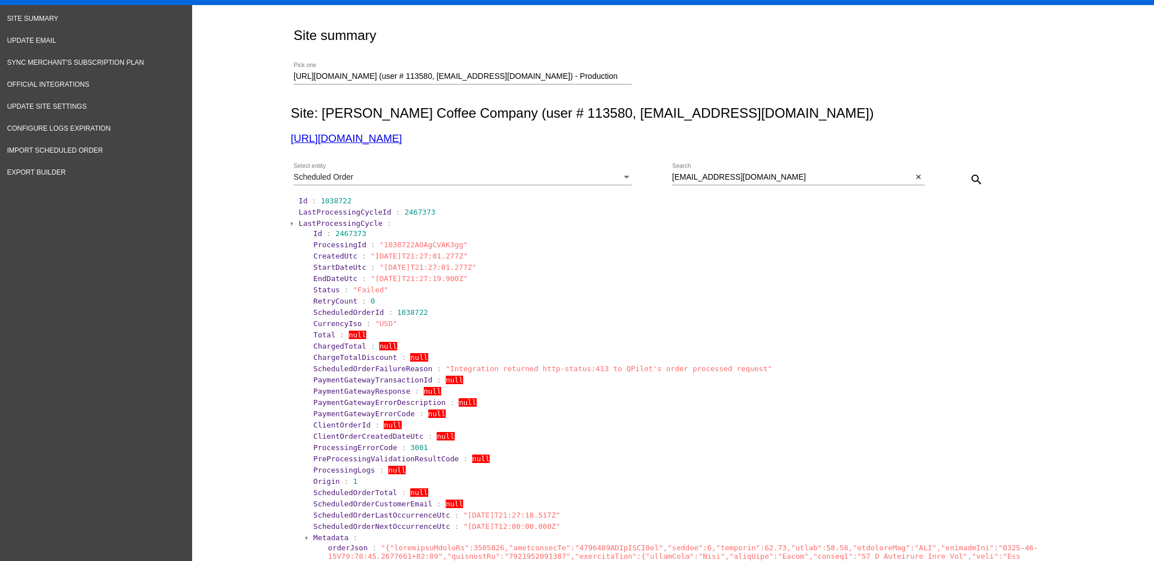
drag, startPoint x: 363, startPoint y: 277, endPoint x: 459, endPoint y: 276, distance: 95.8
click at [459, 276] on span ""[DATE]T21:27:19.900Z"" at bounding box center [419, 278] width 97 height 8
click at [331, 223] on span "LastProcessingCycle" at bounding box center [341, 223] width 84 height 8
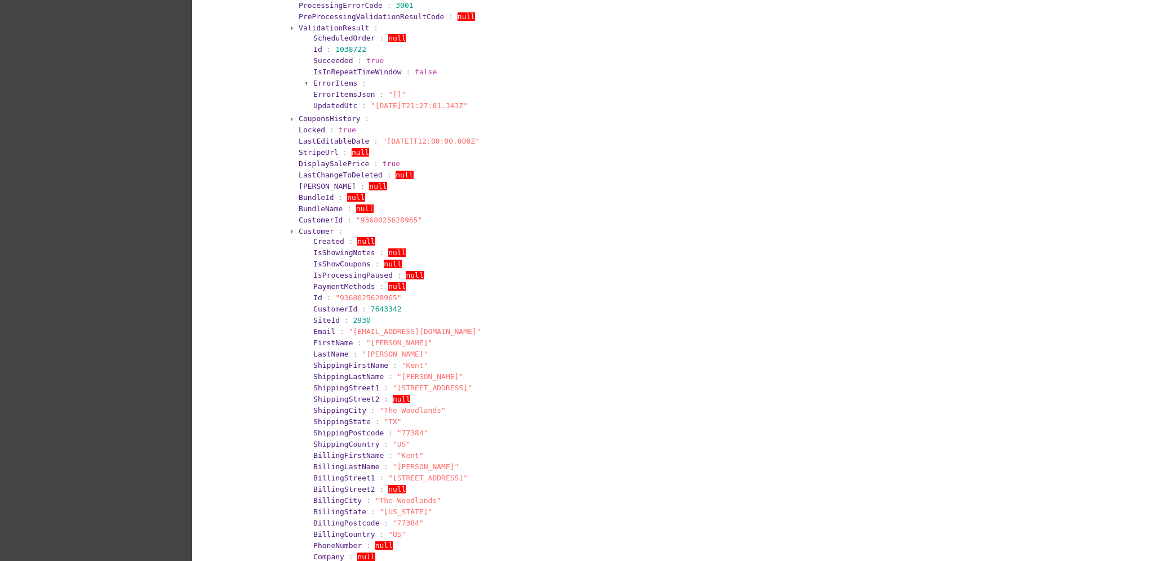
scroll to position [343, 0]
click at [305, 232] on section "Created : null IsShowingNotes : null IsShowCoupons : null IsProcessingPaused : …" at bounding box center [677, 429] width 744 height 395
click at [304, 222] on section "Customer : Created : null IsShowingNotes : null IsShowCoupons : null IsProcessi…" at bounding box center [673, 425] width 753 height 406
click at [302, 229] on span "Customer" at bounding box center [316, 227] width 35 height 8
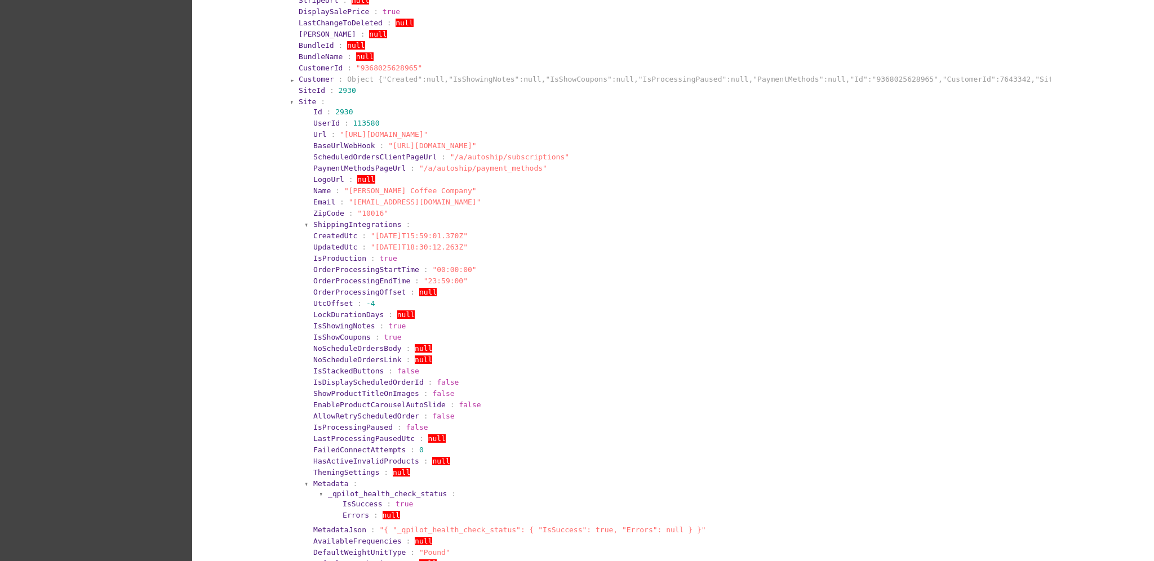
scroll to position [492, 0]
click at [299, 92] on section "SiteId : 2930" at bounding box center [673, 88] width 753 height 11
click at [299, 99] on span "Site" at bounding box center [307, 100] width 17 height 8
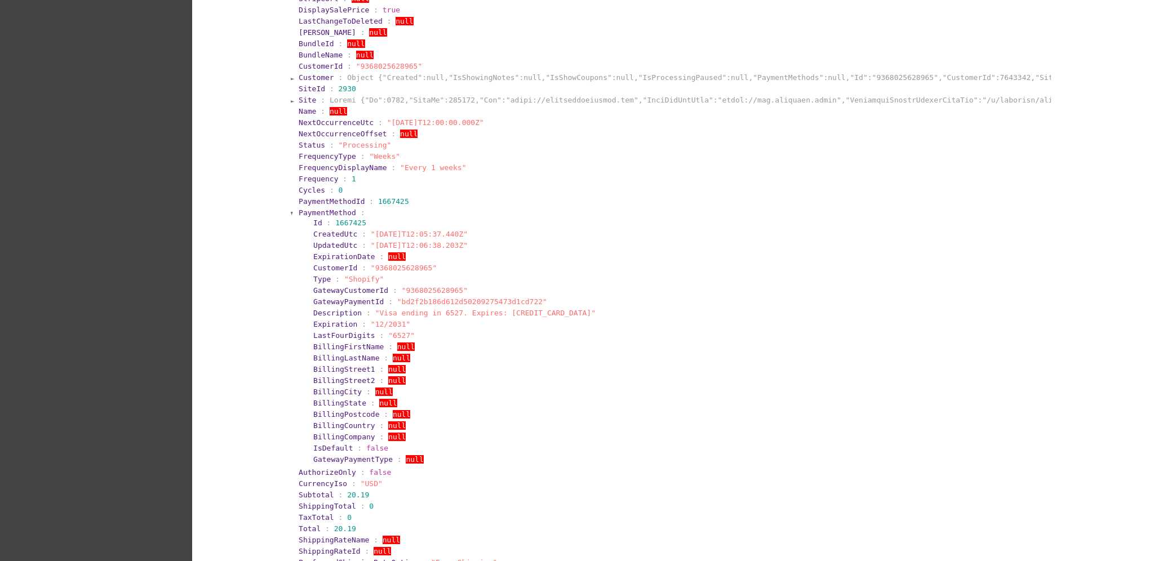
click at [304, 210] on span "PaymentMethod" at bounding box center [327, 212] width 57 height 8
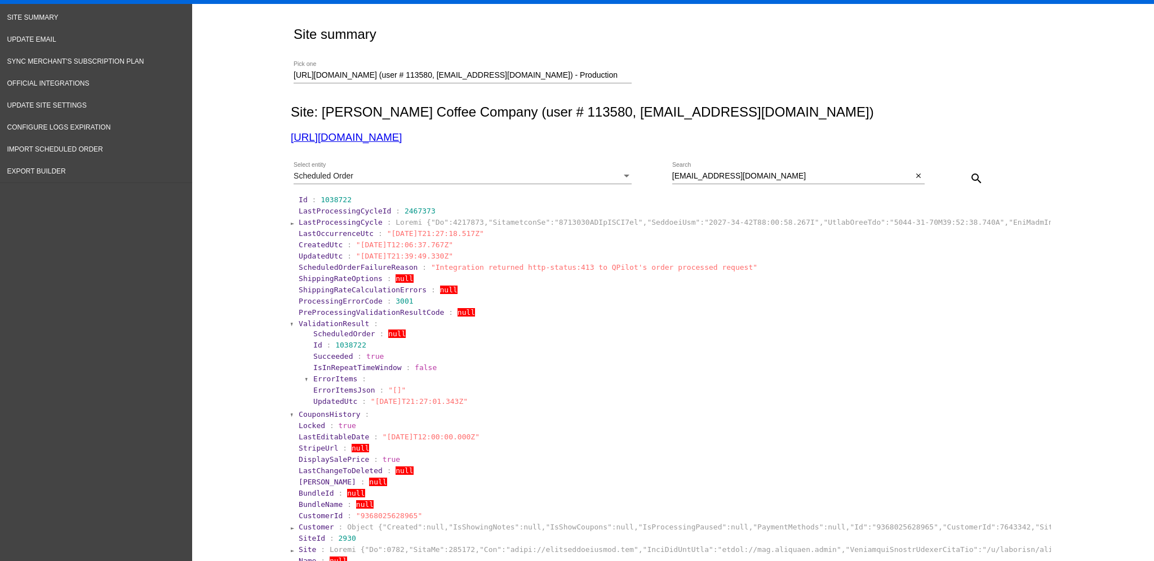
scroll to position [42, 0]
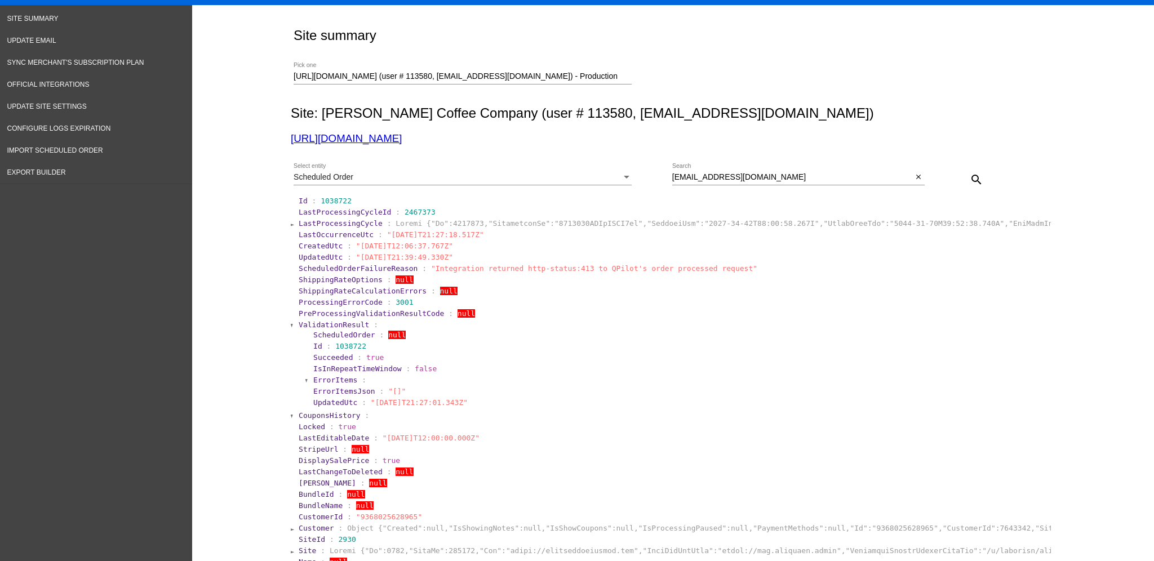
click at [304, 219] on span "LastProcessingCycle" at bounding box center [341, 223] width 84 height 8
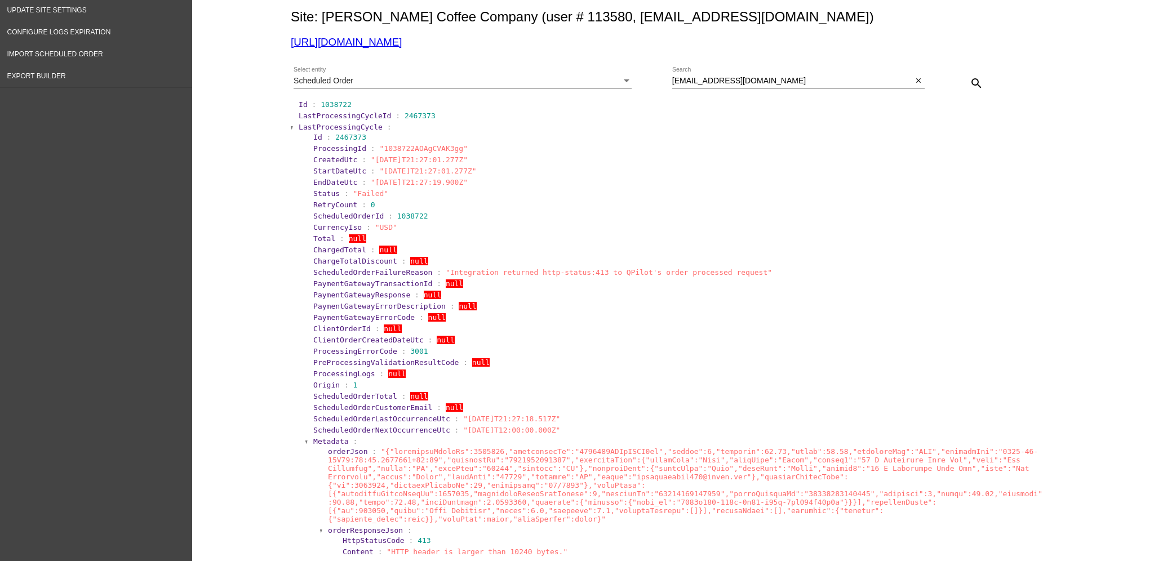
scroll to position [0, 0]
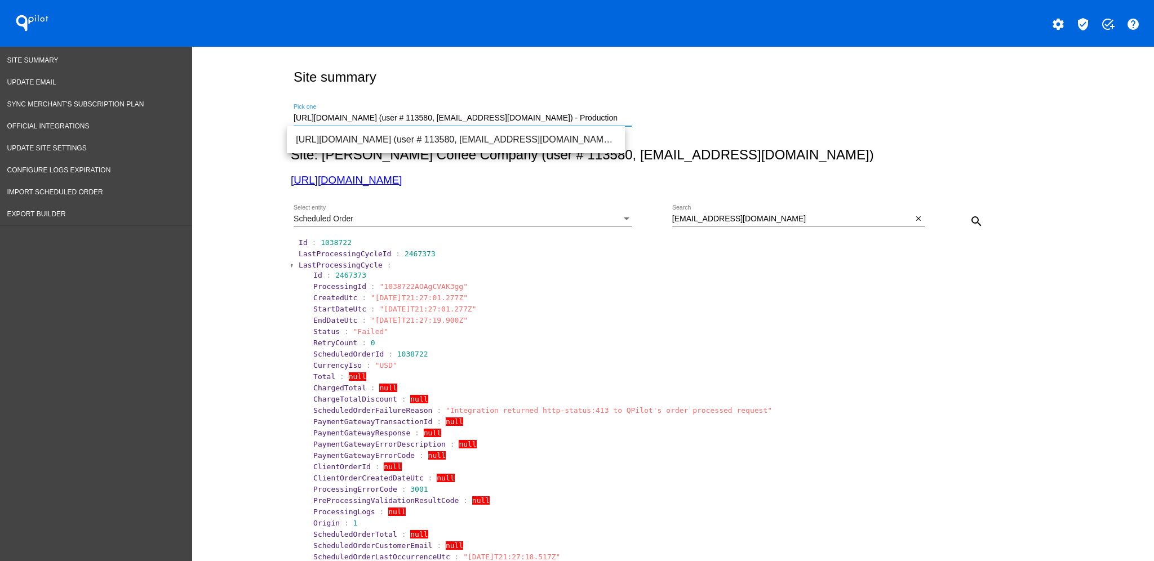
drag, startPoint x: 613, startPoint y: 117, endPoint x: 196, endPoint y: 120, distance: 417.5
paste input "[PERSON_NAME][EMAIL_ADDRESS][DOMAIN_NAME]"
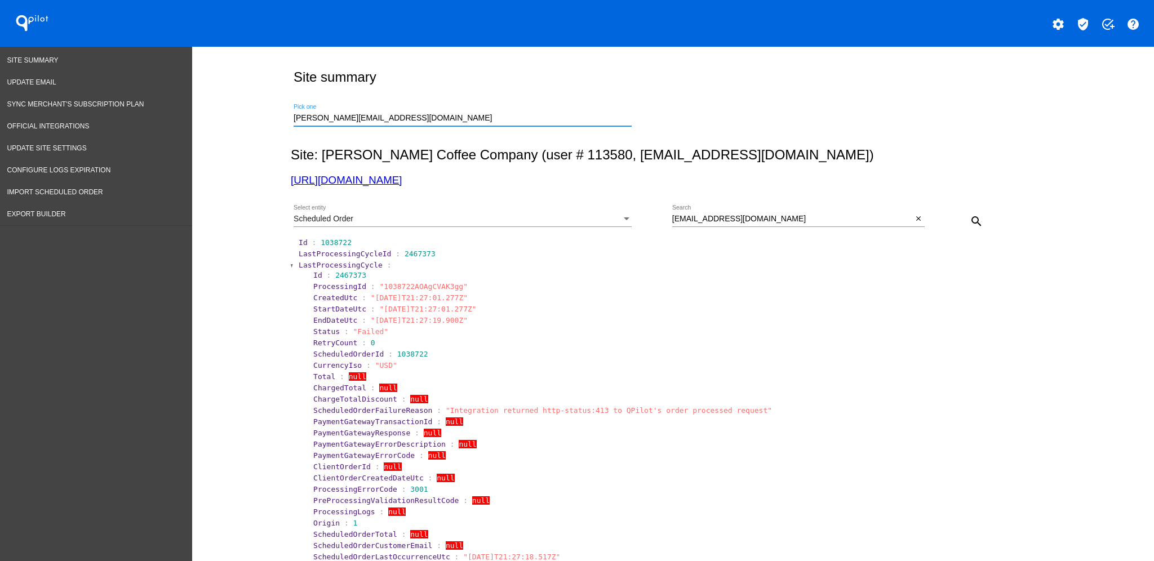
type input "[URL][DOMAIN_NAME] (user # 113580, [EMAIL_ADDRESS][DOMAIN_NAME]) - Production"
click at [807, 227] on div "[EMAIL_ADDRESS][DOMAIN_NAME] Search close" at bounding box center [798, 221] width 252 height 32
drag, startPoint x: 807, startPoint y: 221, endPoint x: 620, endPoint y: 213, distance: 187.3
click at [620, 213] on div "Scheduled Order Select entity [EMAIL_ADDRESS][DOMAIN_NAME] Search close search" at bounding box center [671, 217] width 760 height 40
paste input "[PERSON_NAME]"
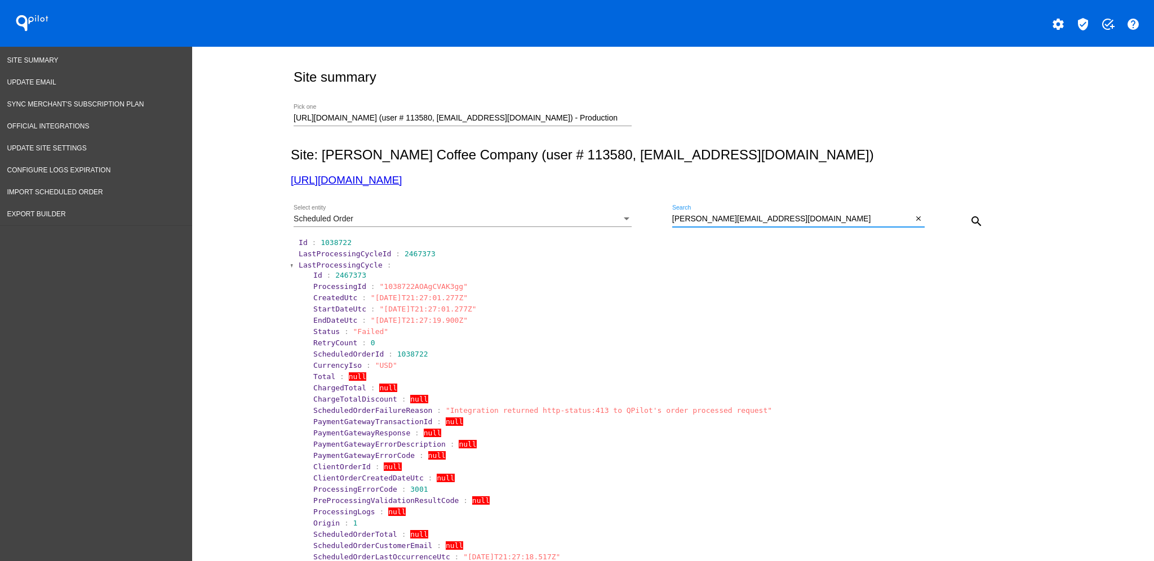
click at [986, 216] on div "Scheduled Order Select entity [PERSON_NAME][EMAIL_ADDRESS][DOMAIN_NAME] Search …" at bounding box center [671, 217] width 760 height 40
click at [970, 221] on mat-icon "search" at bounding box center [977, 222] width 14 height 14
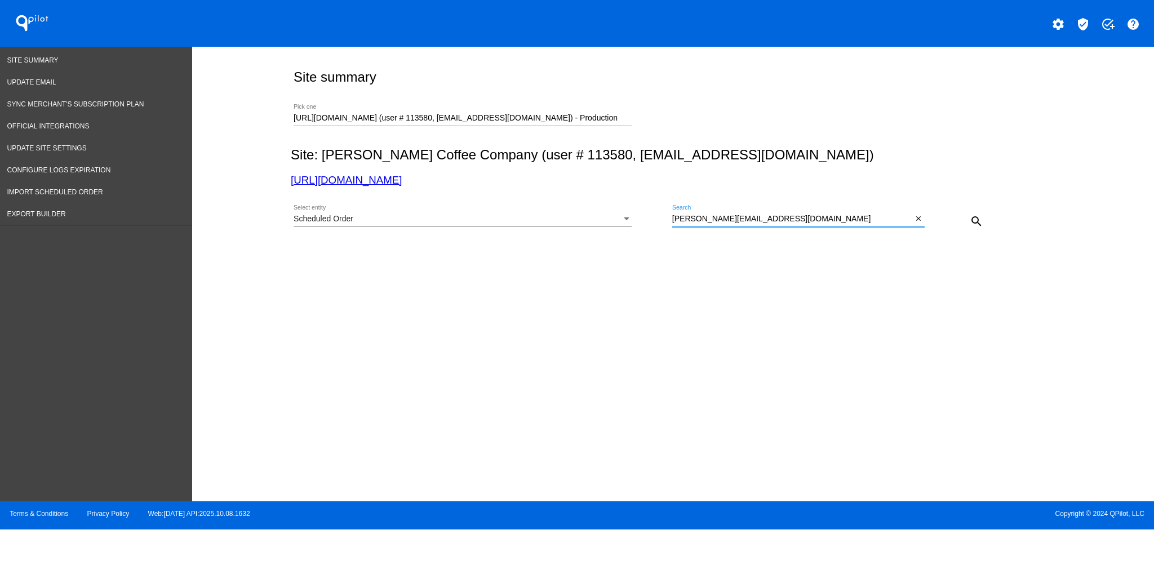
drag, startPoint x: 785, startPoint y: 218, endPoint x: 652, endPoint y: 206, distance: 132.9
click at [648, 212] on div "Scheduled Order Select entity [PERSON_NAME][EMAIL_ADDRESS][DOMAIN_NAME] Search …" at bounding box center [671, 217] width 760 height 40
paste input "iblock2@gmal"
click at [978, 220] on mat-icon "search" at bounding box center [977, 222] width 14 height 14
click at [976, 219] on mat-icon "search" at bounding box center [977, 222] width 14 height 14
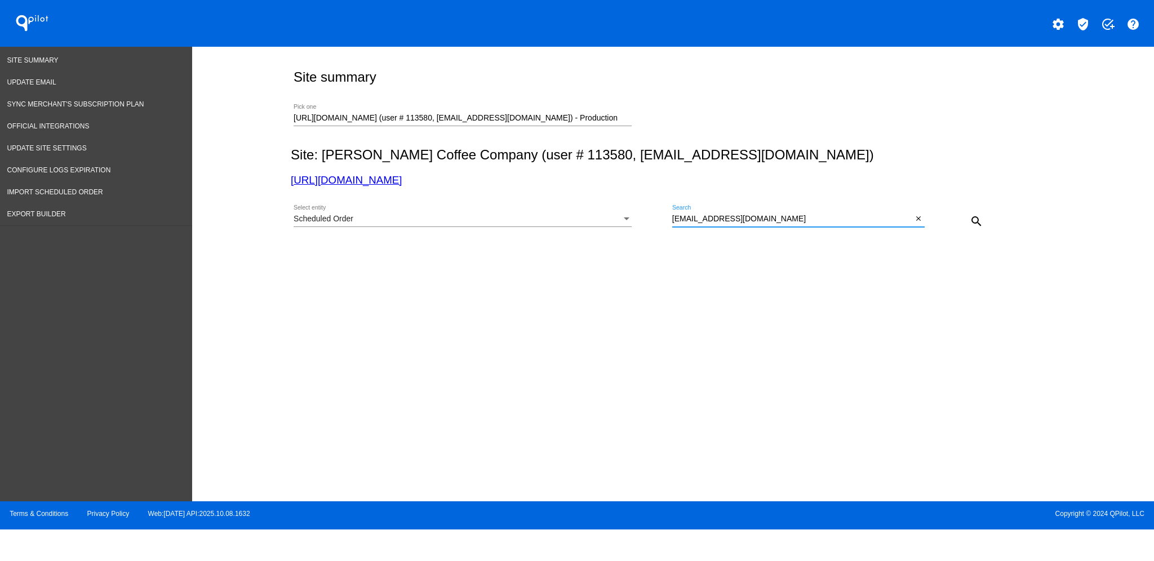
drag, startPoint x: 784, startPoint y: 219, endPoint x: 643, endPoint y: 207, distance: 141.4
click at [645, 208] on div "Scheduled Order Select entity [EMAIL_ADDRESS][DOMAIN_NAME] Search close search" at bounding box center [671, 217] width 760 height 40
paste input "[PERSON_NAME].[PERSON_NAME]@gmai"
click at [979, 224] on mat-icon "search" at bounding box center [977, 222] width 14 height 14
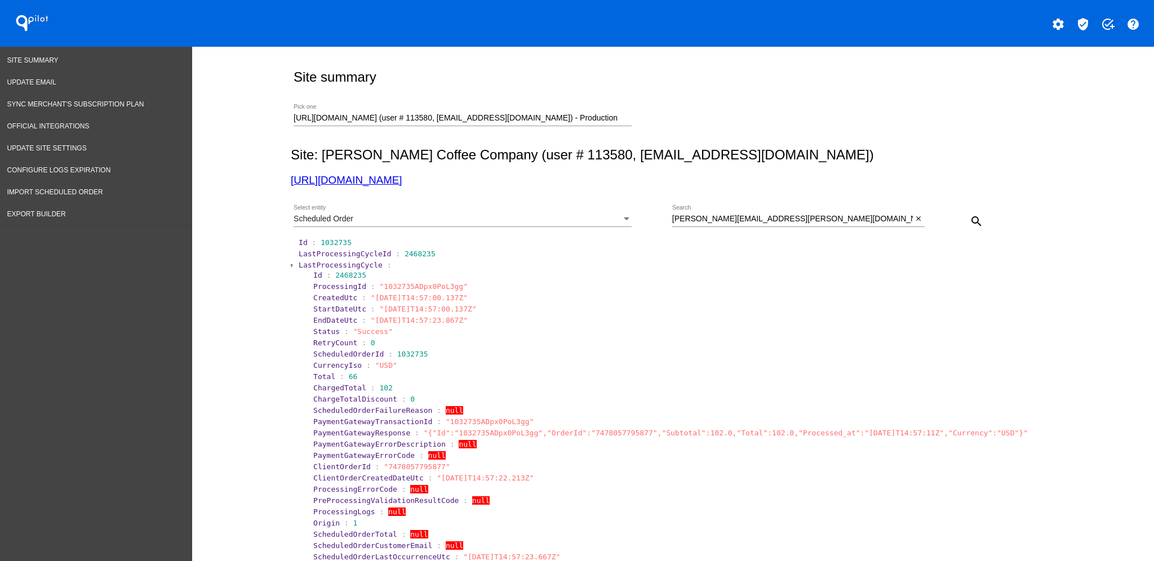
click at [788, 214] on div "[PERSON_NAME][EMAIL_ADDRESS][PERSON_NAME][DOMAIN_NAME] Search" at bounding box center [792, 216] width 241 height 22
drag, startPoint x: 785, startPoint y: 218, endPoint x: 642, endPoint y: 211, distance: 143.3
click at [642, 212] on div "Scheduled Order Select entity [PERSON_NAME][EMAIL_ADDRESS][PERSON_NAME][DOMAIN_…" at bounding box center [671, 217] width 760 height 40
paste input "iblock2@gma"
click at [974, 216] on mat-icon "search" at bounding box center [977, 222] width 14 height 14
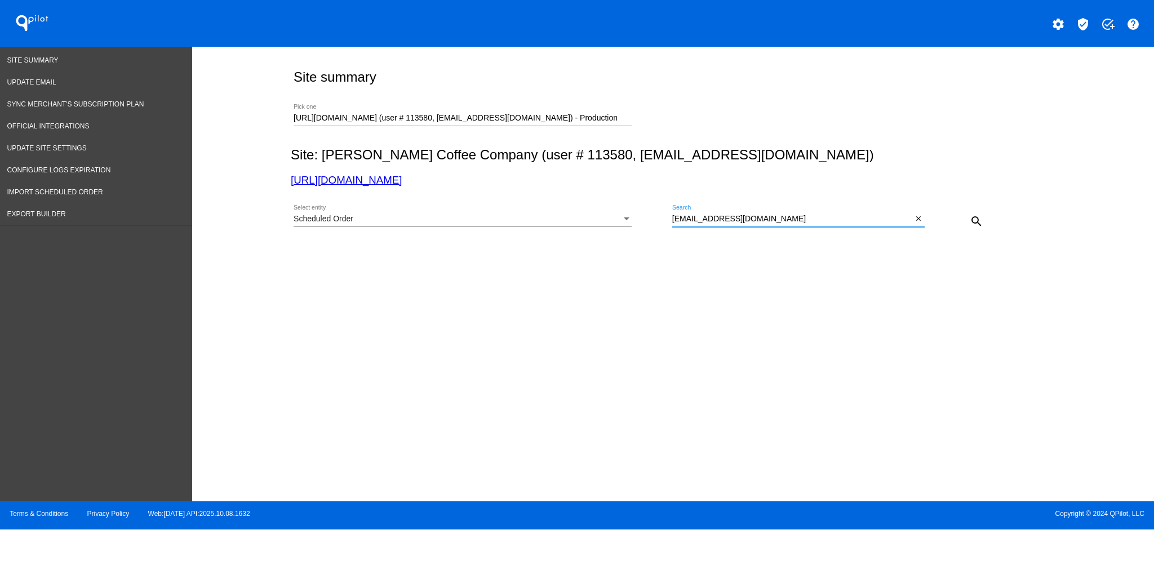
drag, startPoint x: 738, startPoint y: 220, endPoint x: 652, endPoint y: 210, distance: 86.3
click at [652, 210] on div "Scheduled Order Select entity [EMAIL_ADDRESS][DOMAIN_NAME] Search close search" at bounding box center [671, 217] width 760 height 40
paste input "mountaingoat242@gmai"
drag, startPoint x: 966, startPoint y: 221, endPoint x: 972, endPoint y: 220, distance: 6.9
click at [972, 220] on button "search" at bounding box center [976, 221] width 23 height 23
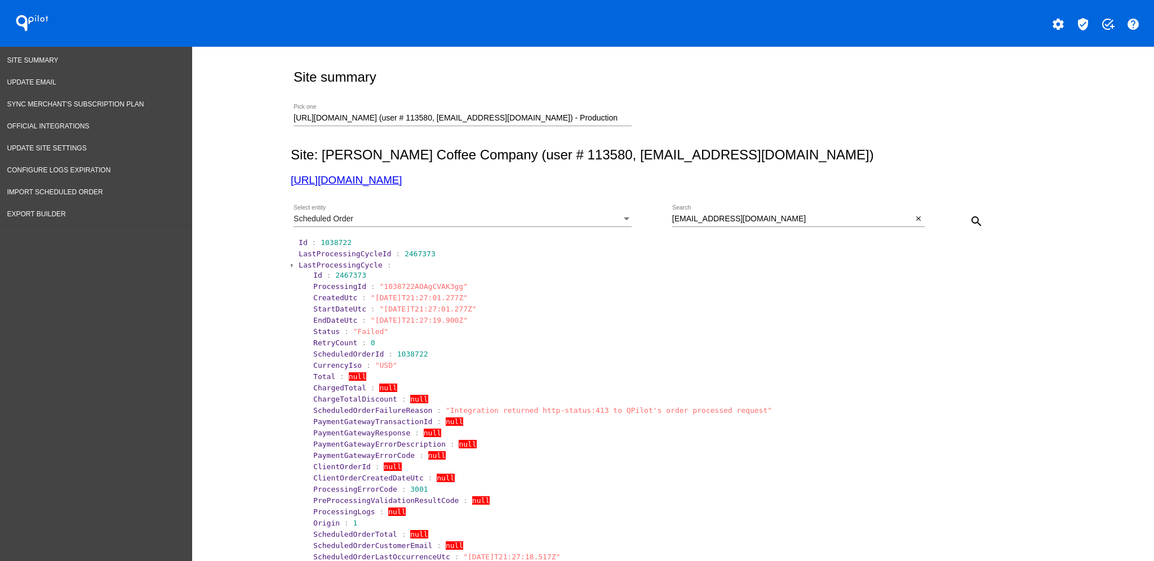
click at [972, 219] on mat-icon "search" at bounding box center [977, 222] width 14 height 14
click at [347, 264] on span "LastProcessingCycle" at bounding box center [341, 265] width 84 height 8
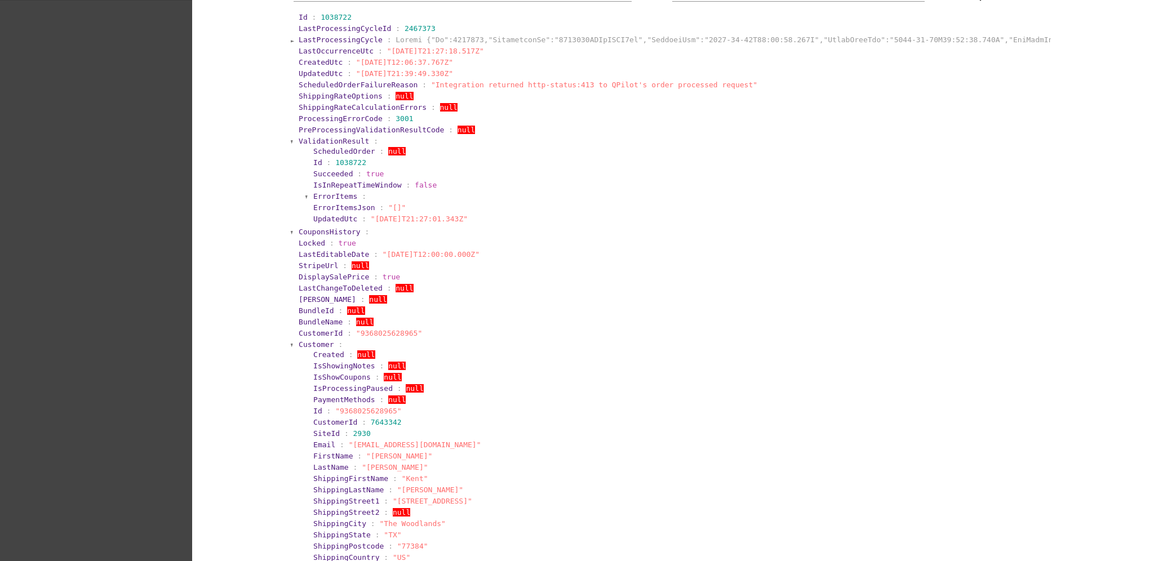
scroll to position [375, 0]
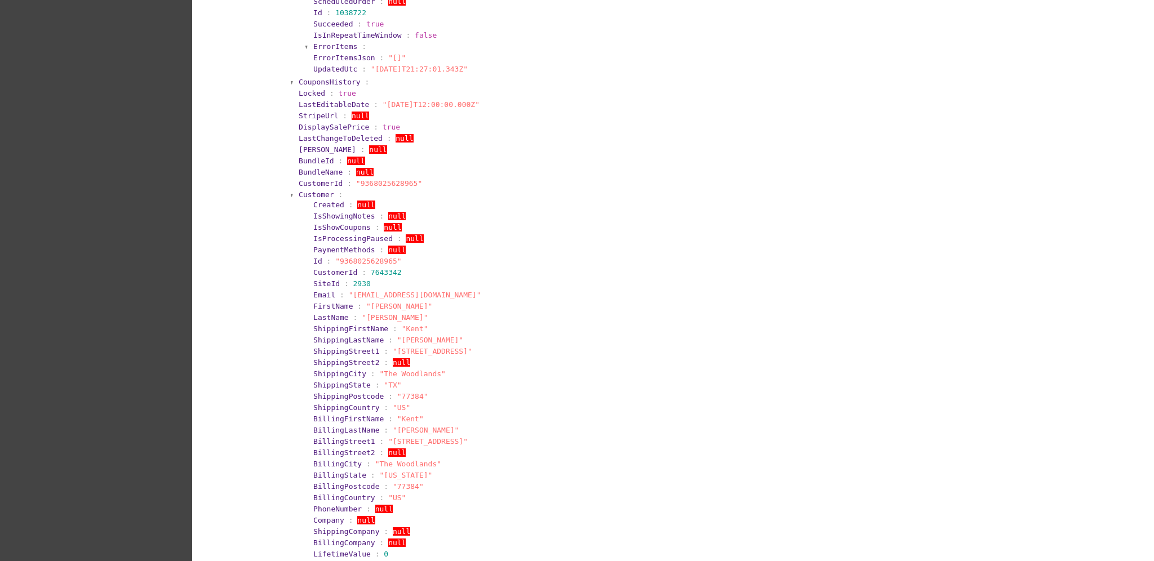
click at [313, 201] on span "Created" at bounding box center [328, 205] width 31 height 8
click at [308, 193] on span "Customer" at bounding box center [316, 194] width 35 height 8
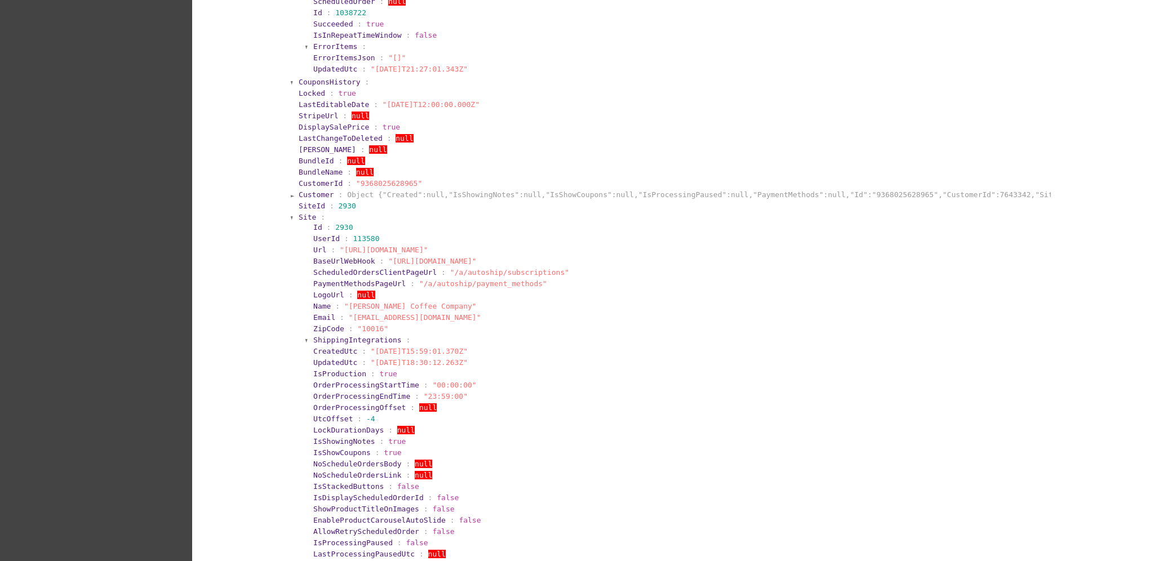
click at [305, 221] on section "Id : 2930 UserId : 113580 Url : "[URL][DOMAIN_NAME]" BaseUrlWebHook : "[URL][DO…" at bounding box center [677, 531] width 744 height 621
click at [300, 217] on span "Site" at bounding box center [307, 217] width 17 height 8
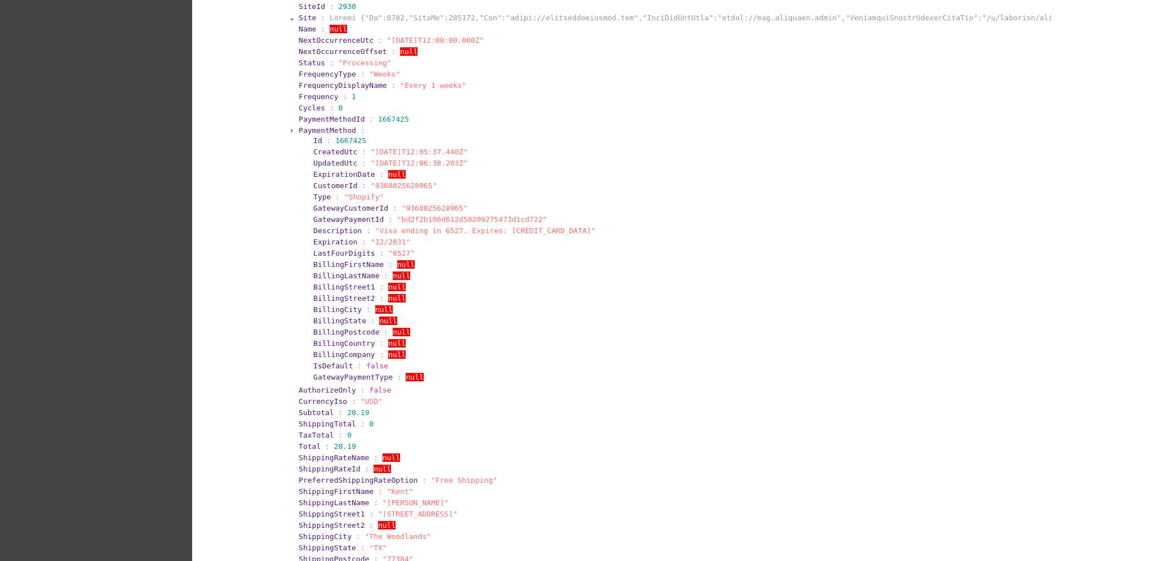
scroll to position [601, 0]
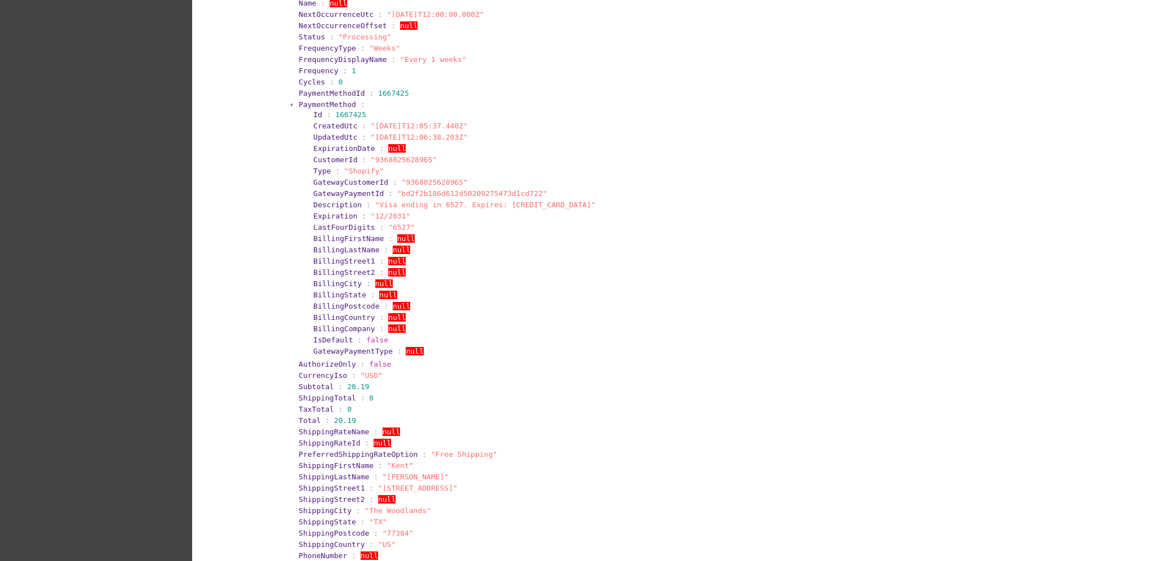
click at [307, 100] on span "PaymentMethod" at bounding box center [327, 104] width 57 height 8
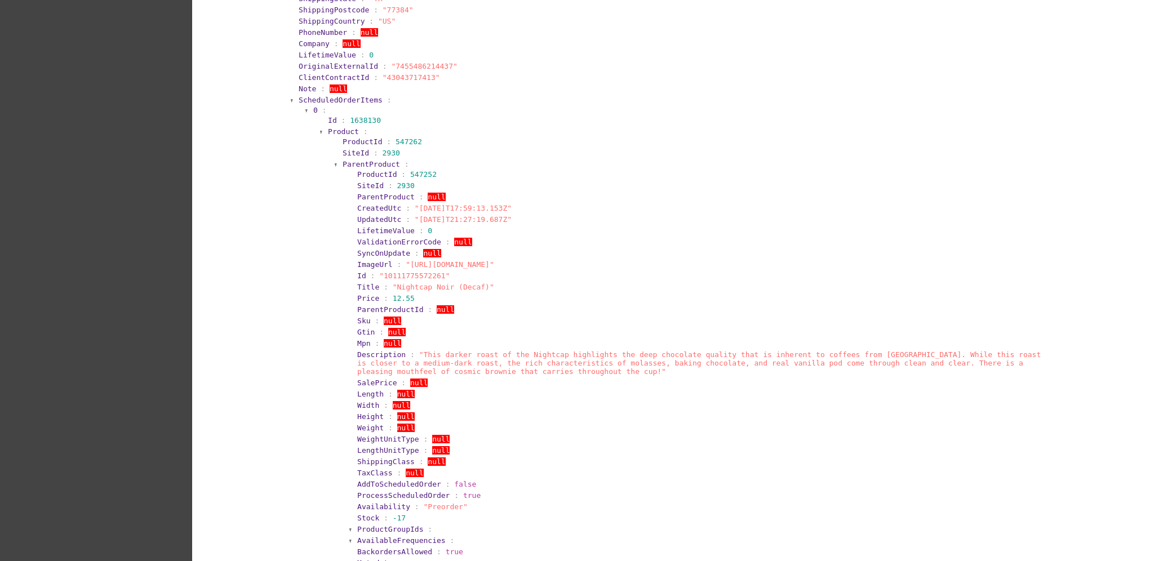
scroll to position [901, 0]
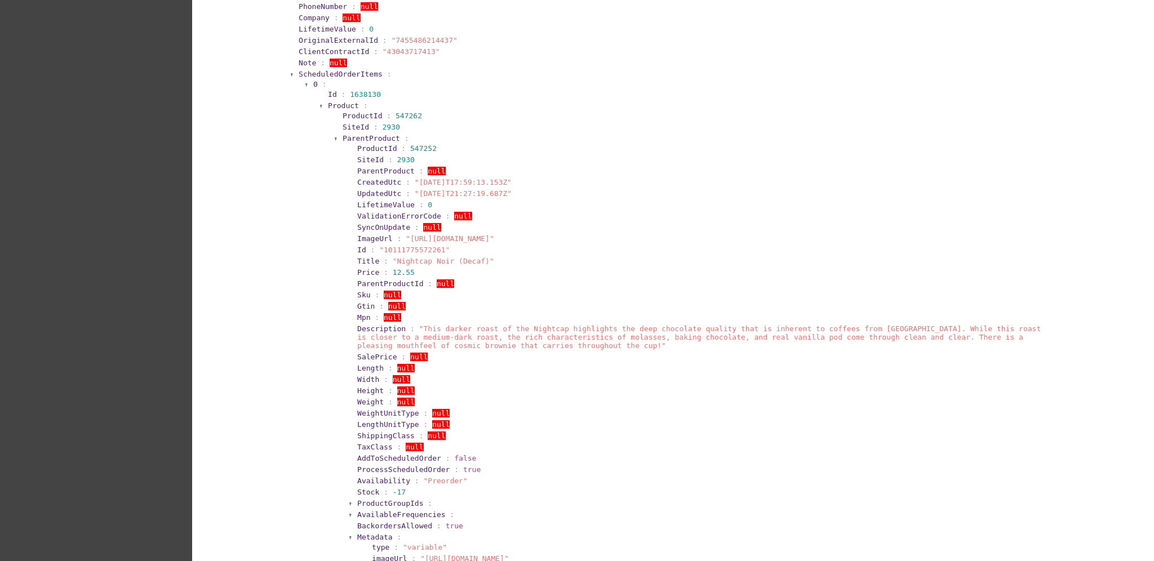
click at [313, 80] on section "0 :" at bounding box center [680, 84] width 734 height 8
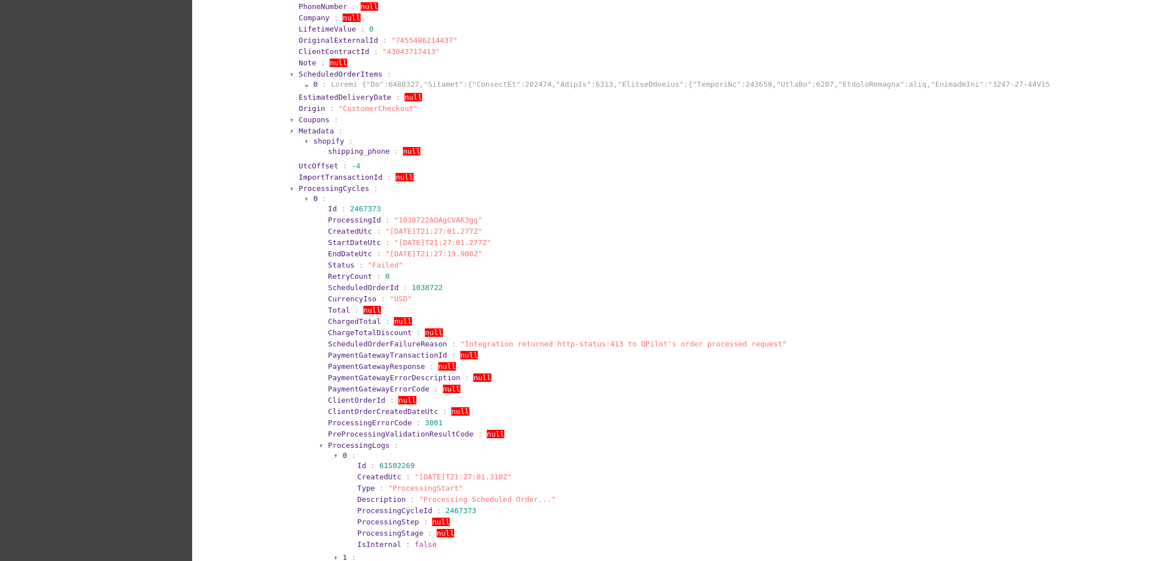
click at [312, 79] on section "0 :" at bounding box center [680, 84] width 736 height 11
click at [313, 83] on span "0" at bounding box center [315, 84] width 5 height 8
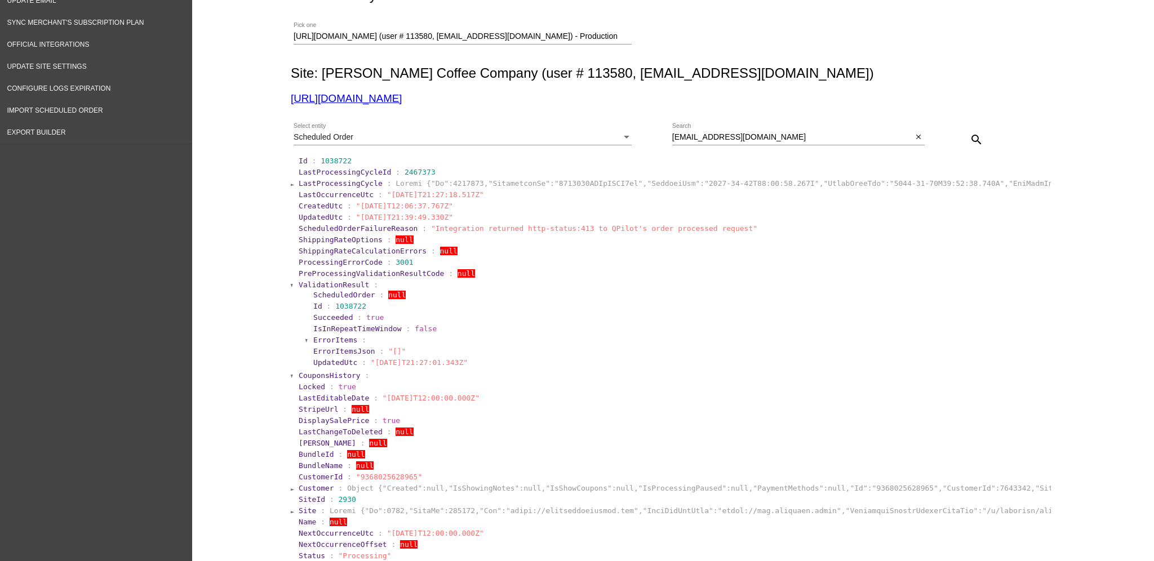
scroll to position [0, 0]
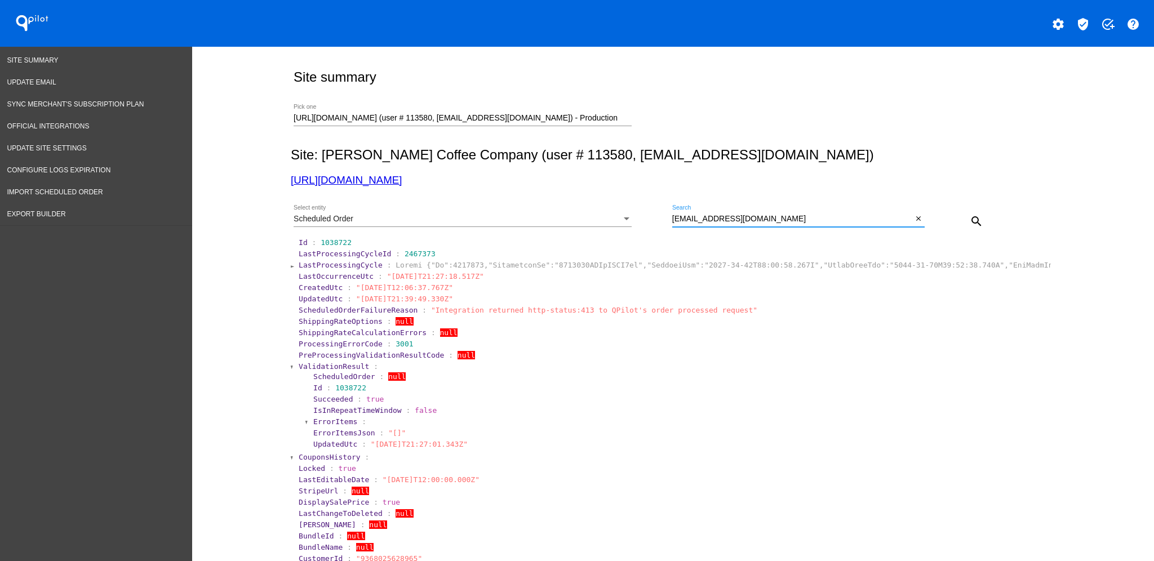
drag, startPoint x: 795, startPoint y: 221, endPoint x: 583, endPoint y: 206, distance: 212.4
click at [583, 206] on div "Scheduled Order Select entity [EMAIL_ADDRESS][DOMAIN_NAME] Search close search" at bounding box center [671, 217] width 760 height 40
paste input "1040863"
type input "1040863"
click at [977, 221] on button "search" at bounding box center [976, 221] width 23 height 23
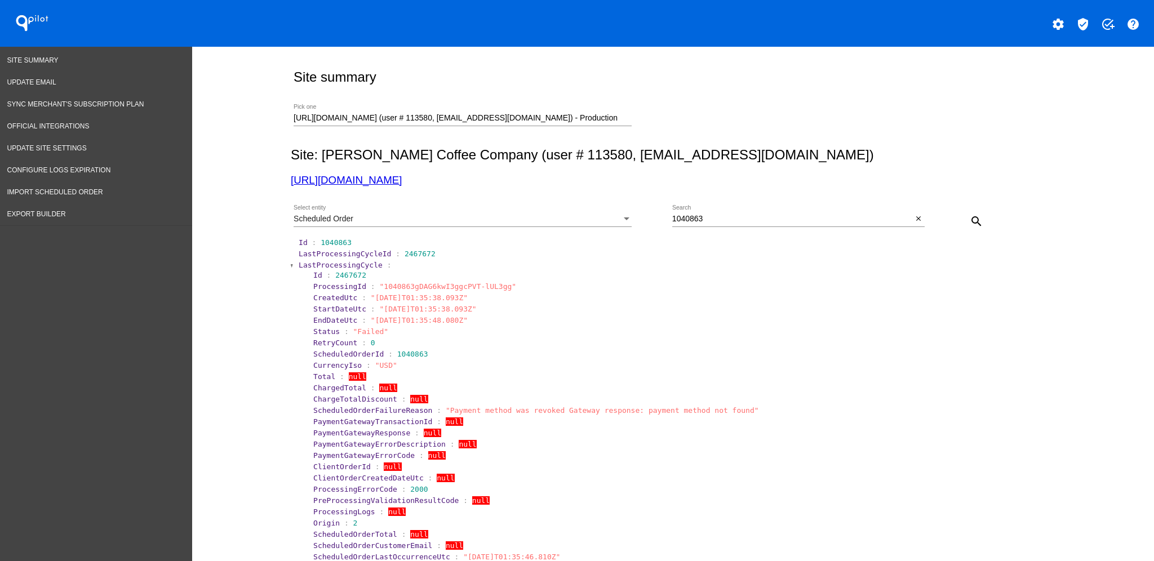
click at [341, 265] on span "LastProcessingCycle" at bounding box center [341, 265] width 84 height 8
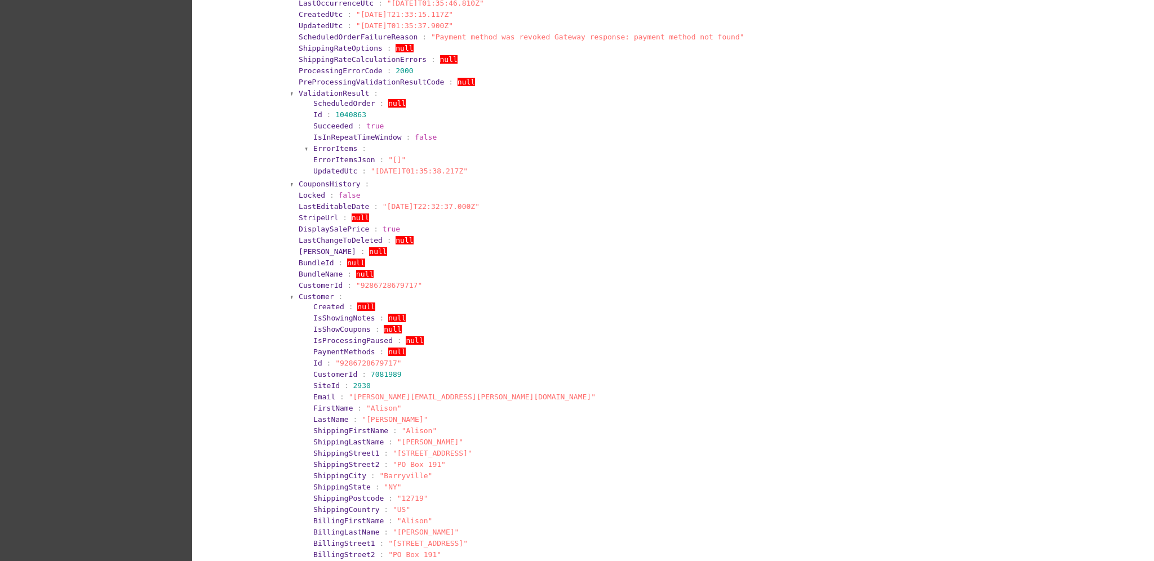
scroll to position [300, 0]
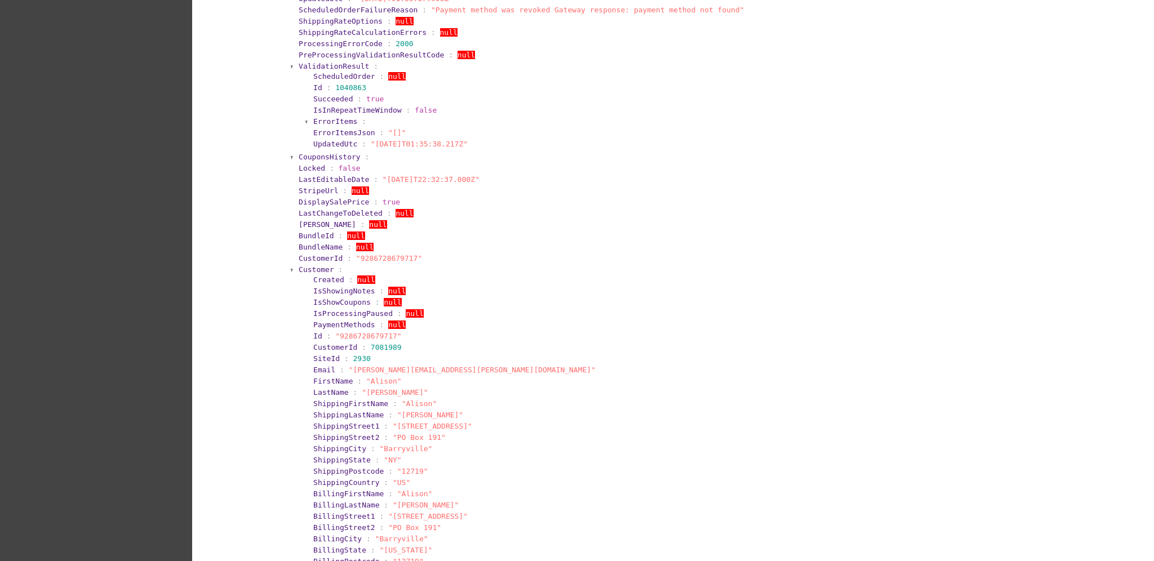
click at [311, 270] on span "Customer" at bounding box center [316, 269] width 35 height 8
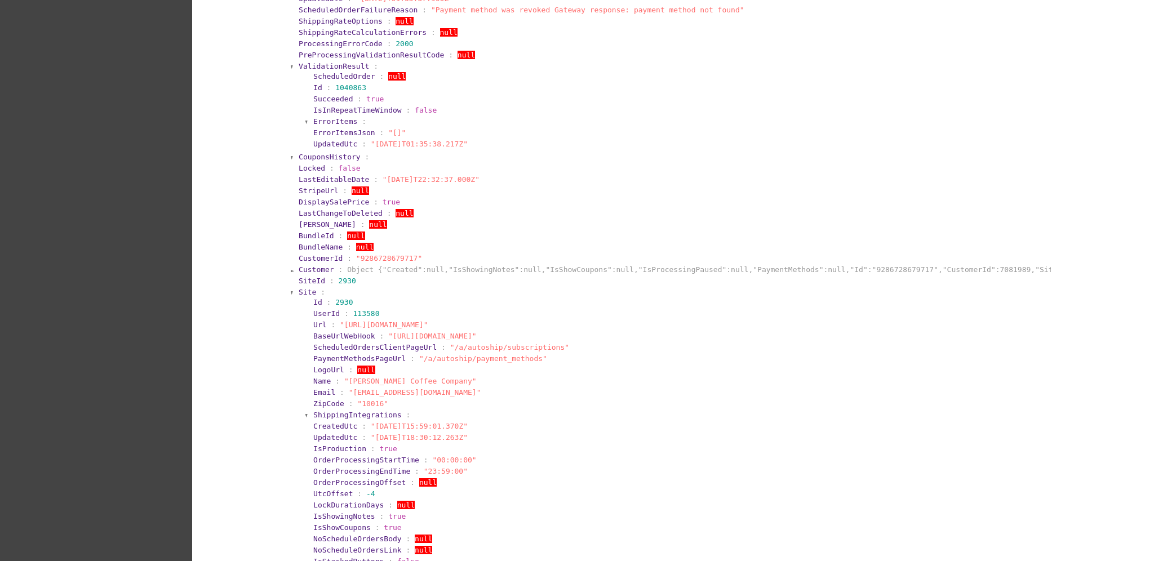
click at [308, 289] on span "Site" at bounding box center [307, 292] width 17 height 8
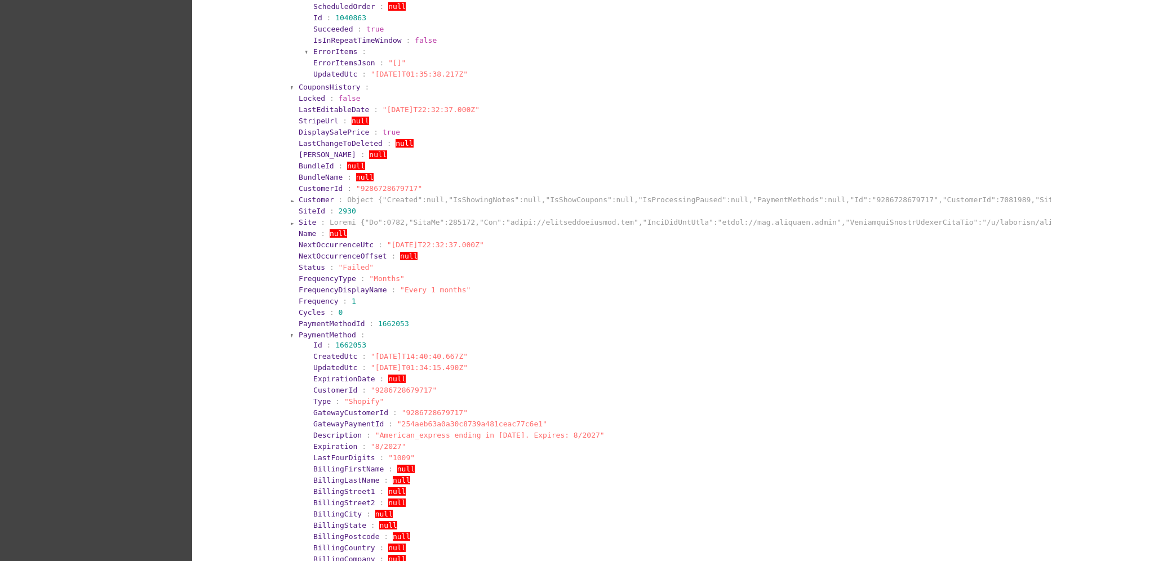
scroll to position [526, 0]
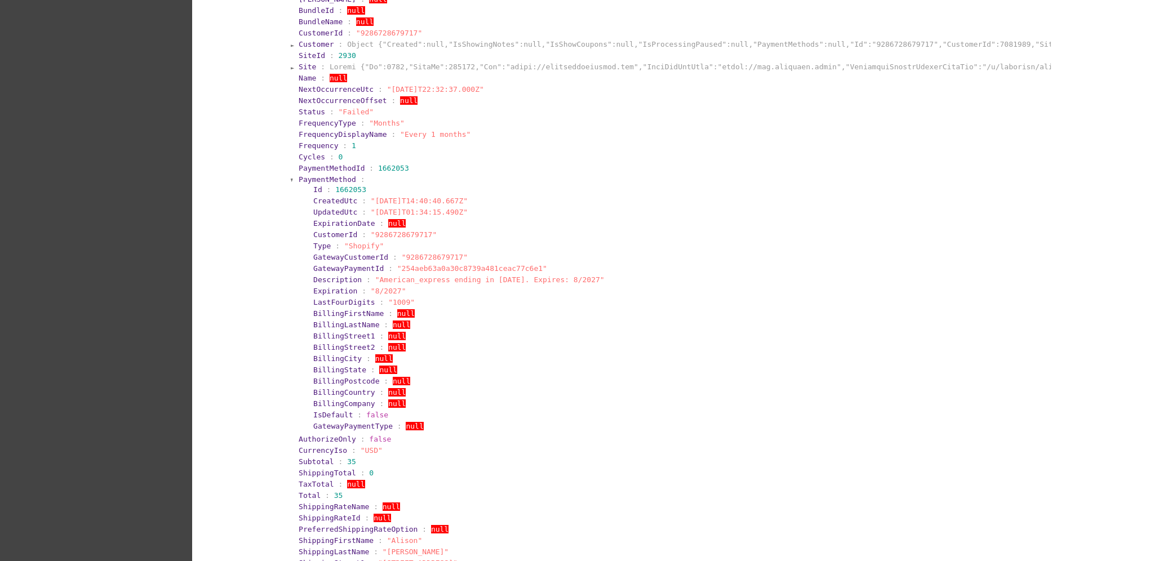
click at [305, 181] on span "PaymentMethod" at bounding box center [327, 179] width 57 height 8
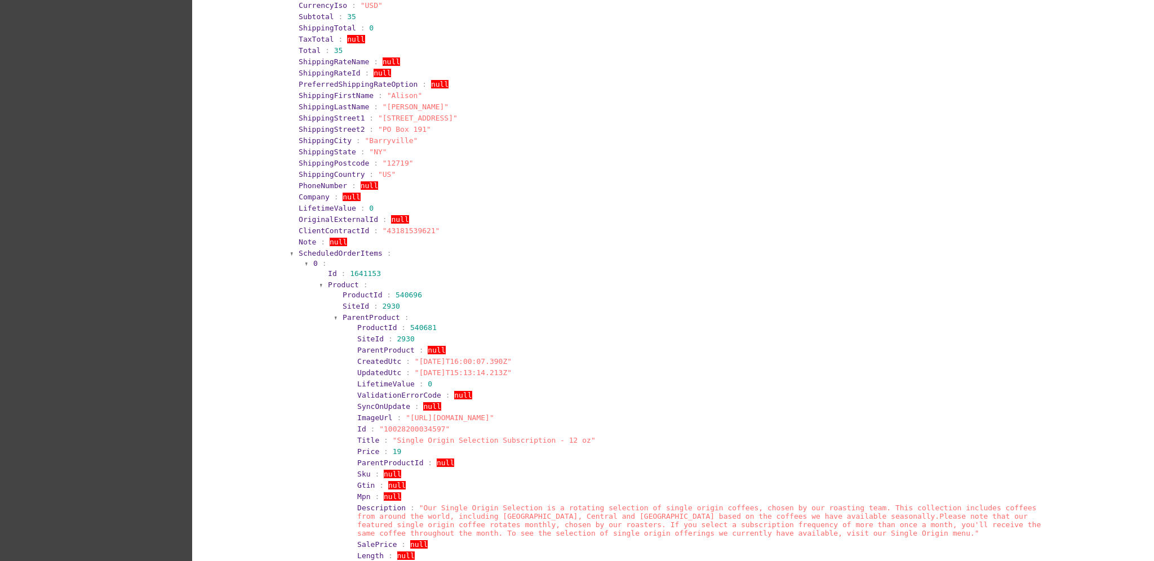
scroll to position [751, 0]
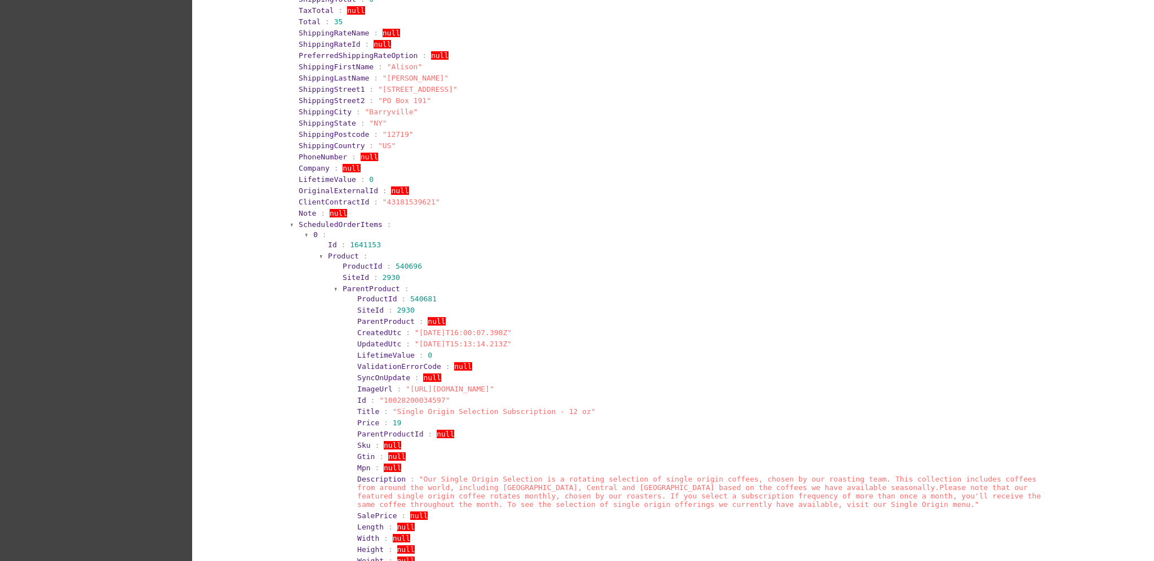
click at [357, 220] on span "ScheduledOrderItems" at bounding box center [341, 224] width 84 height 8
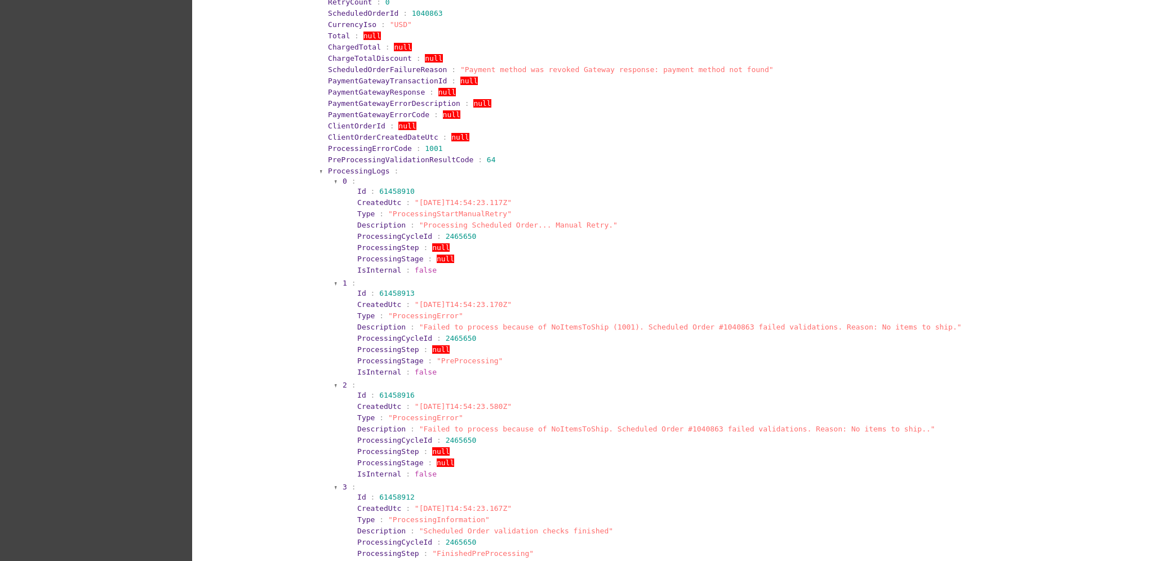
scroll to position [1051, 0]
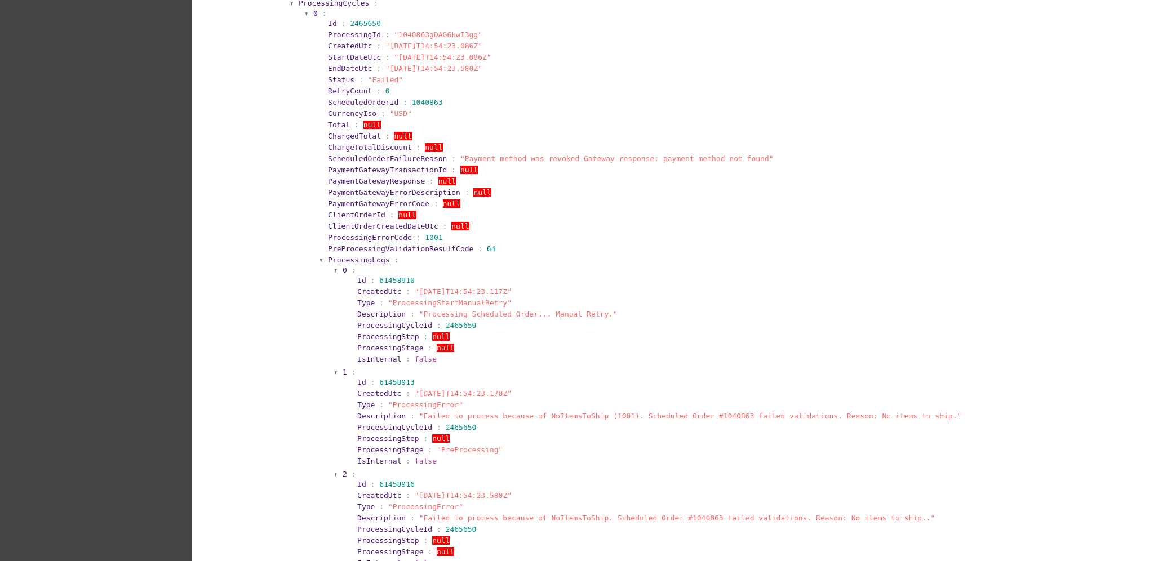
click at [343, 269] on span "0" at bounding box center [345, 270] width 5 height 8
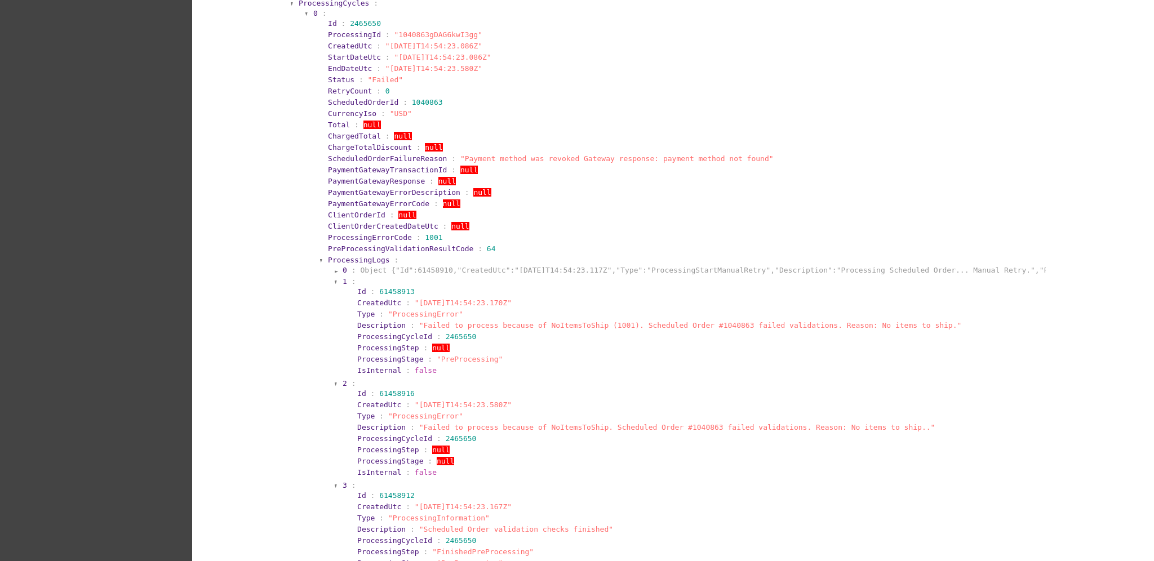
click at [343, 281] on span "1" at bounding box center [345, 281] width 5 height 8
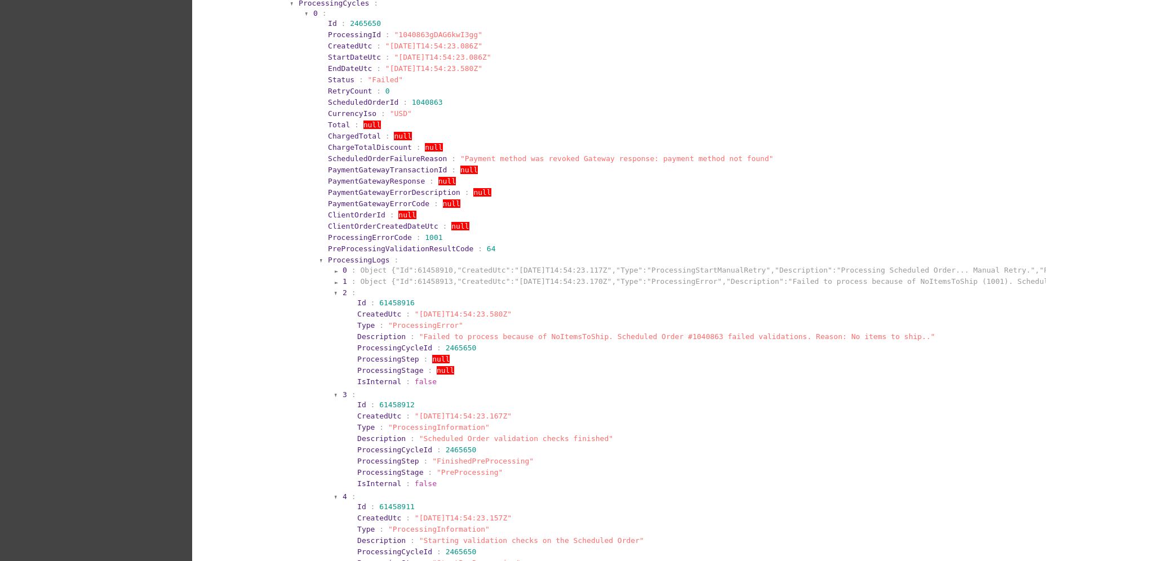
click at [343, 291] on span "2" at bounding box center [345, 292] width 5 height 8
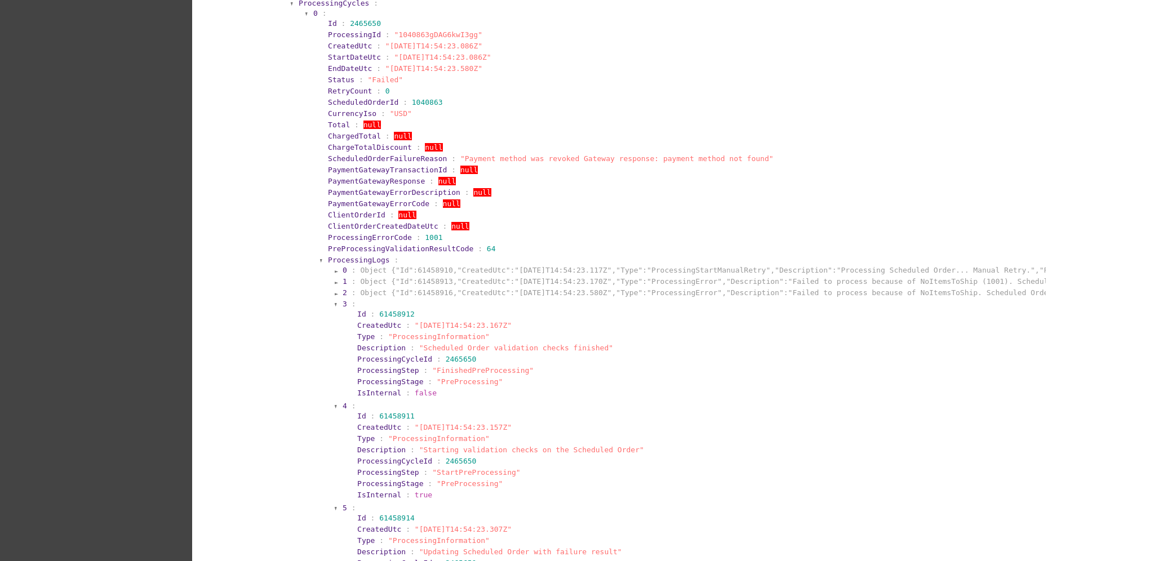
click at [343, 305] on span "3" at bounding box center [345, 304] width 5 height 8
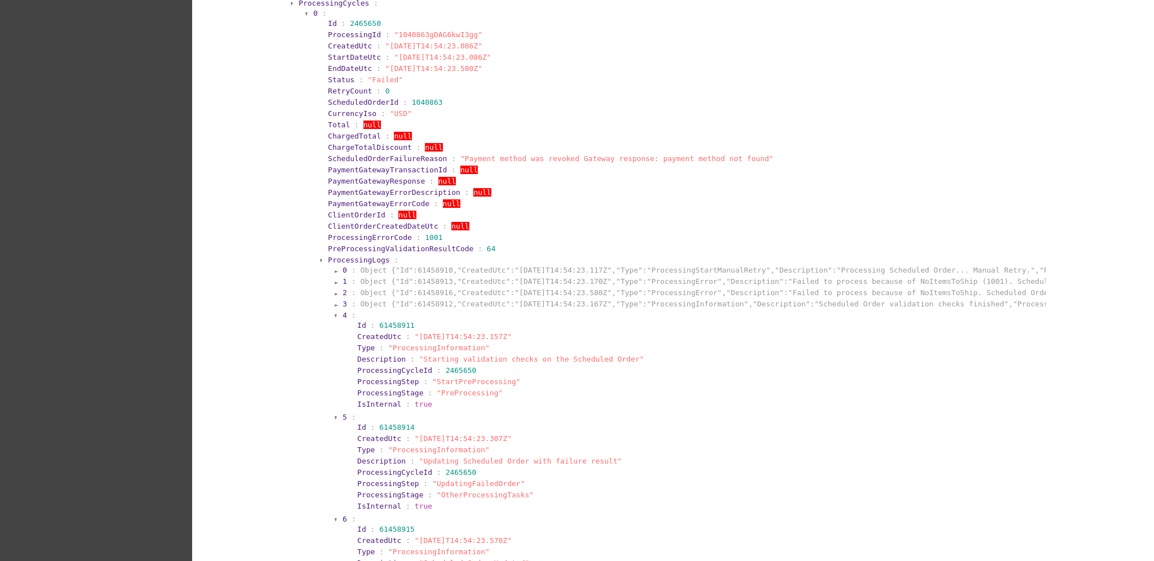
click at [343, 314] on section "4 :" at bounding box center [693, 315] width 701 height 8
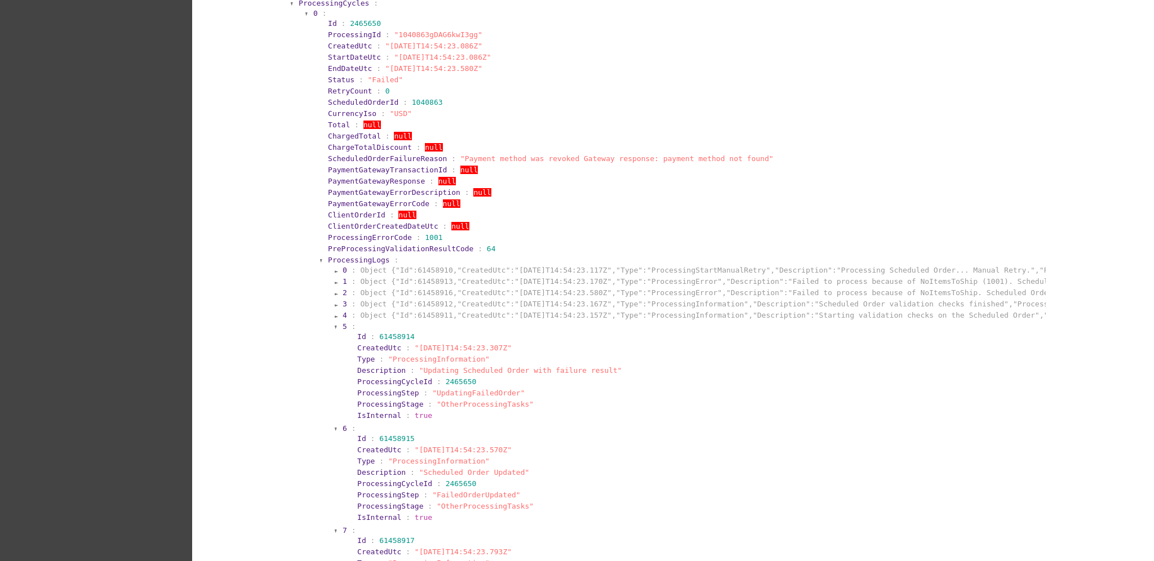
click at [343, 326] on span "5" at bounding box center [345, 326] width 5 height 8
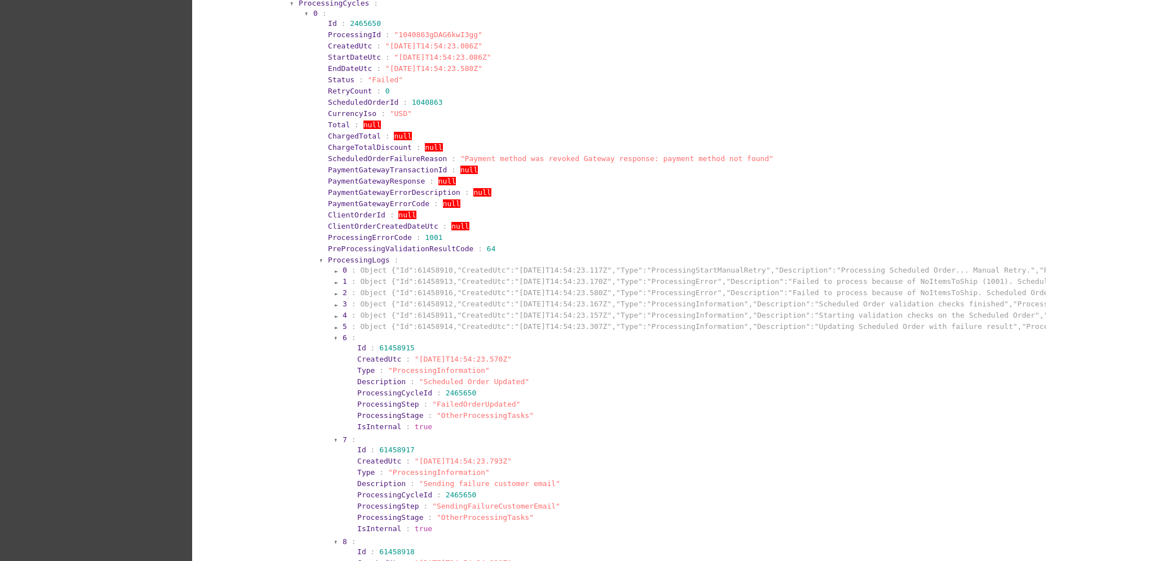
click at [343, 334] on span "6" at bounding box center [345, 338] width 5 height 8
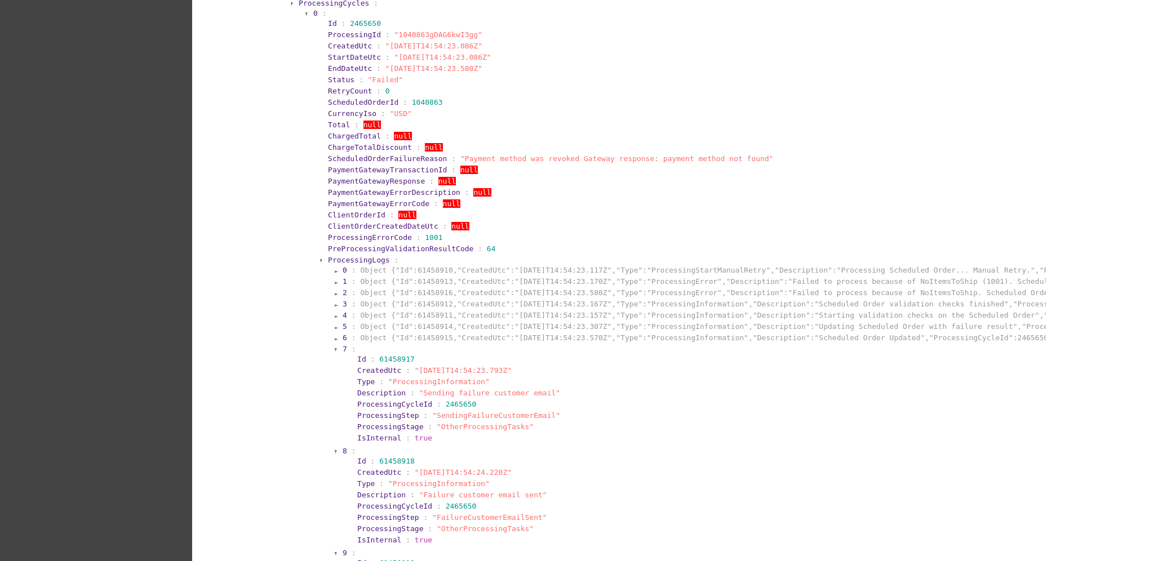
click at [343, 347] on span "7" at bounding box center [345, 349] width 5 height 8
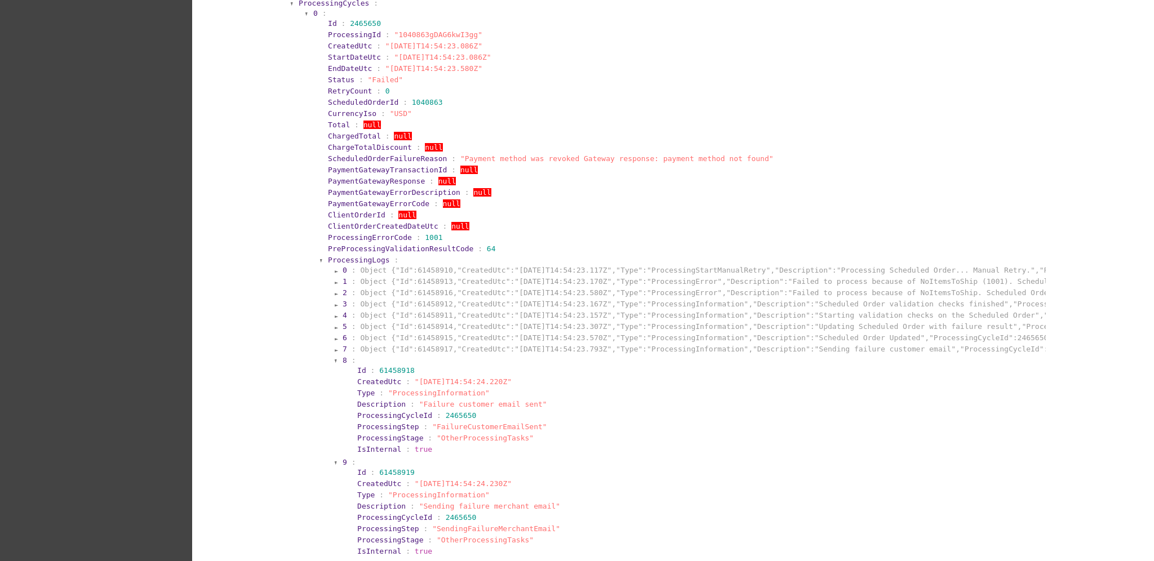
click at [343, 358] on span "8" at bounding box center [345, 360] width 5 height 8
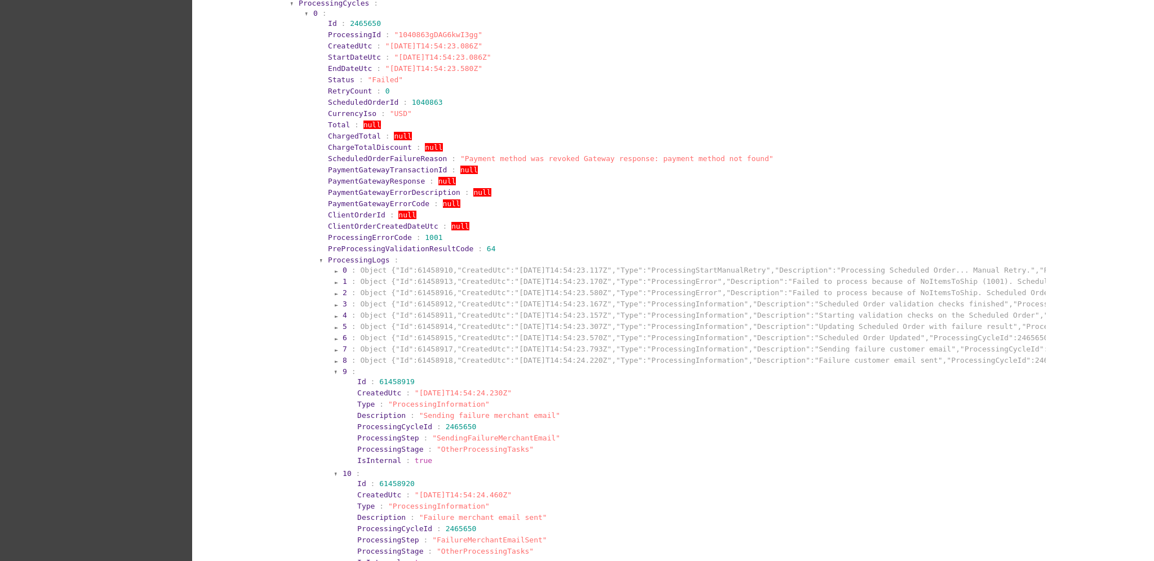
click at [343, 367] on span "9" at bounding box center [345, 371] width 5 height 8
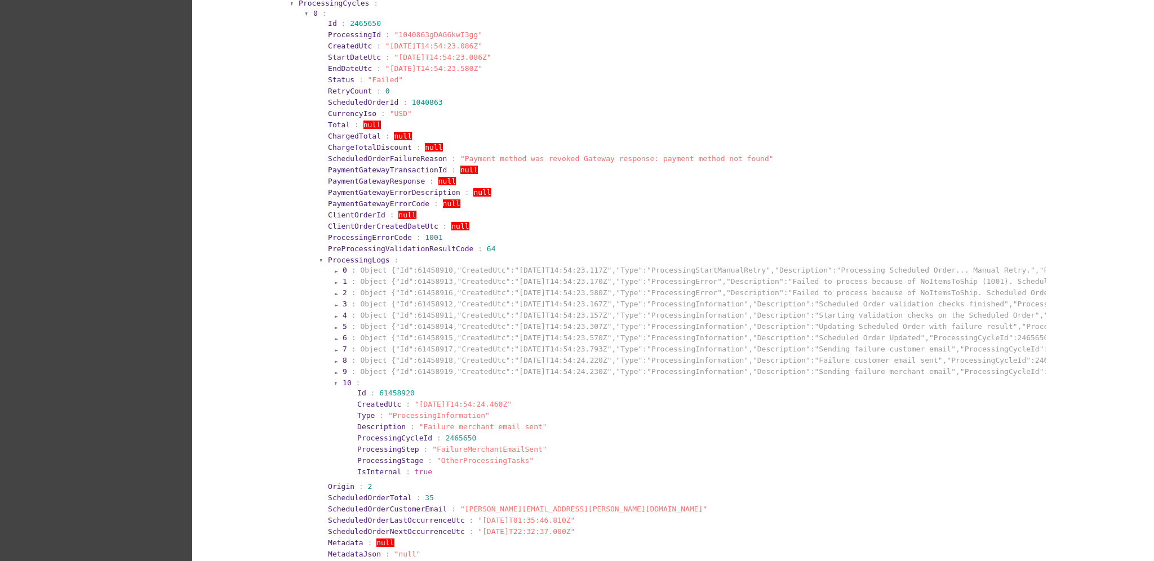
click at [343, 381] on span "10" at bounding box center [347, 383] width 9 height 8
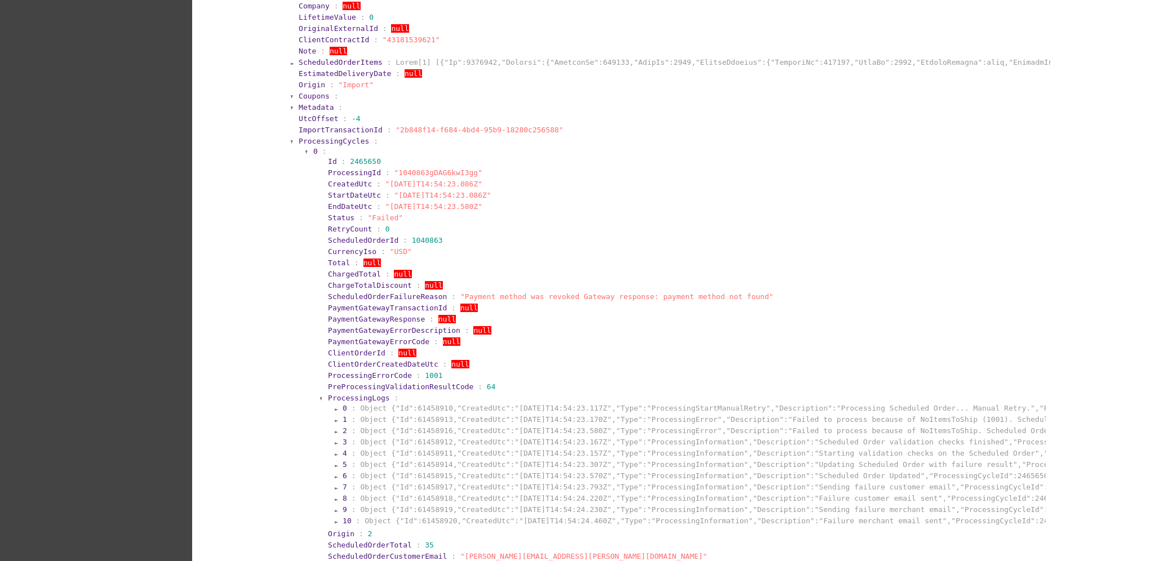
scroll to position [901, 0]
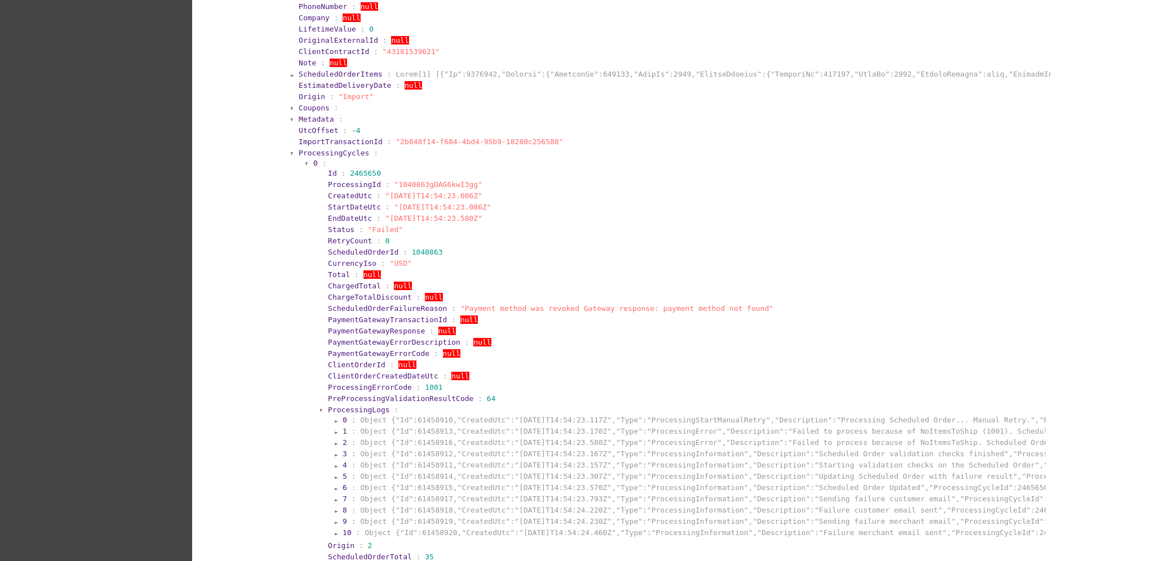
click at [313, 163] on span "0" at bounding box center [315, 163] width 5 height 8
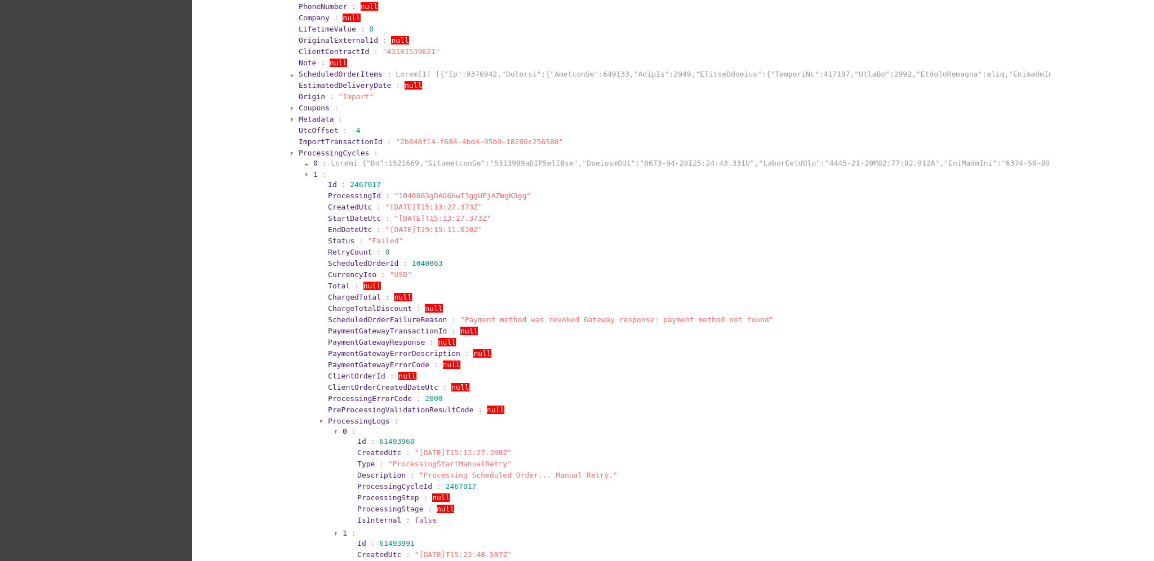
click at [313, 173] on section "1 :" at bounding box center [680, 174] width 734 height 8
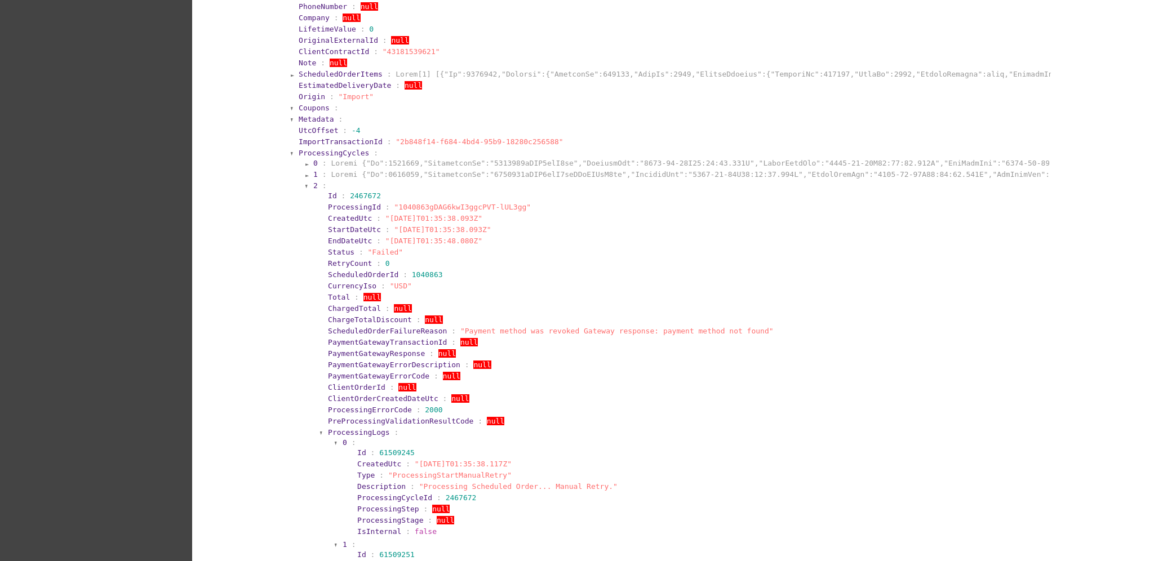
click at [313, 187] on span "2" at bounding box center [315, 185] width 5 height 8
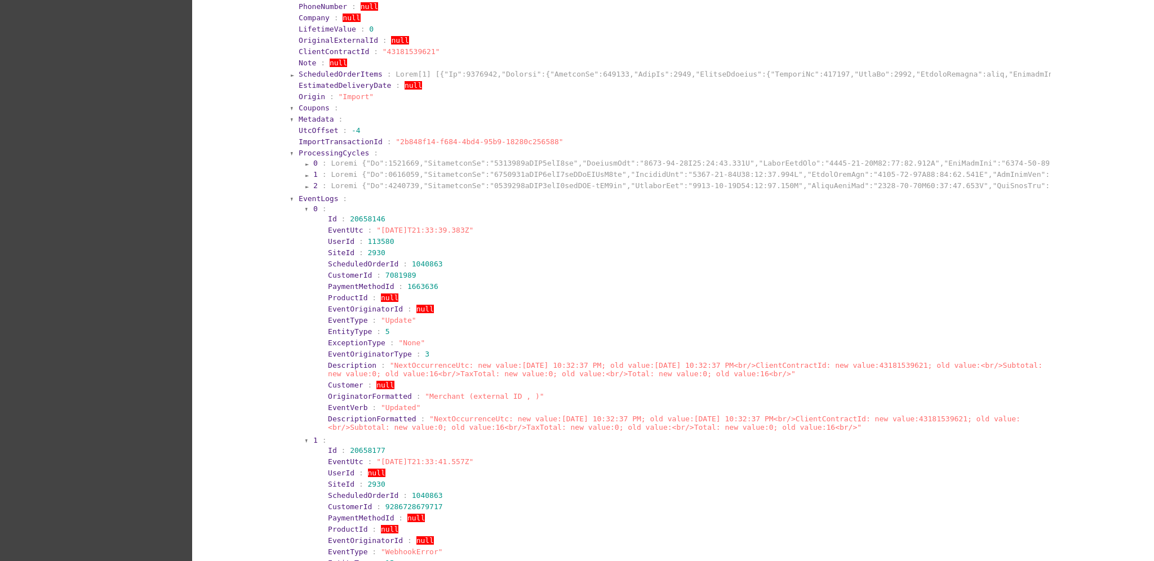
scroll to position [976, 0]
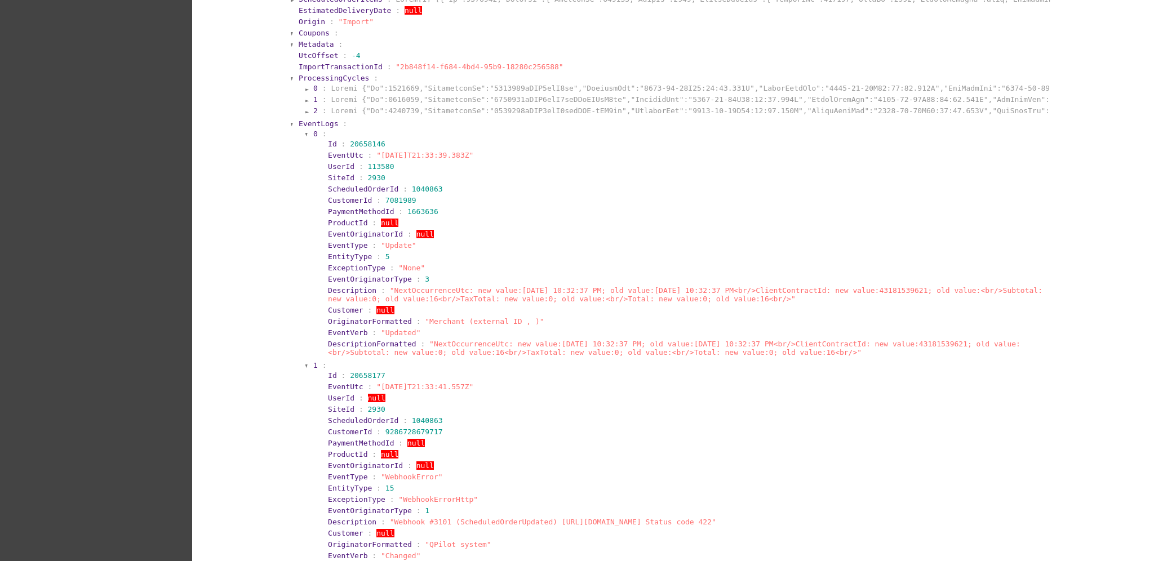
click at [313, 131] on span "0" at bounding box center [315, 134] width 5 height 8
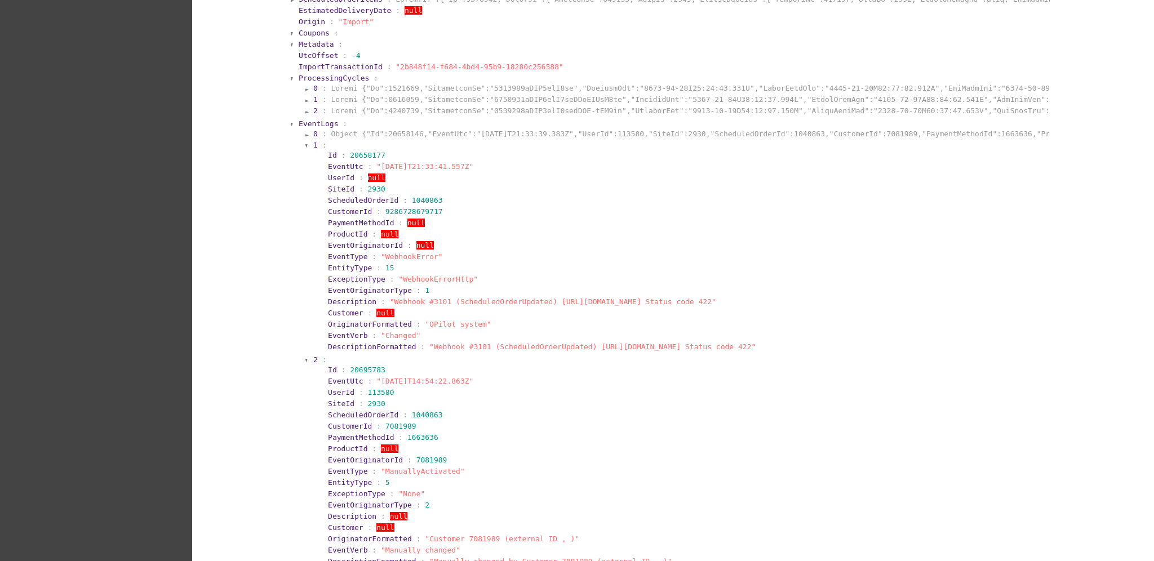
click at [313, 143] on span "1" at bounding box center [315, 145] width 5 height 8
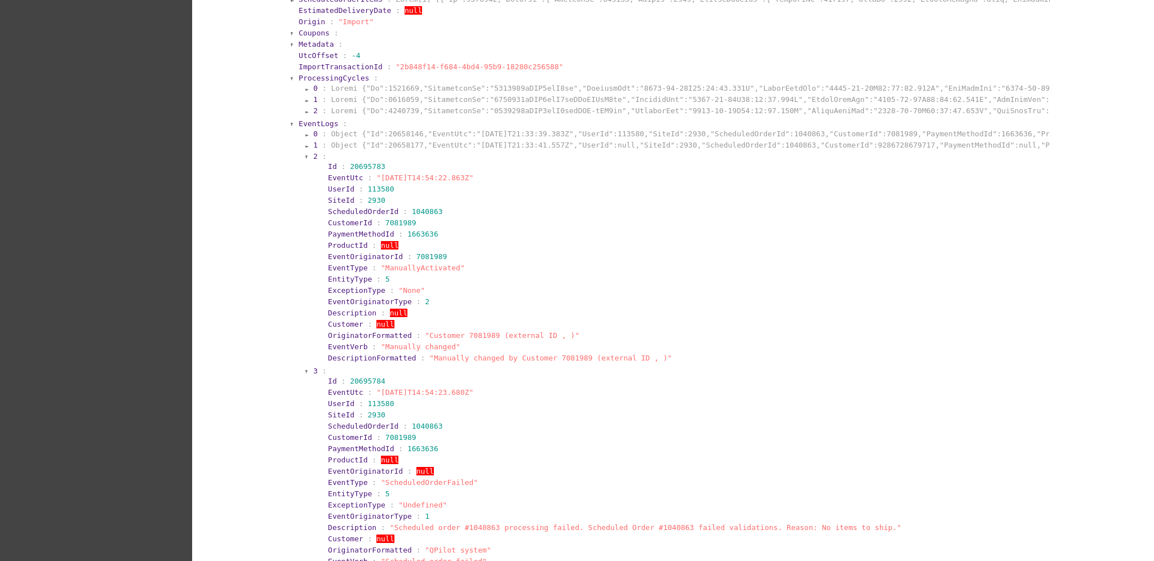
click at [313, 158] on span "2" at bounding box center [315, 156] width 5 height 8
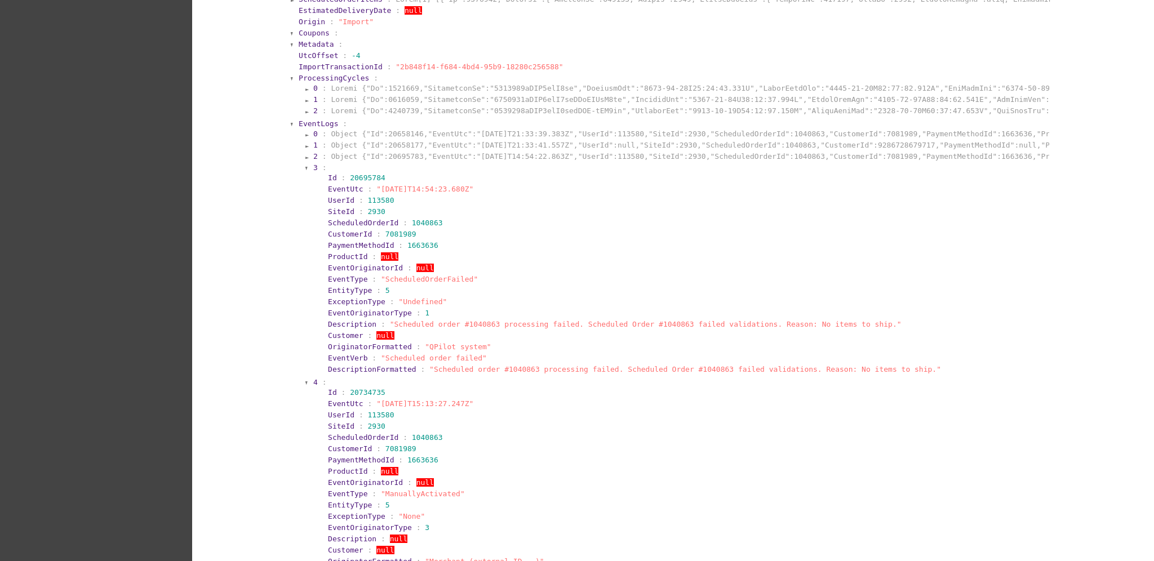
click at [313, 166] on span "3" at bounding box center [315, 167] width 5 height 8
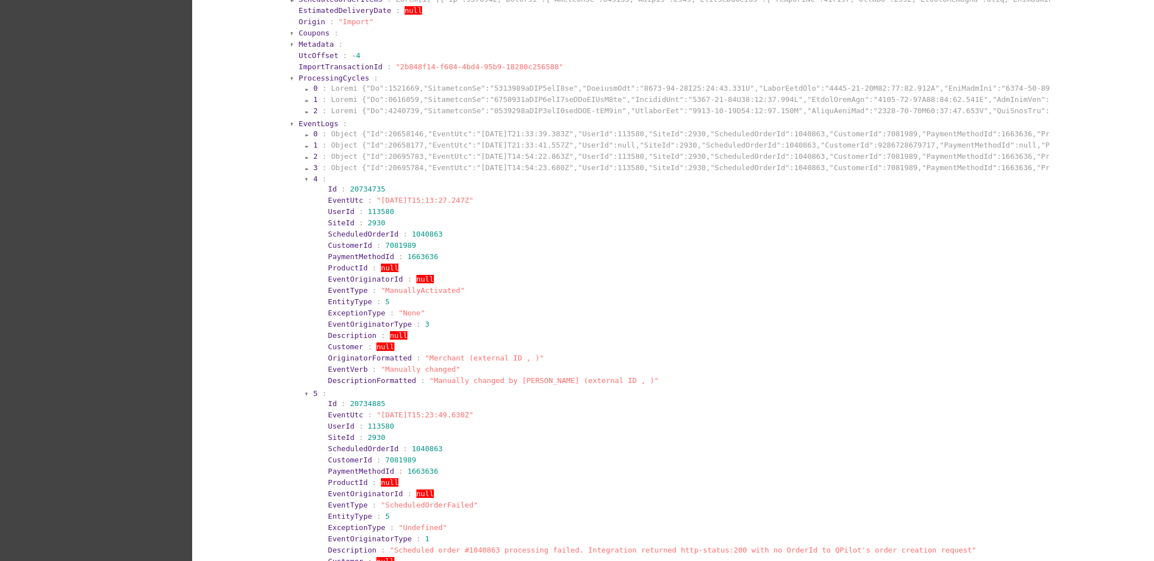
click at [312, 184] on section "4 : Id : 20734735 EventUtc : "[DATE]T15:13:27.247Z" UserId : 113580 SiteId : 29…" at bounding box center [680, 281] width 736 height 214
click at [313, 177] on span "4" at bounding box center [315, 179] width 5 height 8
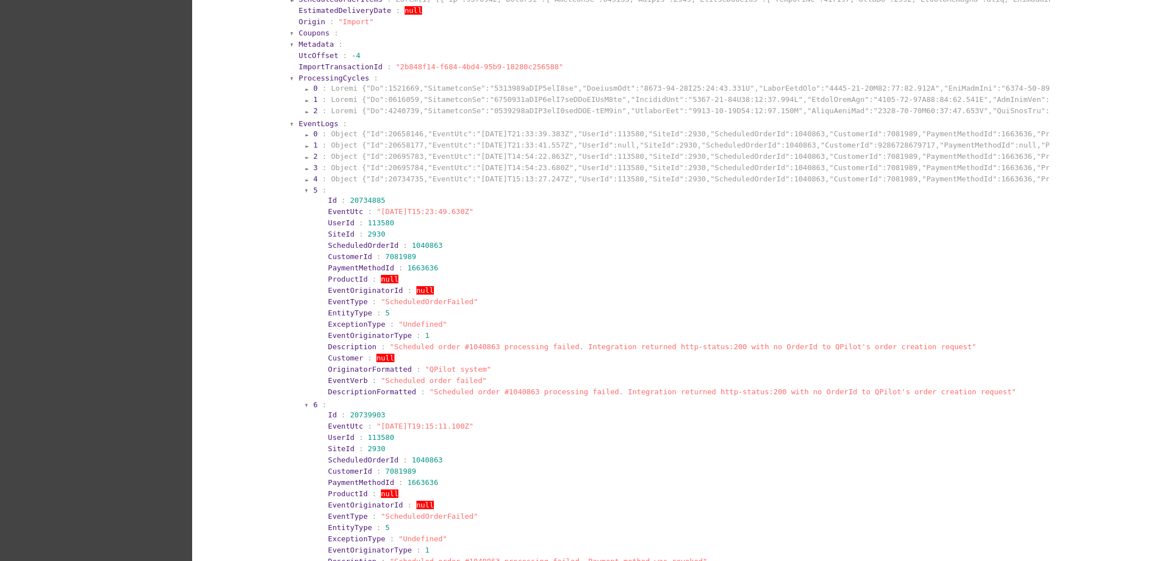
click at [313, 186] on section "5 :" at bounding box center [680, 190] width 734 height 8
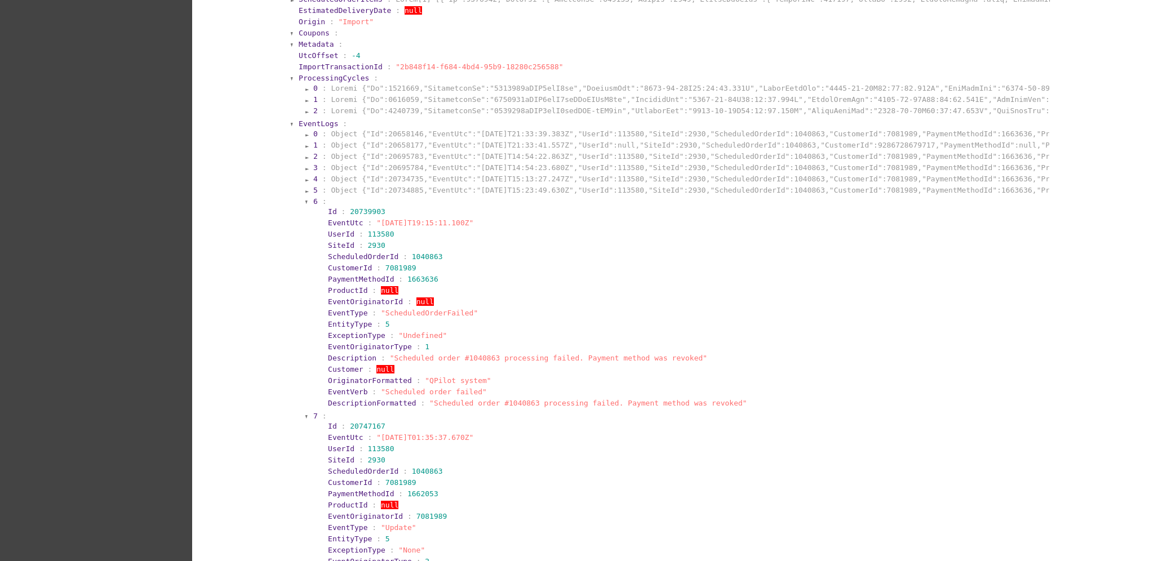
click at [313, 197] on section "6 :" at bounding box center [680, 201] width 734 height 8
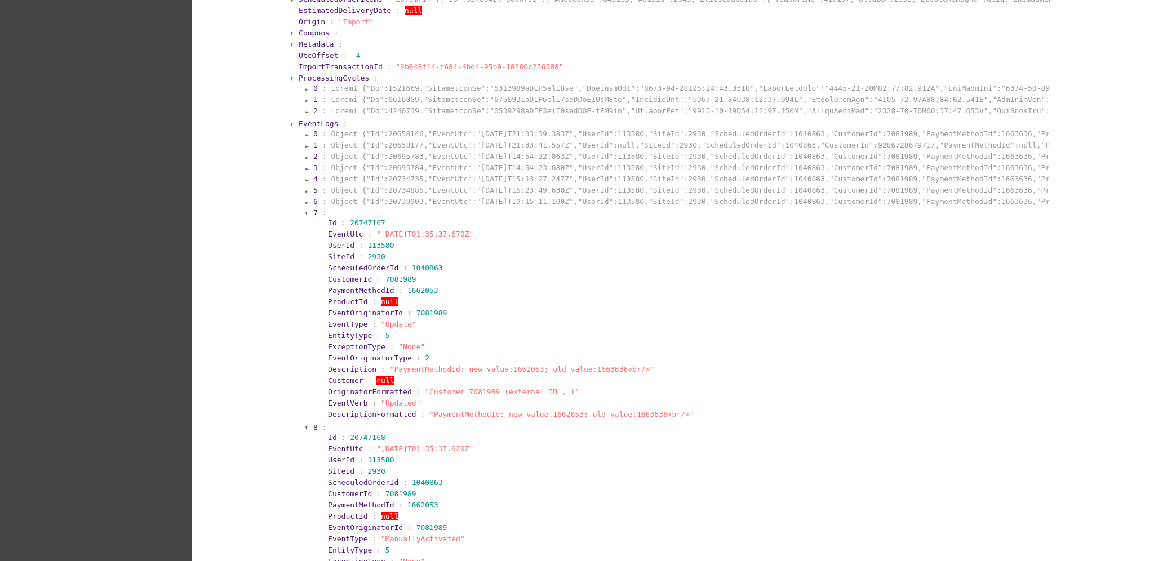
click at [305, 210] on div at bounding box center [306, 213] width 3 height 7
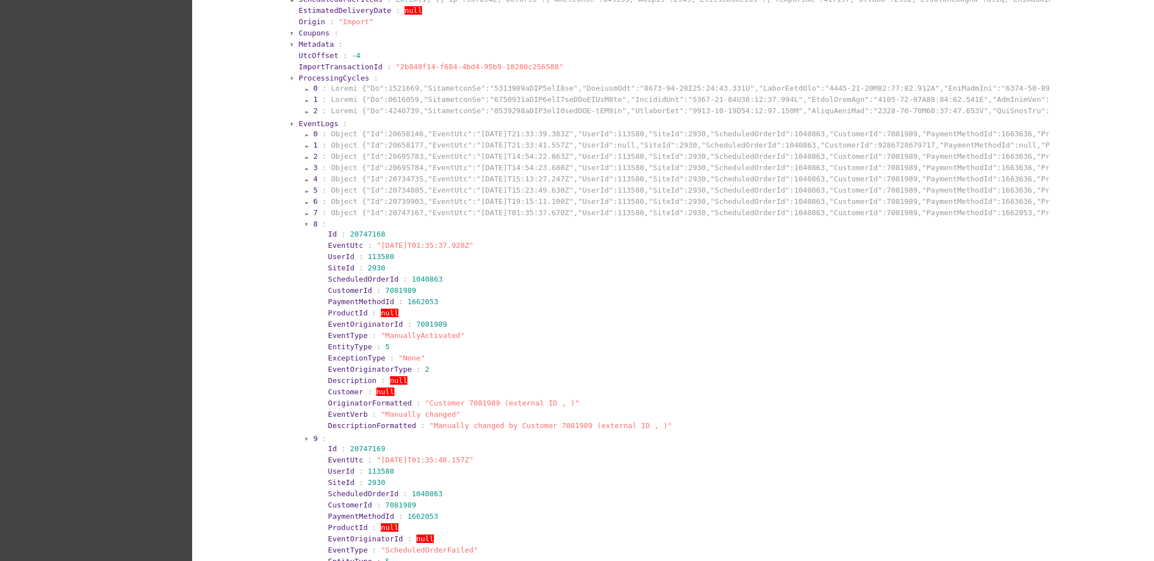
click at [305, 221] on div at bounding box center [306, 224] width 3 height 7
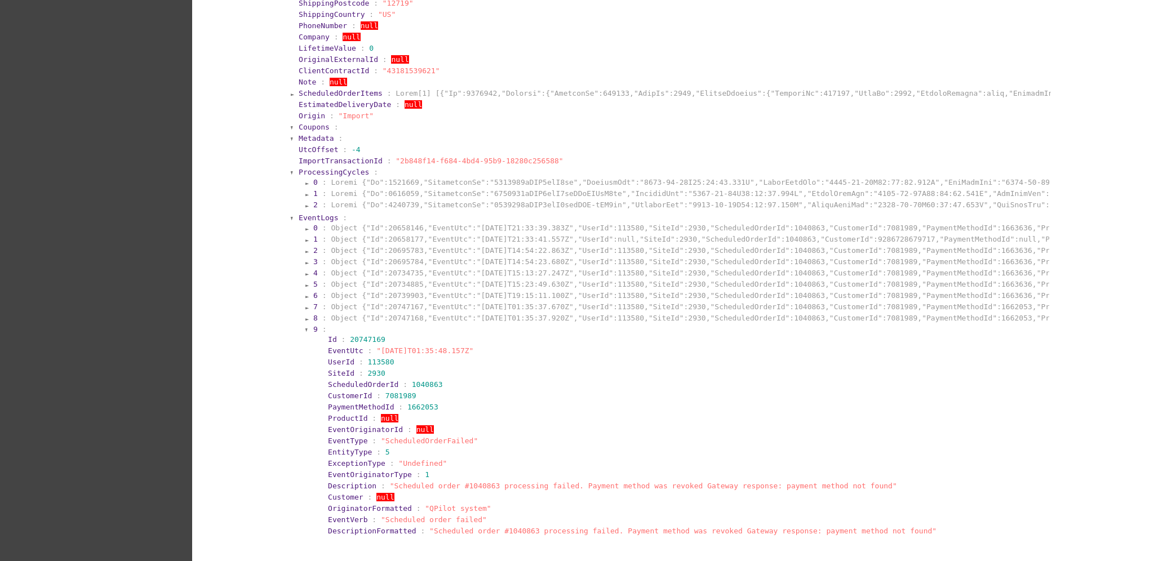
scroll to position [960, 0]
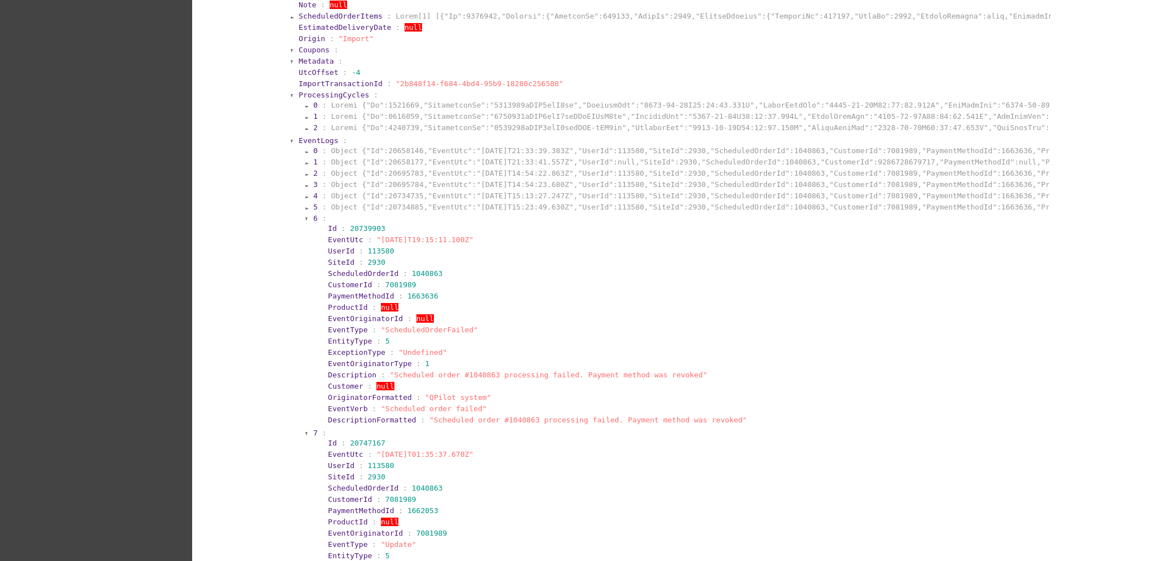
click at [350, 202] on section "5 : Object {"Id":20734885,"EventUtc":"[DATE]T15:23:49.630Z","UserId":113580,"Si…" at bounding box center [680, 207] width 736 height 11
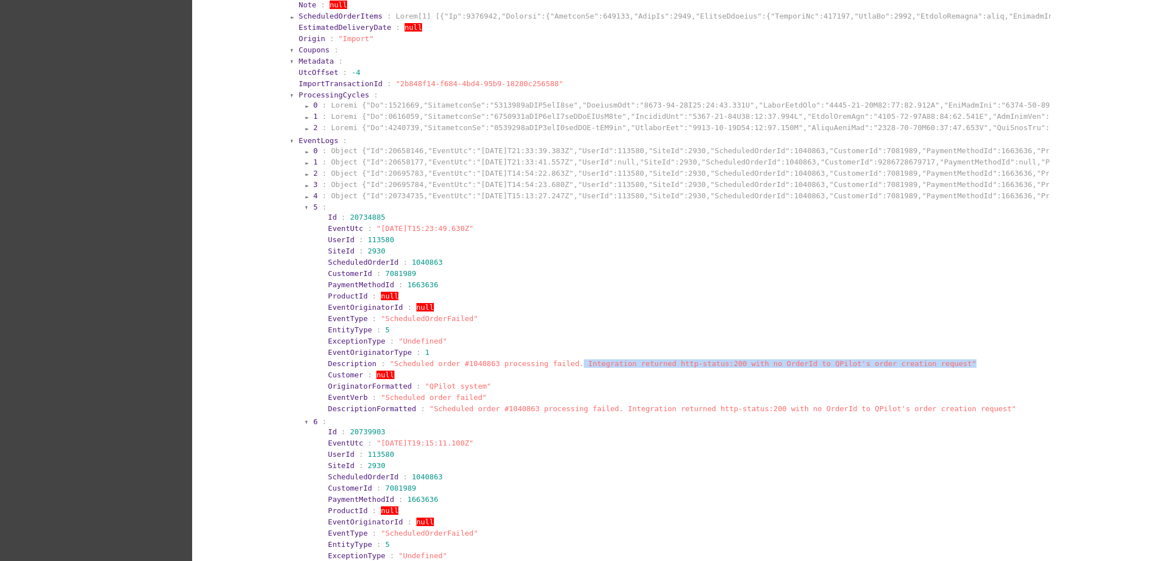
drag, startPoint x: 556, startPoint y: 362, endPoint x: 986, endPoint y: 362, distance: 430.5
click at [987, 363] on section "Description : "Scheduled order #1040863 processing failed. Integration returned…" at bounding box center [687, 363] width 718 height 8
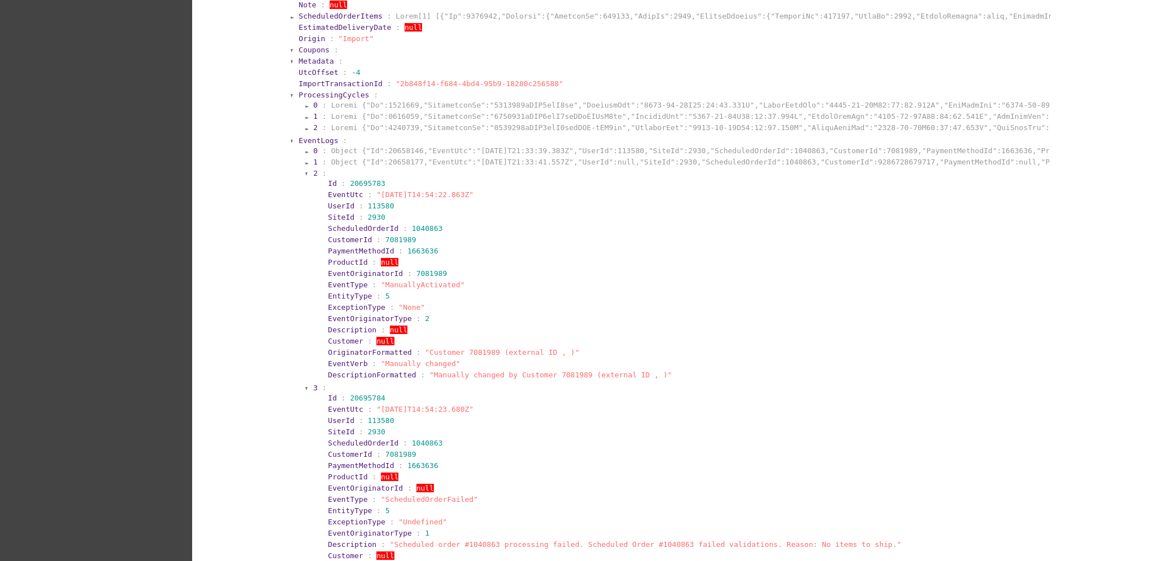
click at [313, 169] on section "2 :" at bounding box center [680, 173] width 734 height 8
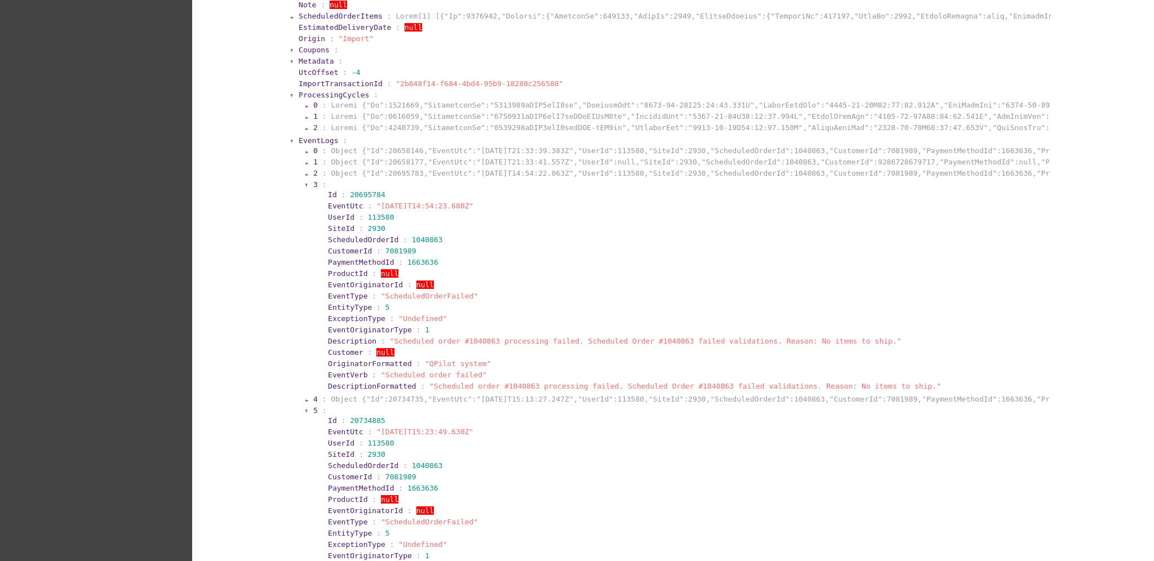
click at [313, 181] on span "3" at bounding box center [315, 184] width 5 height 8
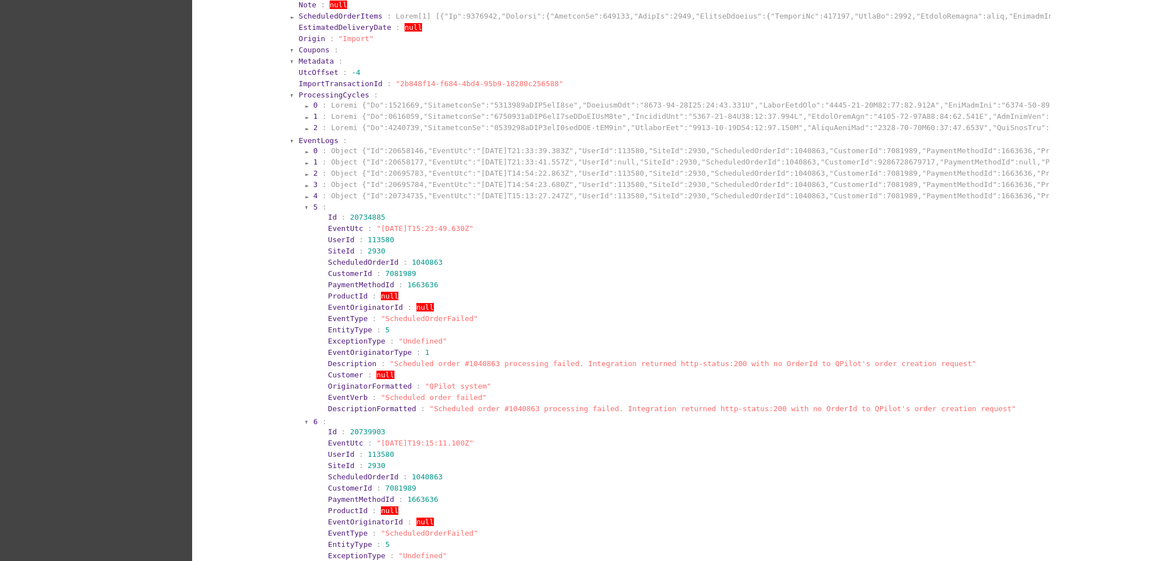
click at [313, 203] on section "5 :" at bounding box center [680, 207] width 734 height 8
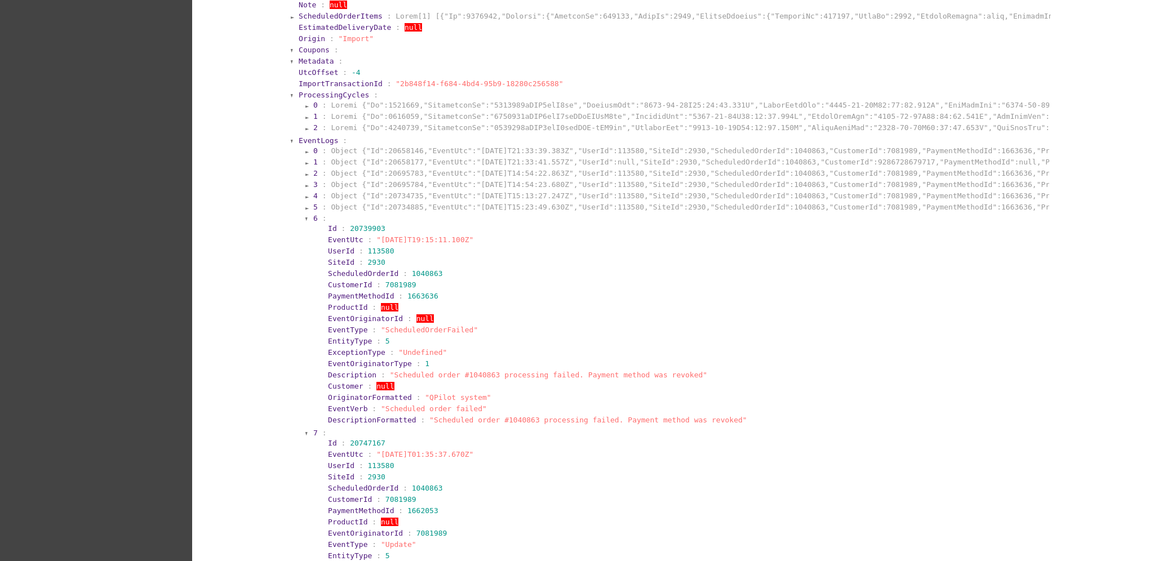
click at [313, 215] on span "6" at bounding box center [315, 218] width 5 height 8
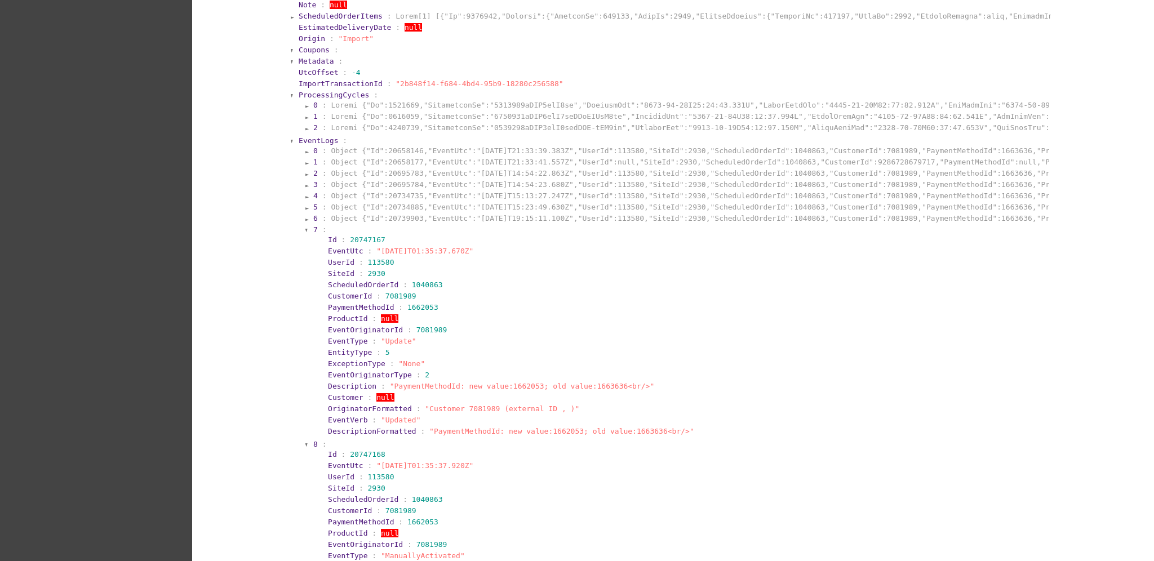
click at [313, 229] on span "7" at bounding box center [315, 229] width 5 height 8
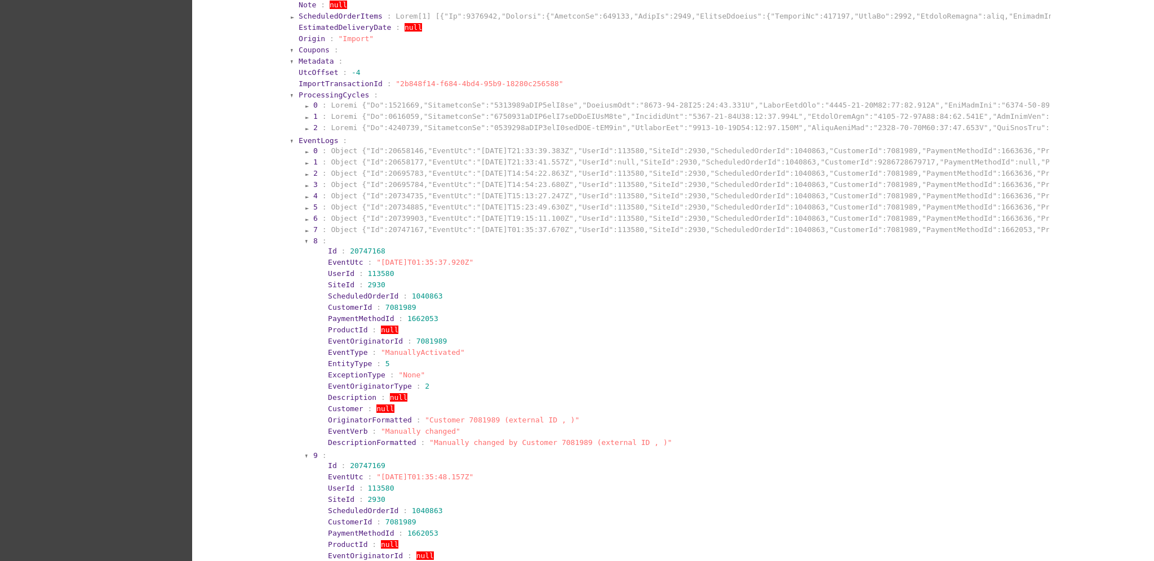
click at [313, 237] on span "8" at bounding box center [315, 241] width 5 height 8
